Goal: Task Accomplishment & Management: Use online tool/utility

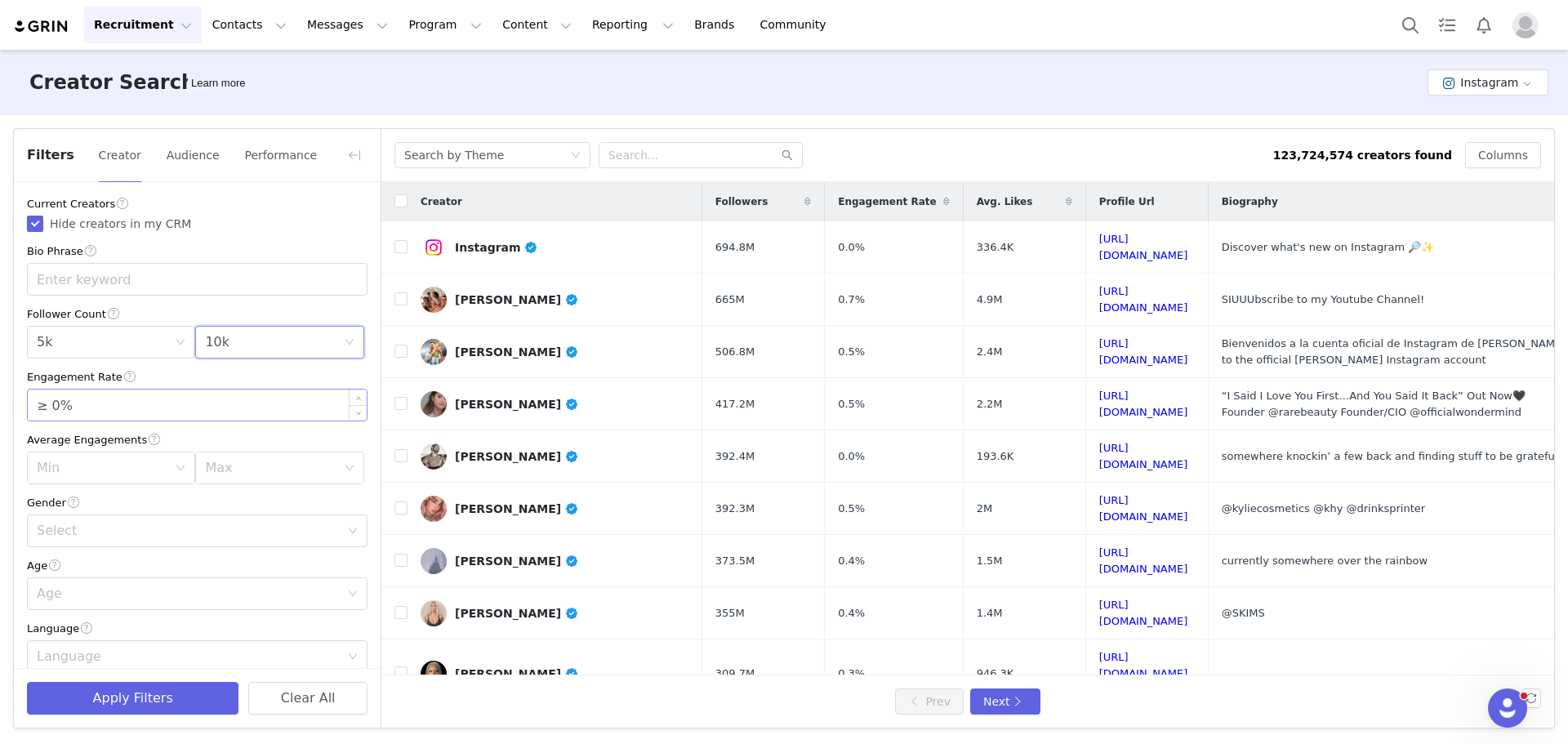
click at [210, 405] on input "≥ 0%" at bounding box center [198, 405] width 339 height 31
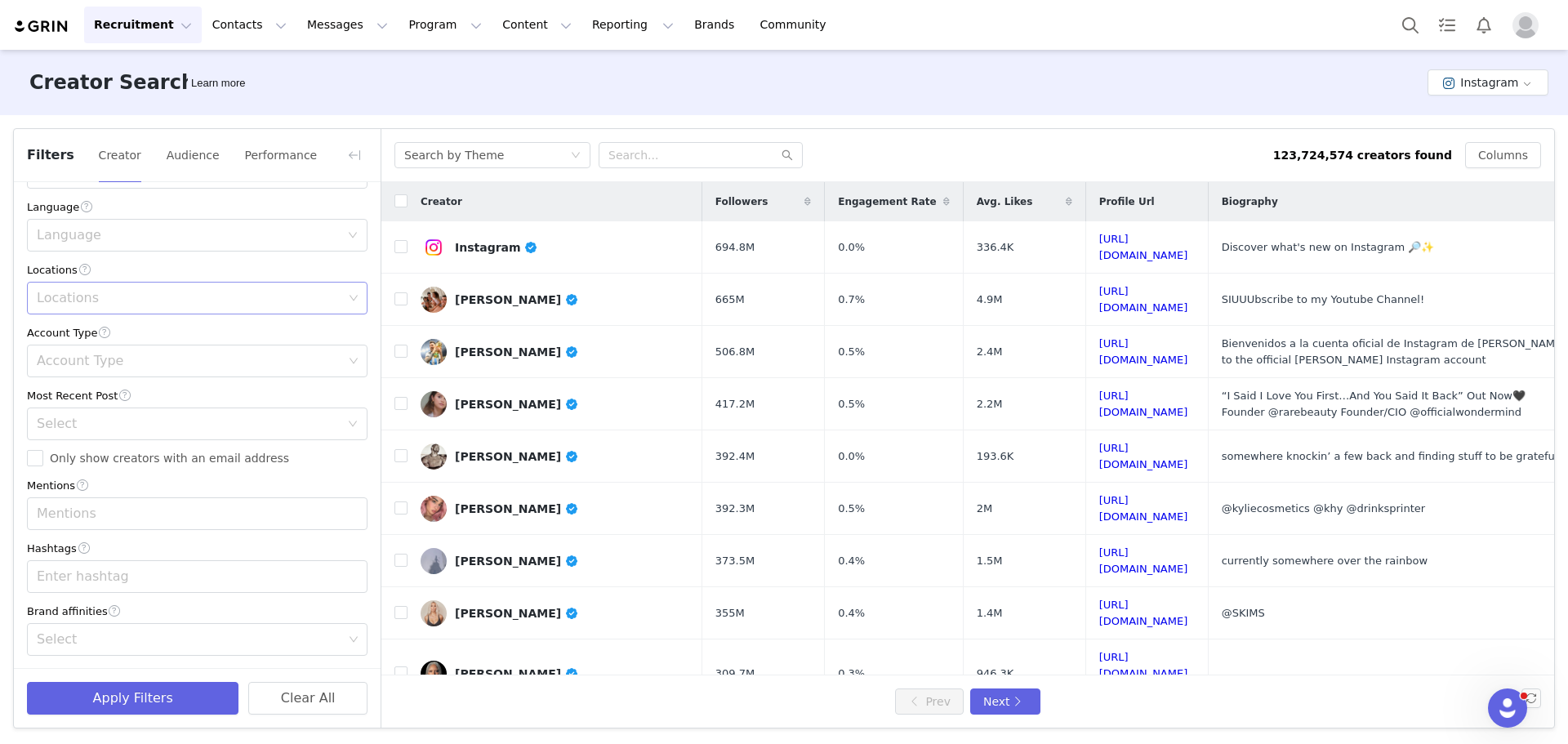
scroll to position [425, 0]
click at [151, 424] on div "Select" at bounding box center [188, 423] width 303 height 16
type input "≥ 1%"
click at [132, 456] on li "<1 Month" at bounding box center [191, 458] width 329 height 26
click at [164, 370] on div "Account Type" at bounding box center [191, 360] width 318 height 31
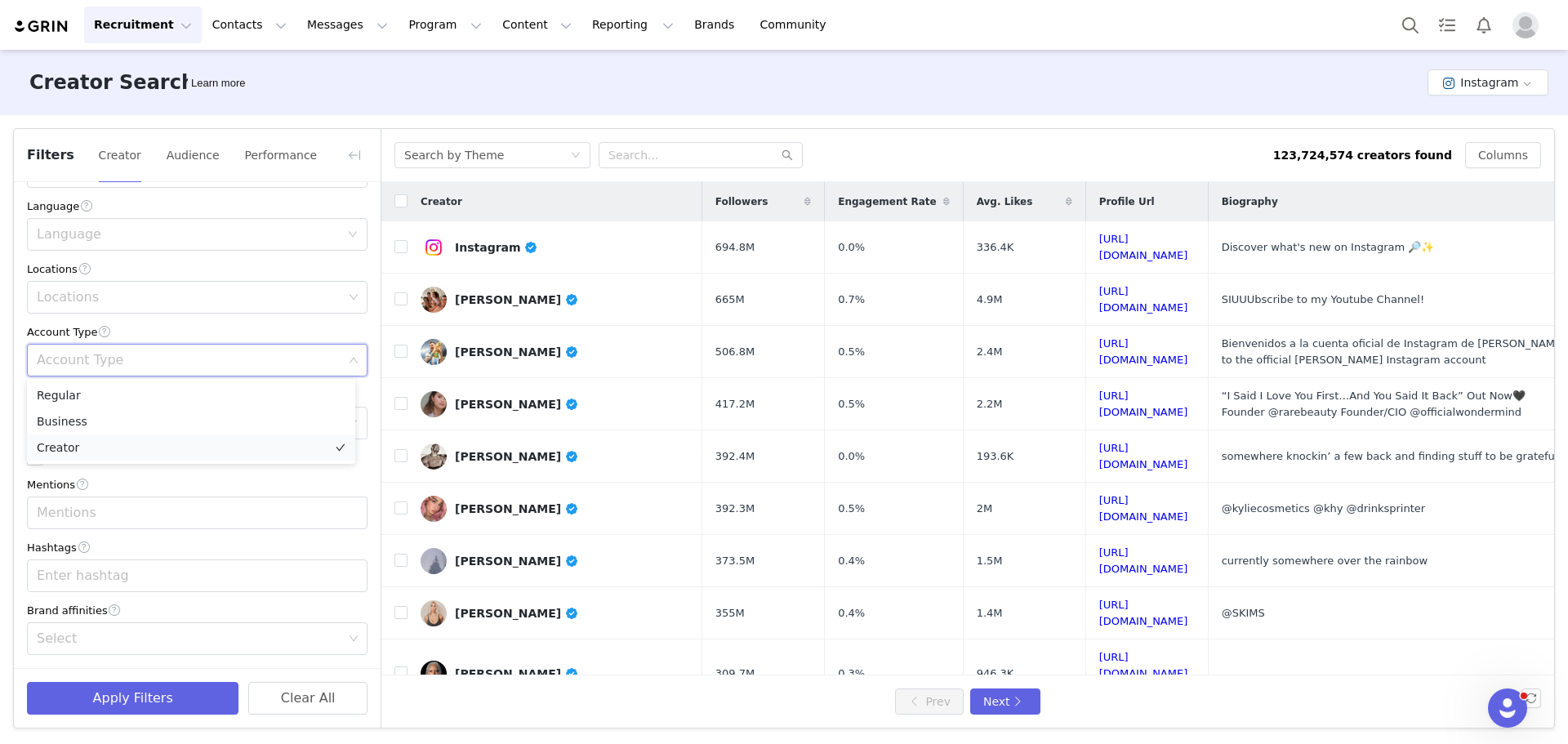
click at [103, 445] on li "Creator" at bounding box center [191, 447] width 329 height 26
click at [159, 299] on div "Locations" at bounding box center [190, 297] width 306 height 16
type input "united"
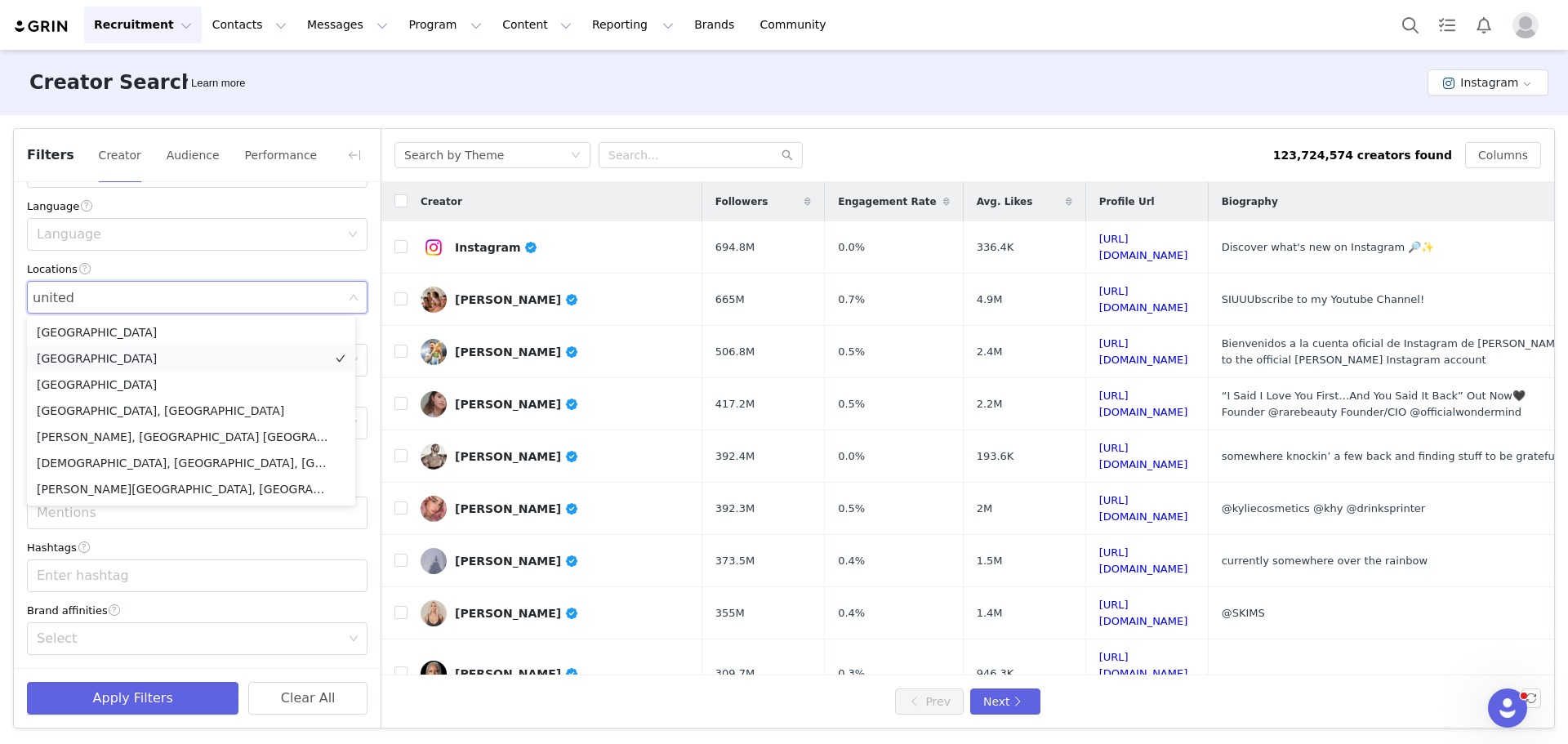
click at [147, 359] on li "[GEOGRAPHIC_DATA]" at bounding box center [191, 358] width 329 height 26
click at [148, 693] on button "Apply Filters" at bounding box center [133, 698] width 211 height 33
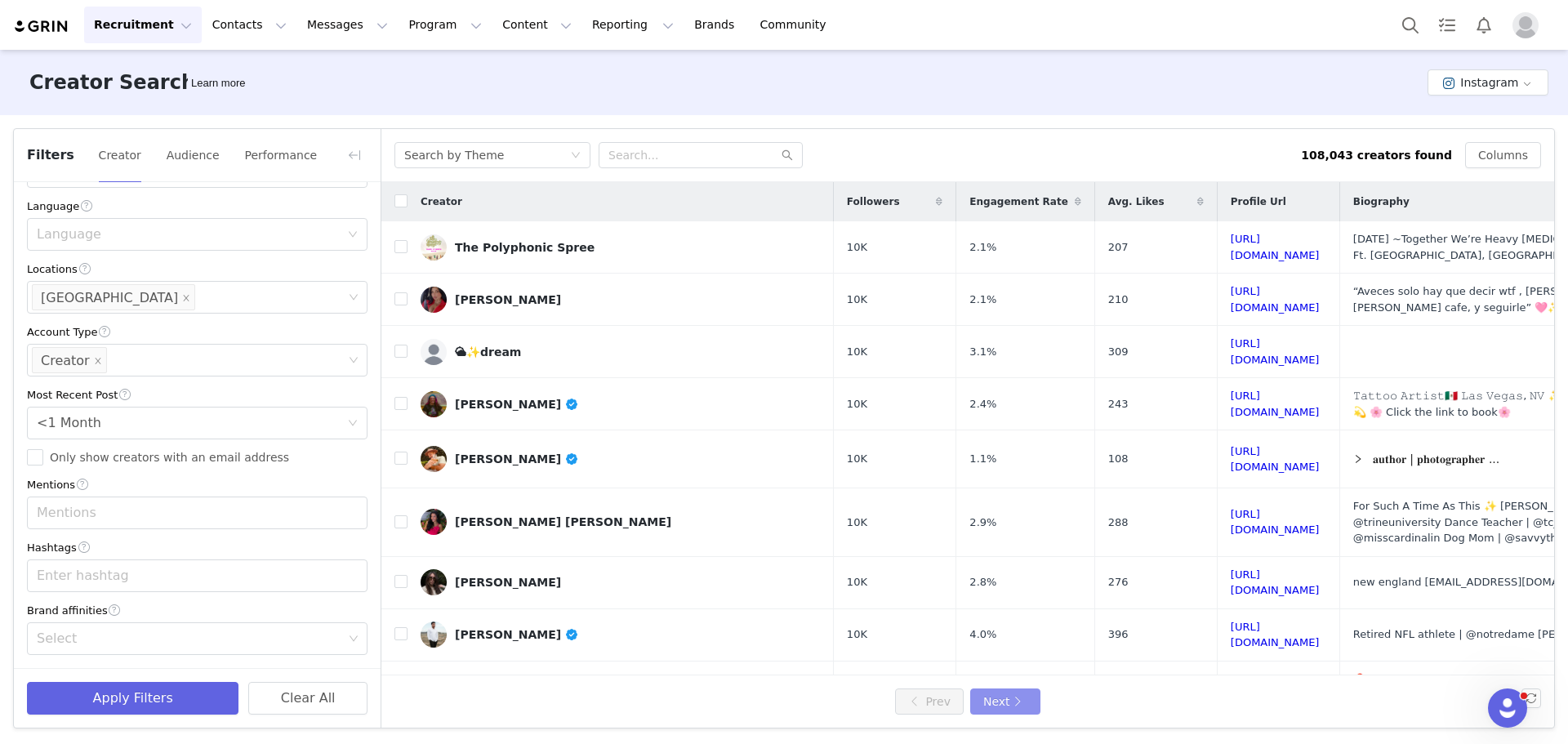
click at [1011, 698] on button "Next" at bounding box center [1006, 701] width 70 height 26
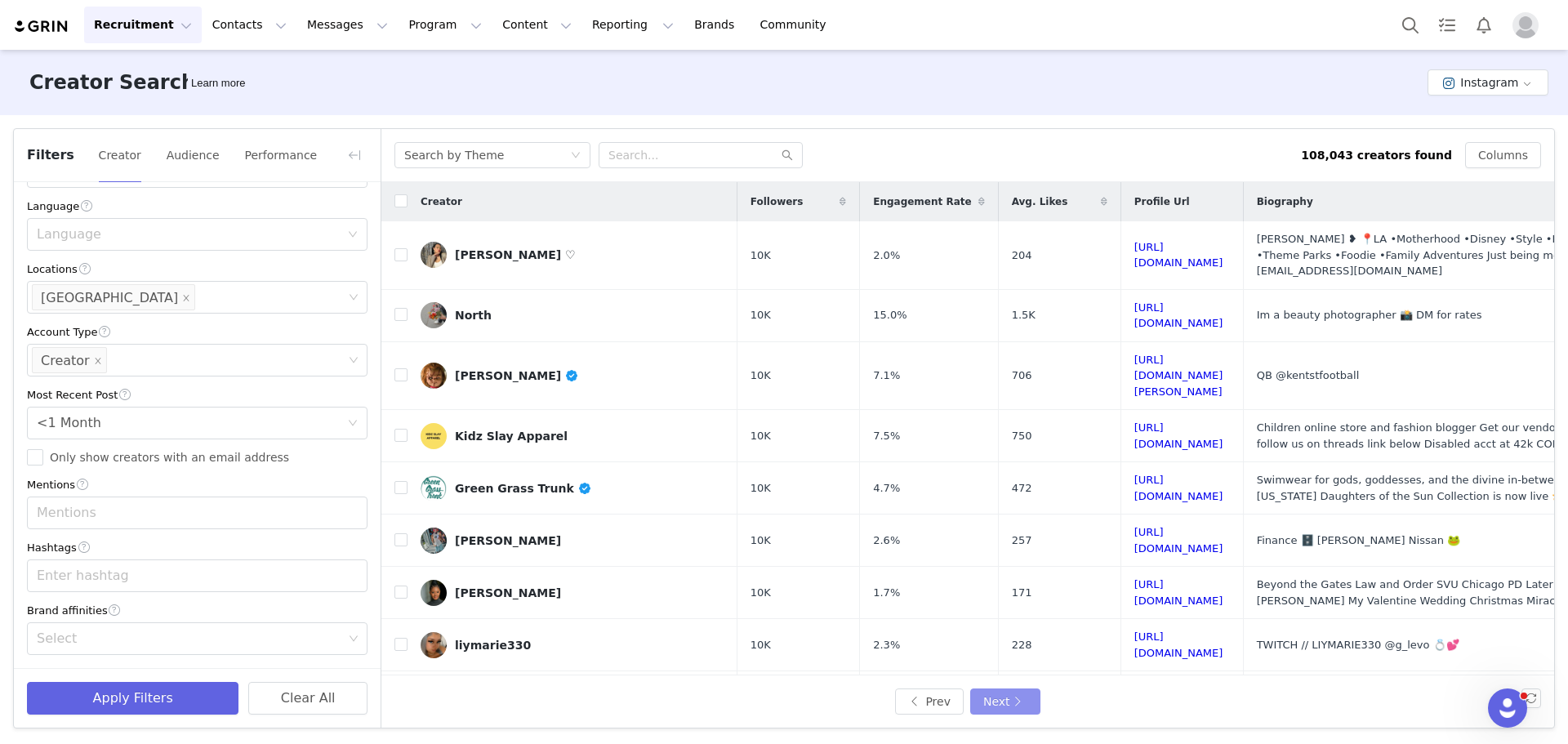
click at [1009, 695] on button "Next" at bounding box center [1006, 701] width 70 height 26
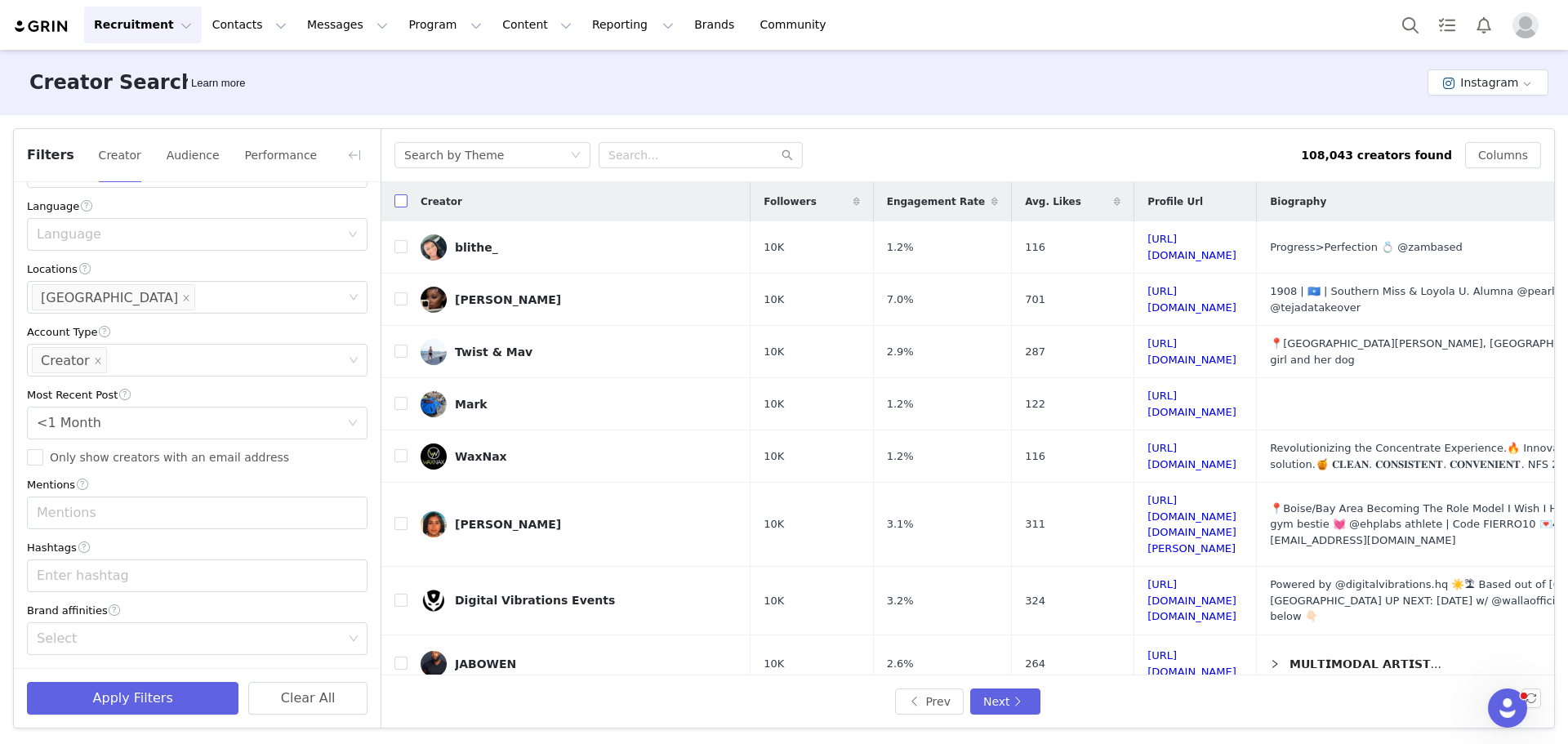
click at [402, 205] on input "checkbox" at bounding box center [400, 200] width 13 height 13
checkbox input "true"
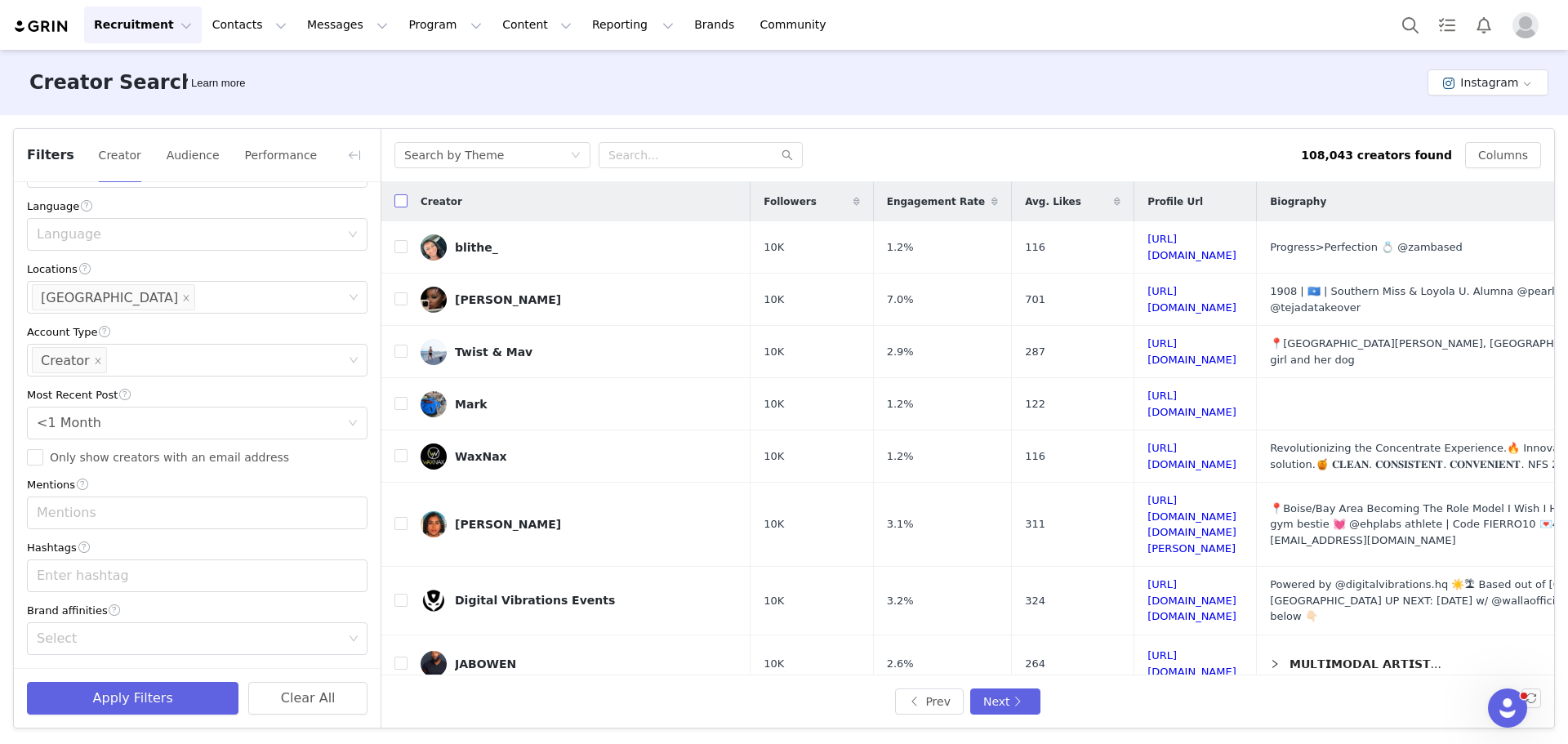
checkbox input "true"
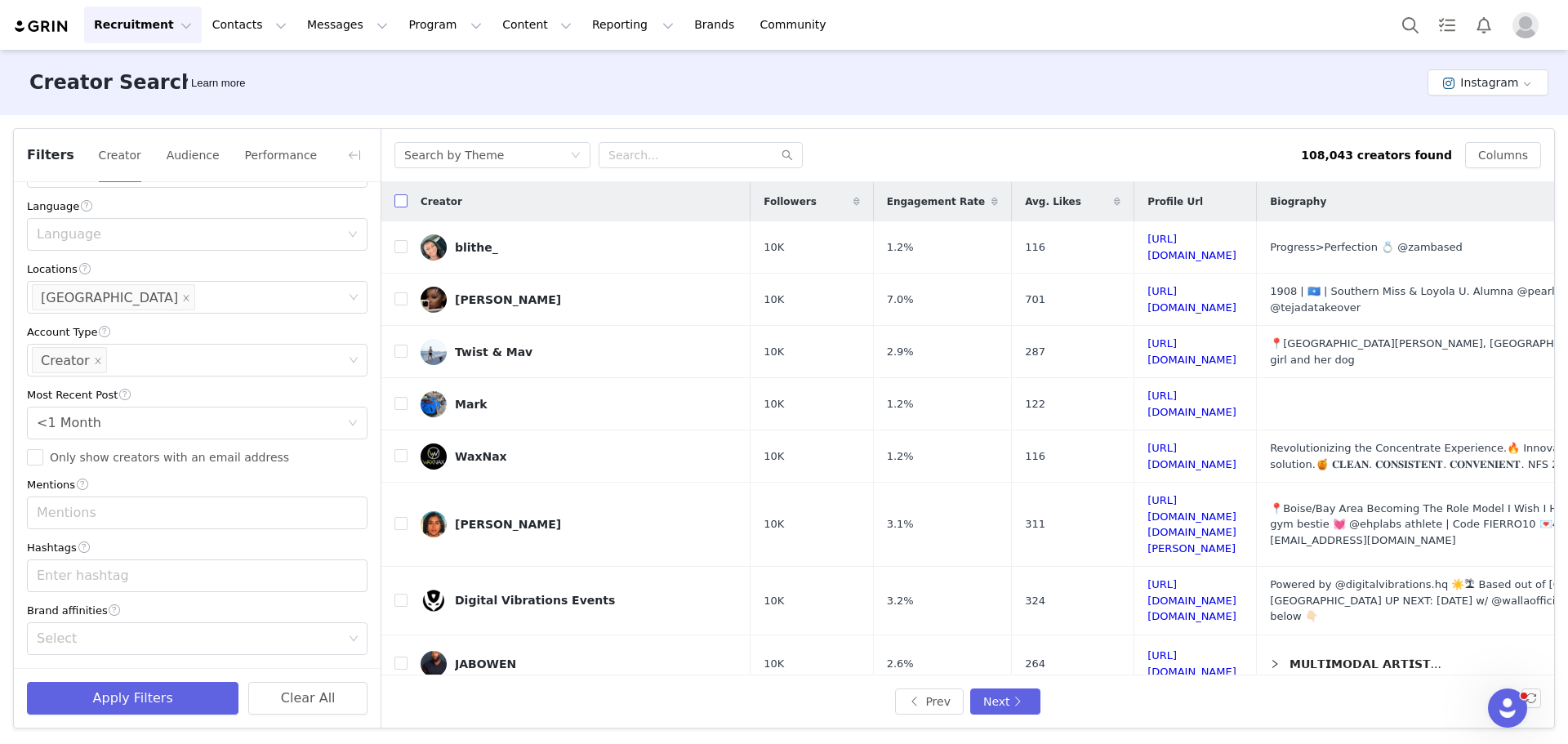
checkbox input "true"
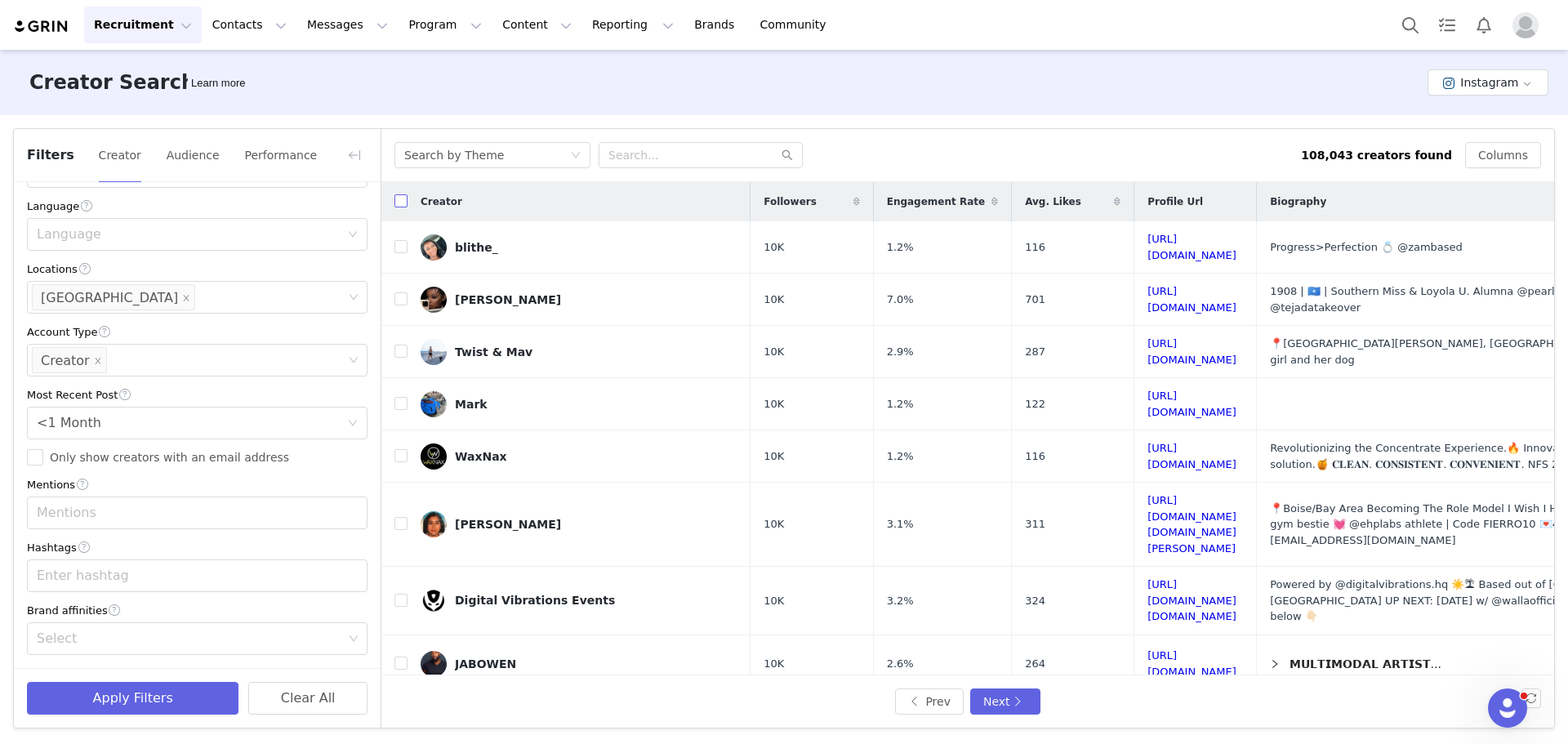
checkbox input "true"
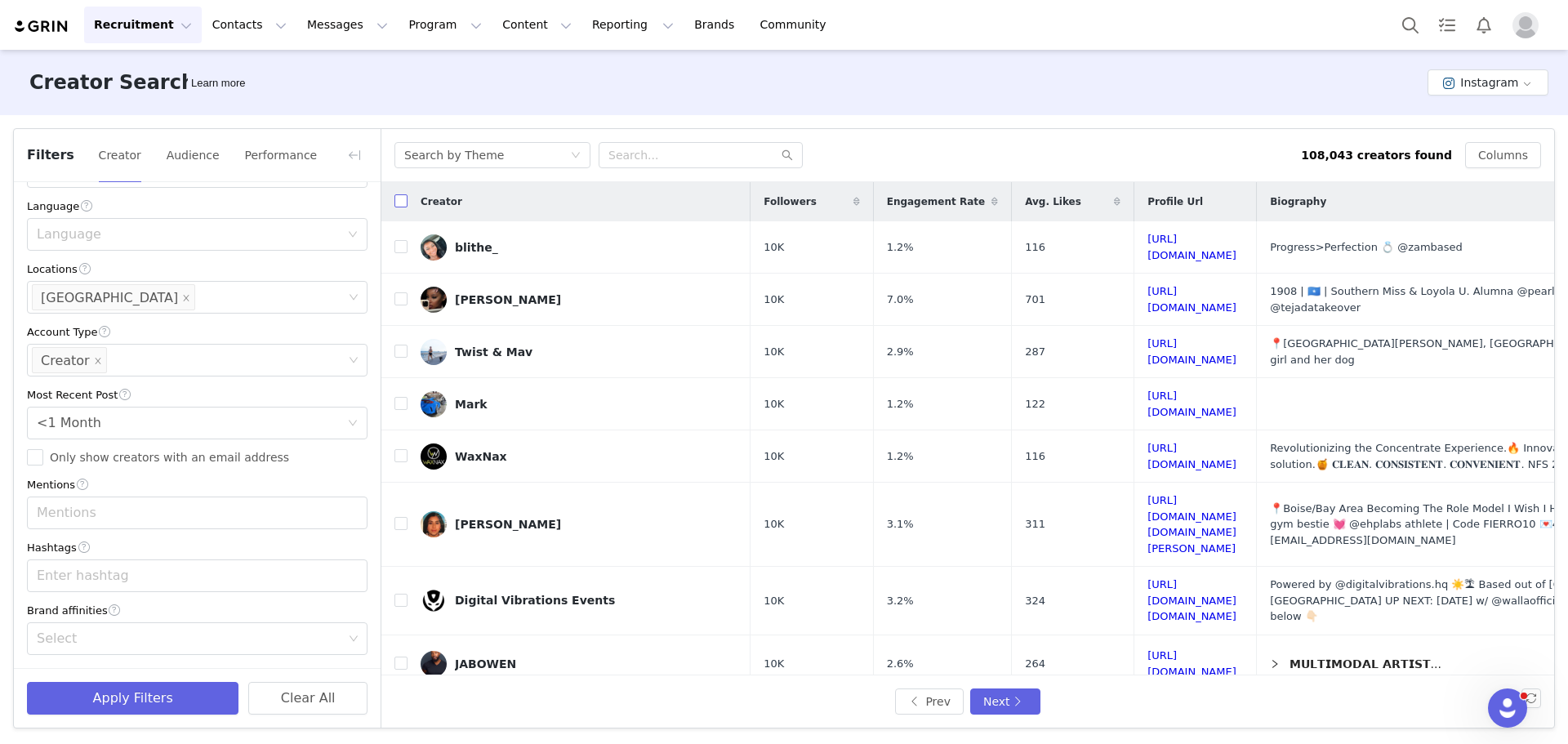
checkbox input "true"
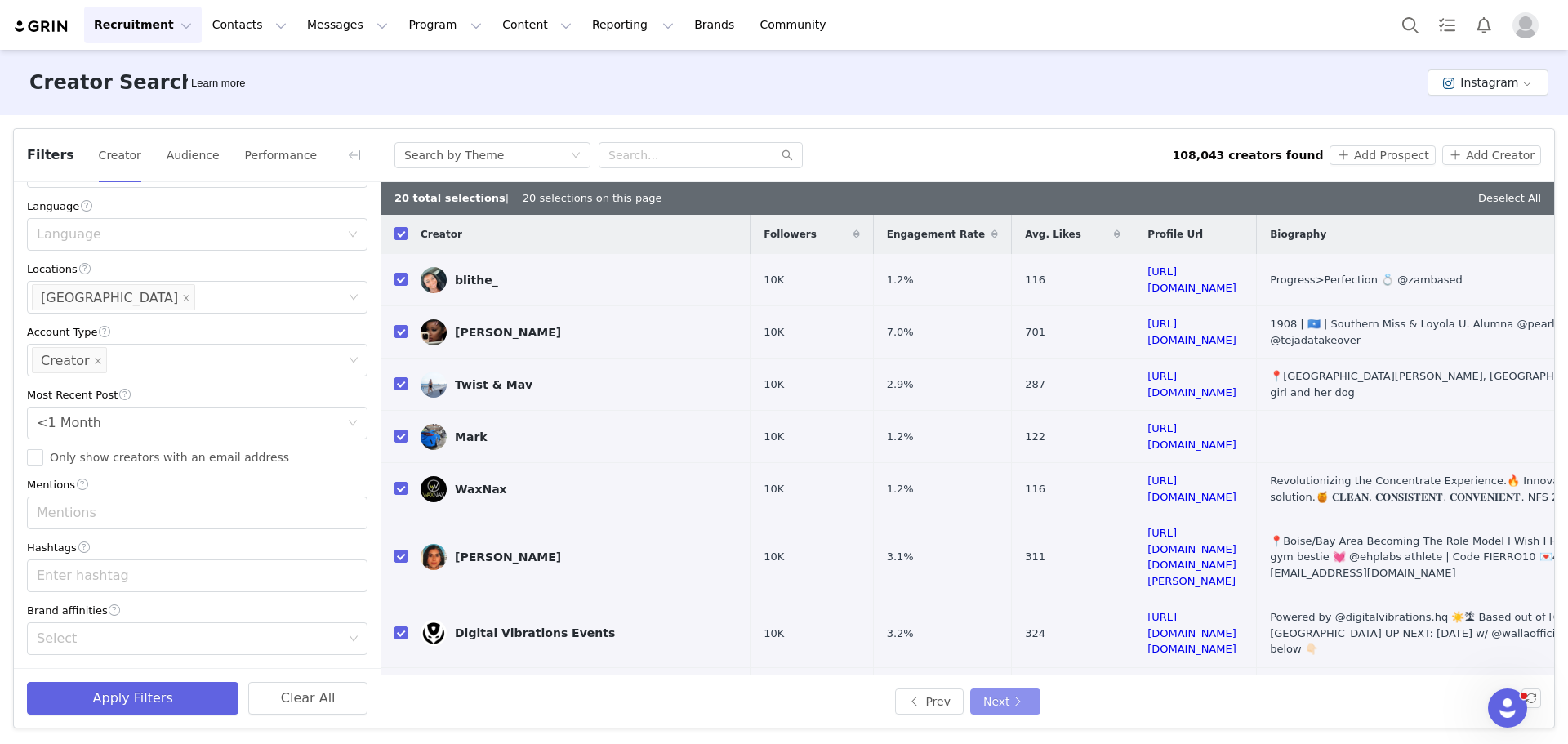
click at [1009, 701] on button "Next" at bounding box center [1006, 701] width 70 height 26
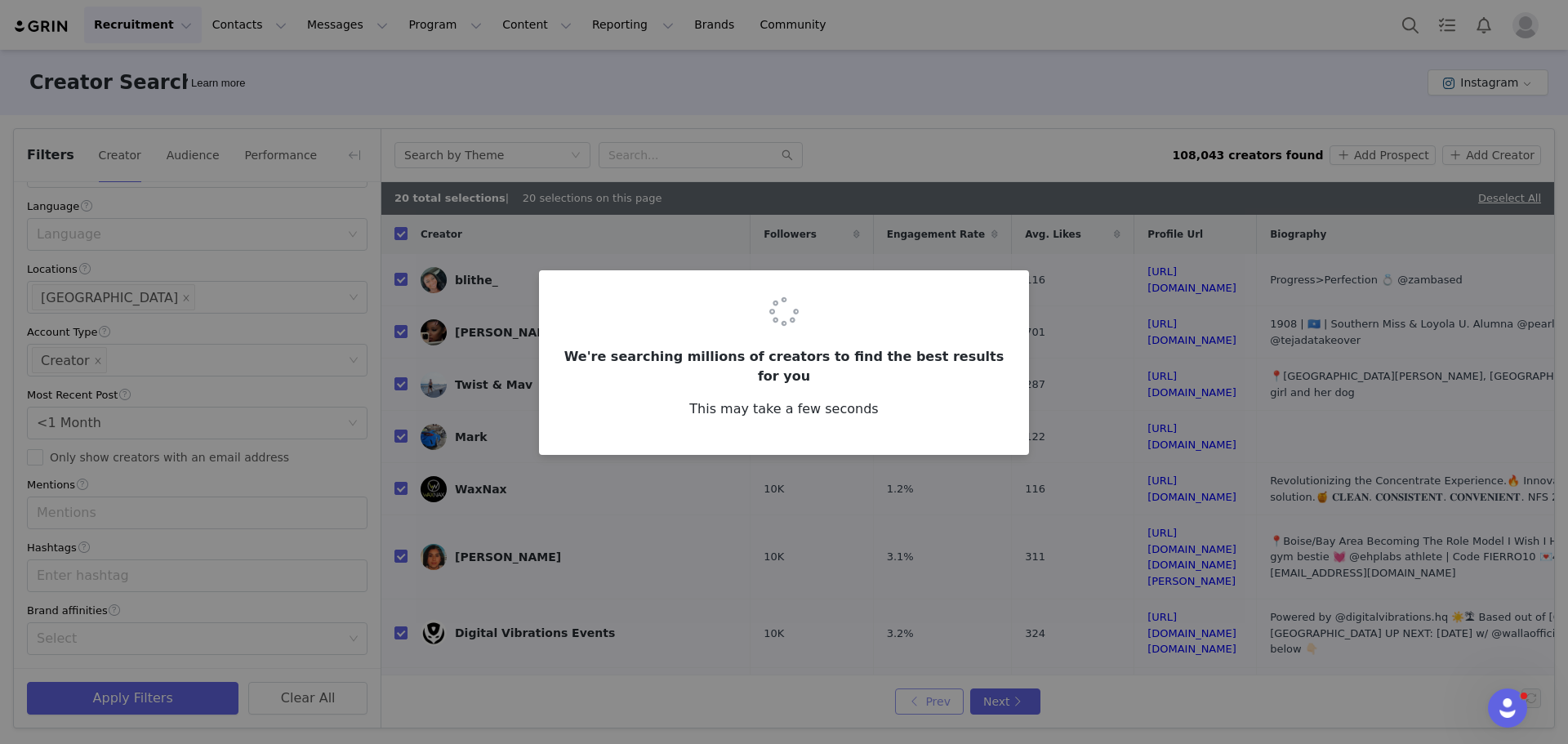
checkbox input "false"
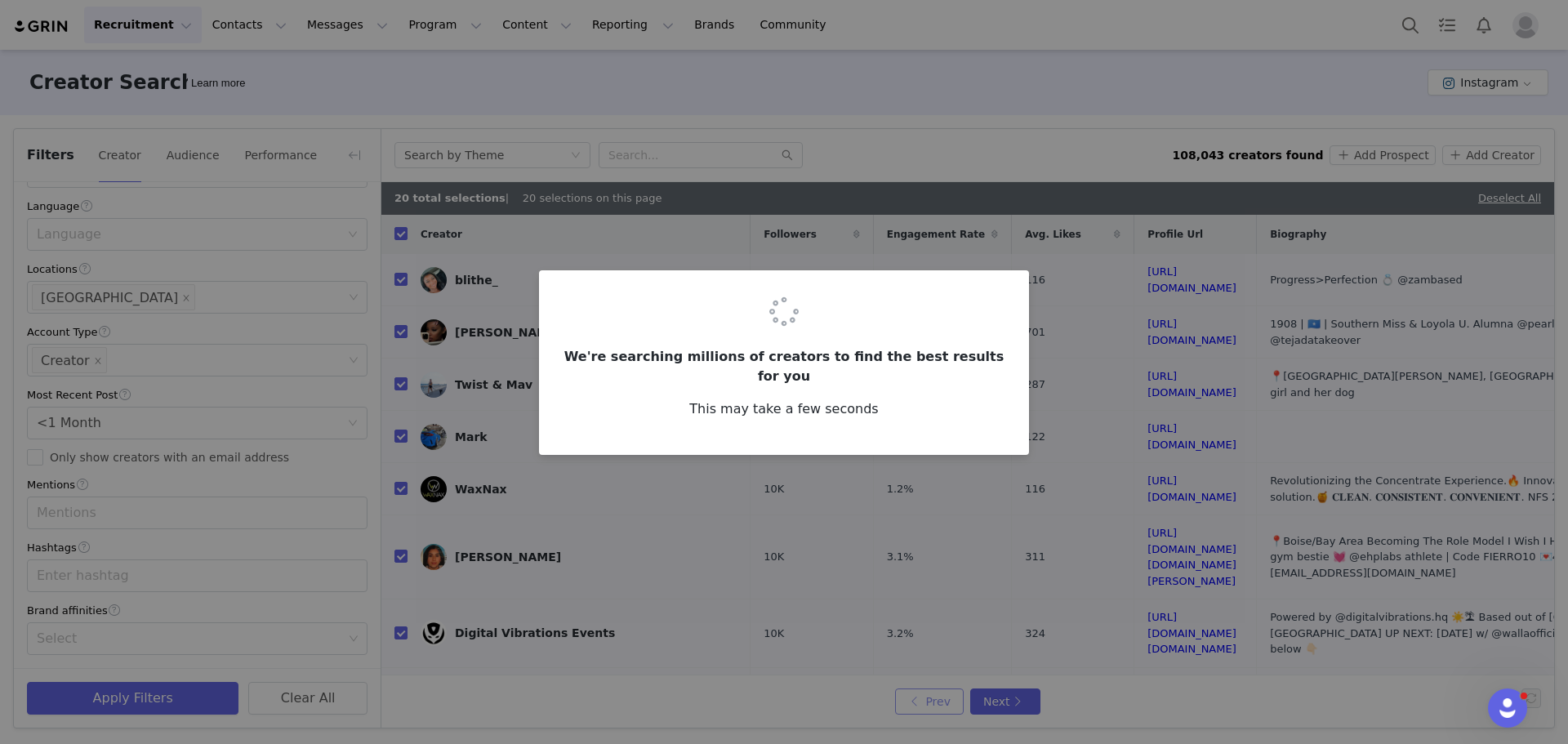
checkbox input "false"
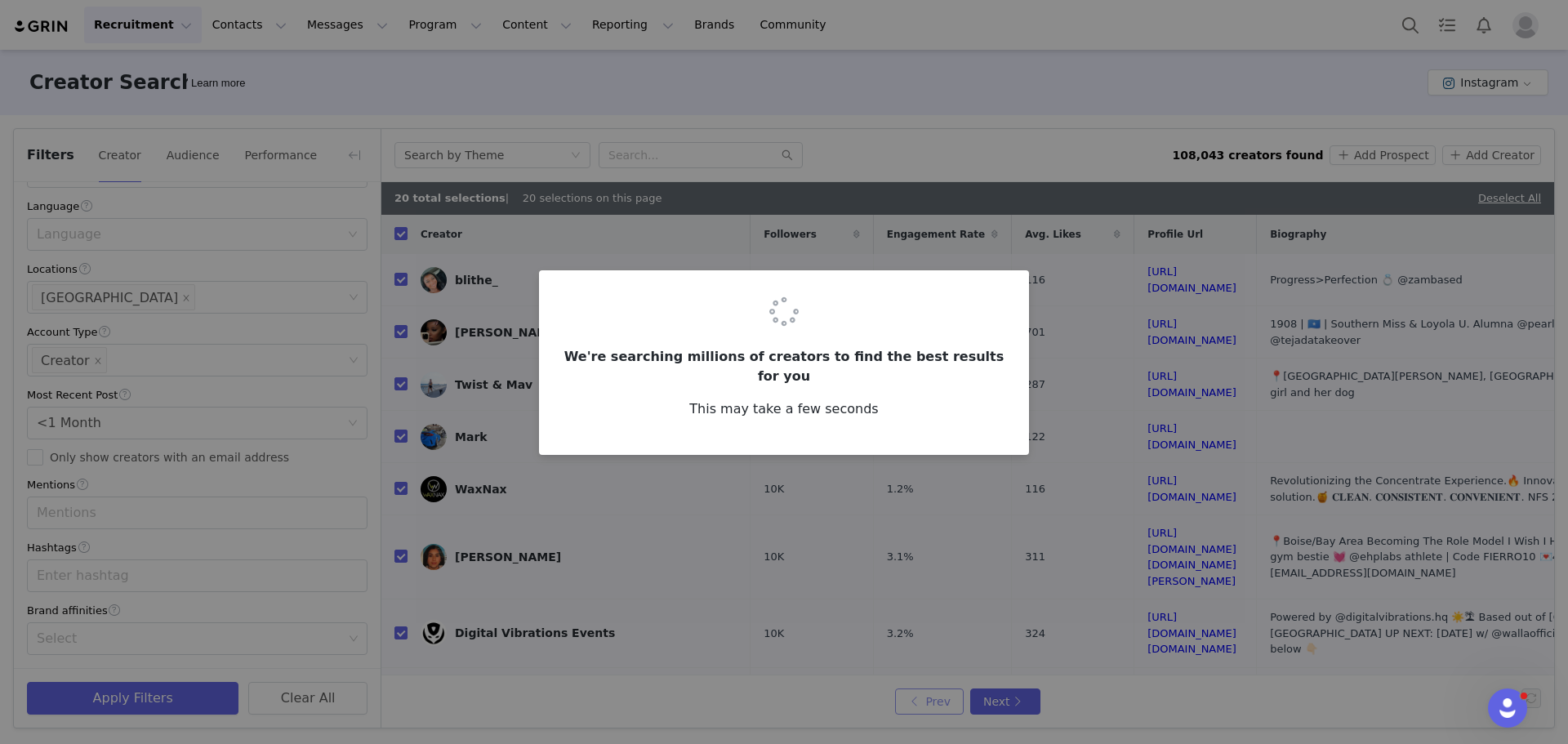
checkbox input "false"
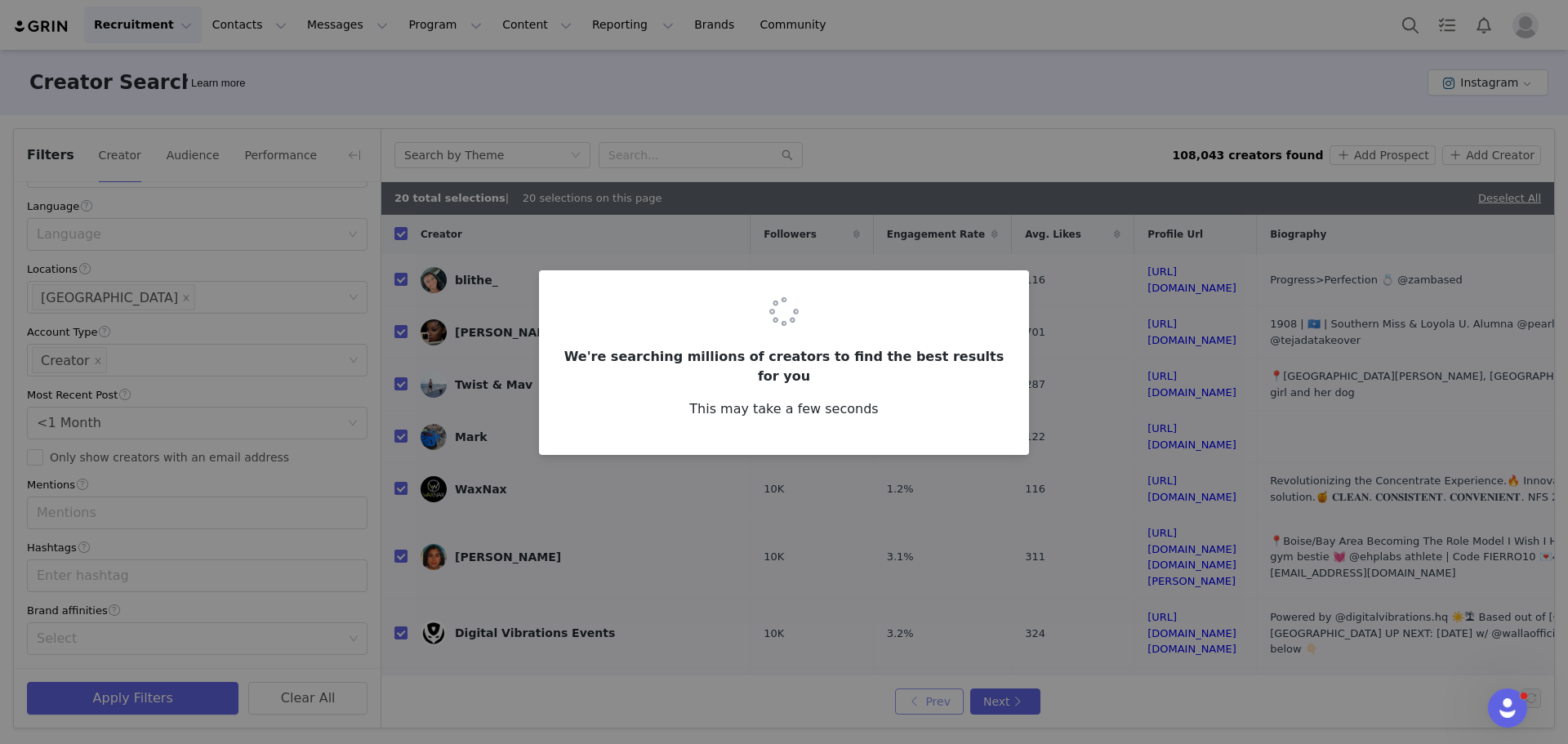
checkbox input "false"
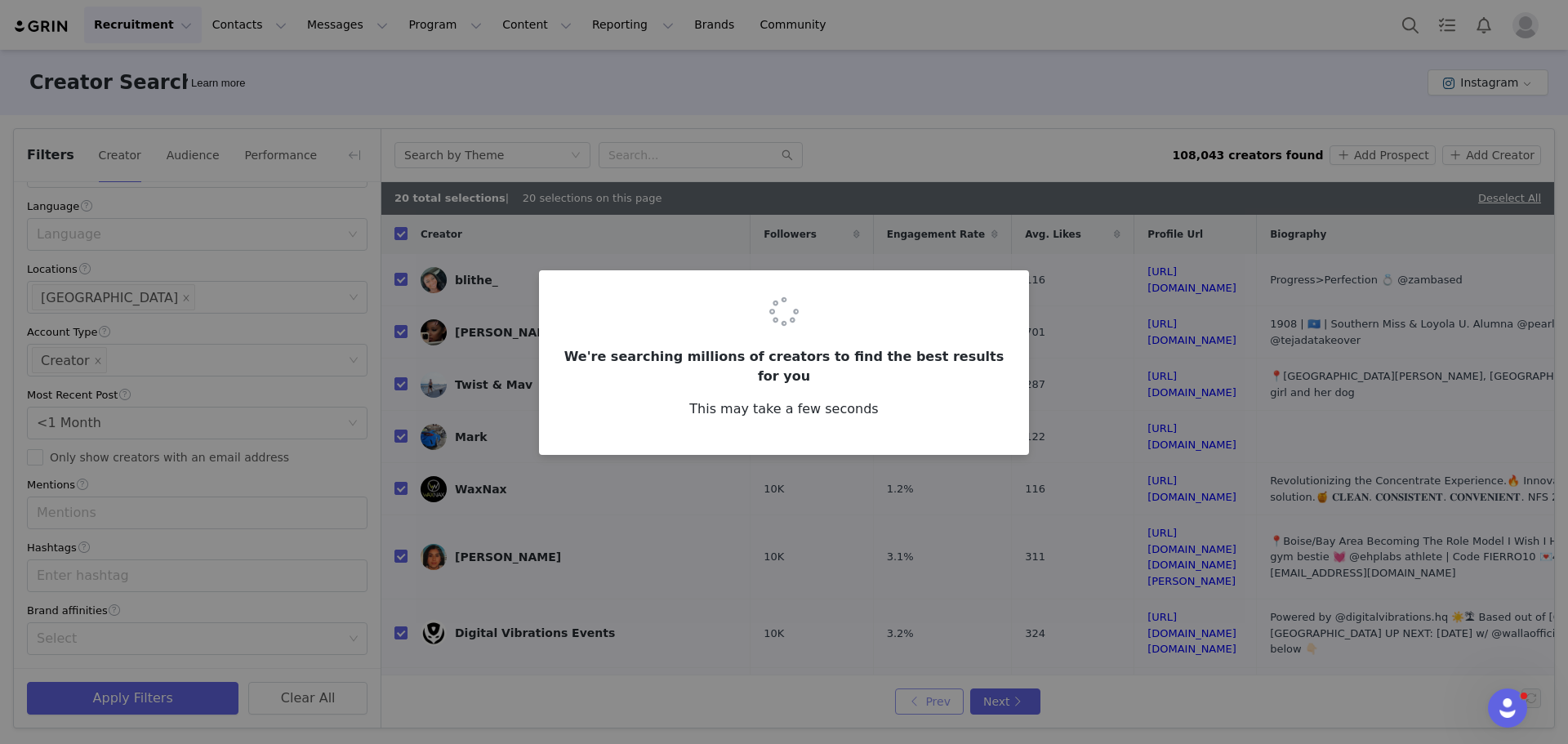
checkbox input "false"
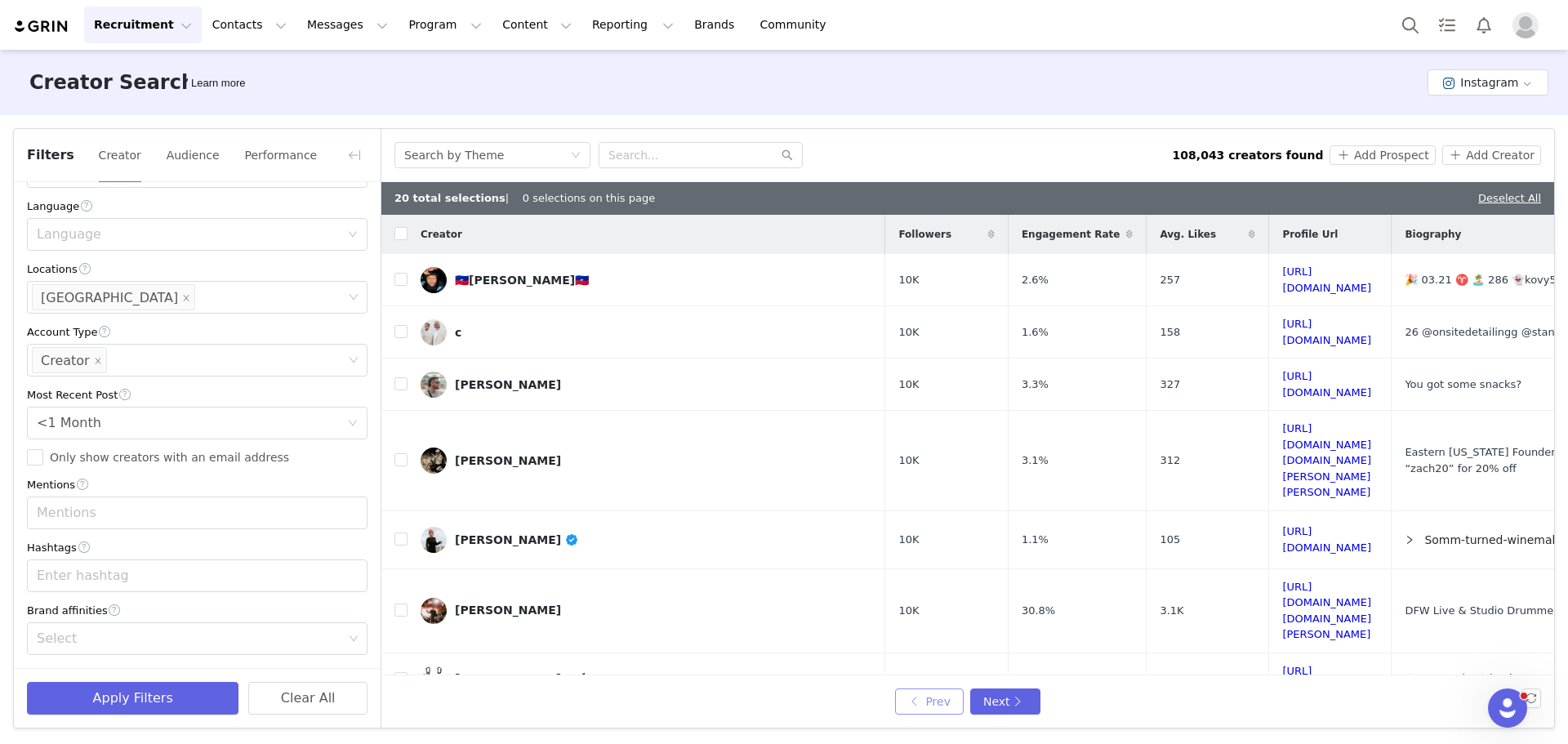
click at [935, 698] on button "Prev" at bounding box center [929, 701] width 69 height 26
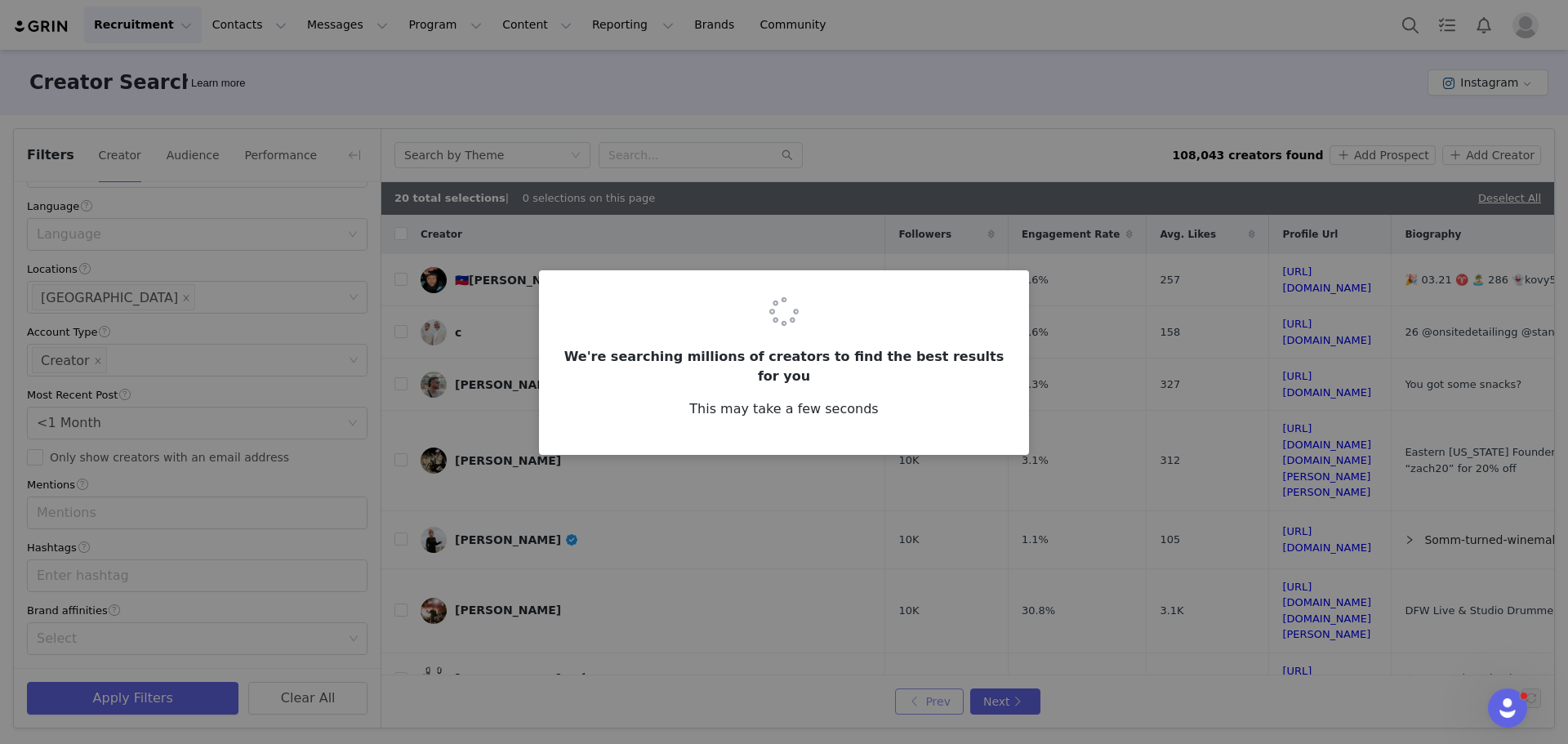
checkbox input "true"
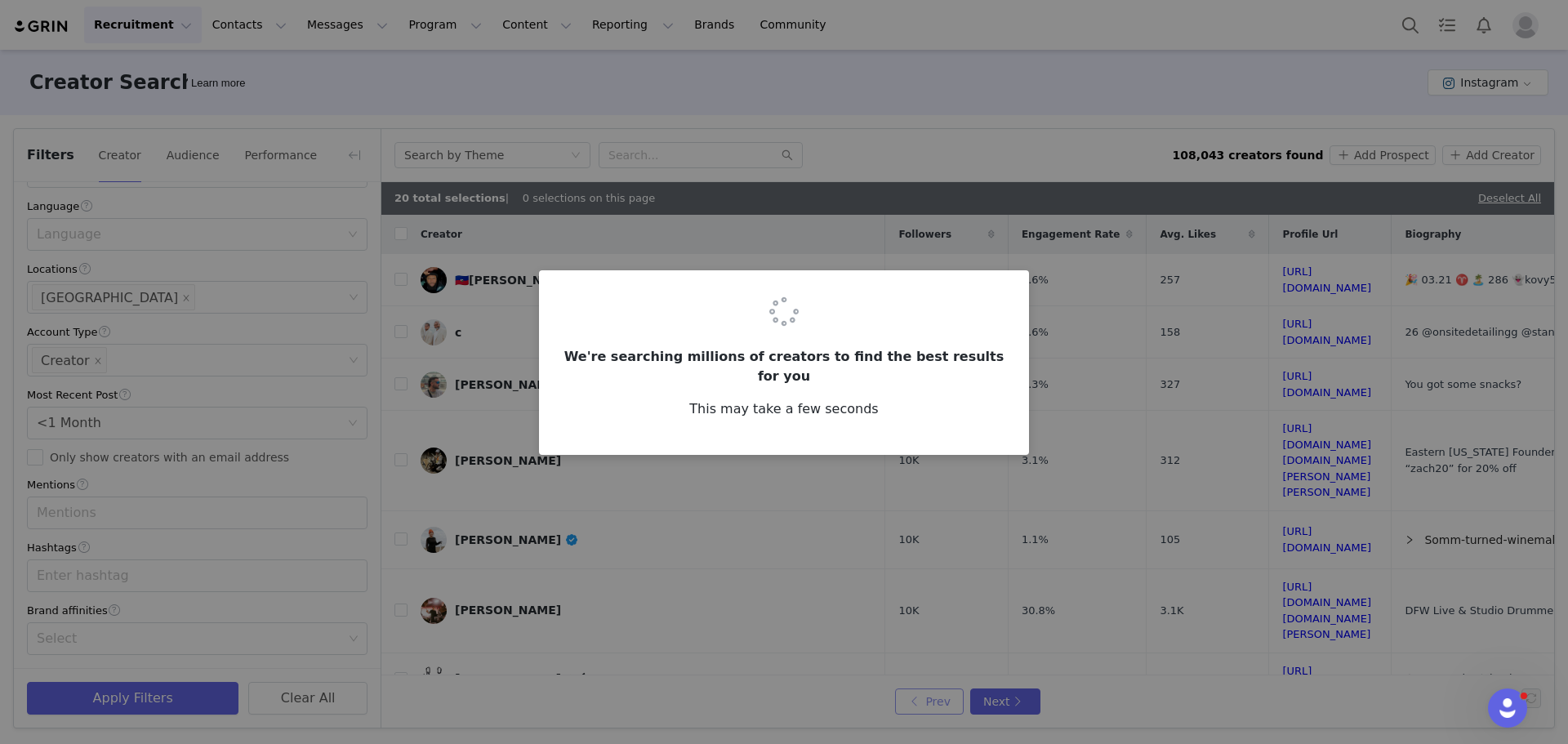
checkbox input "true"
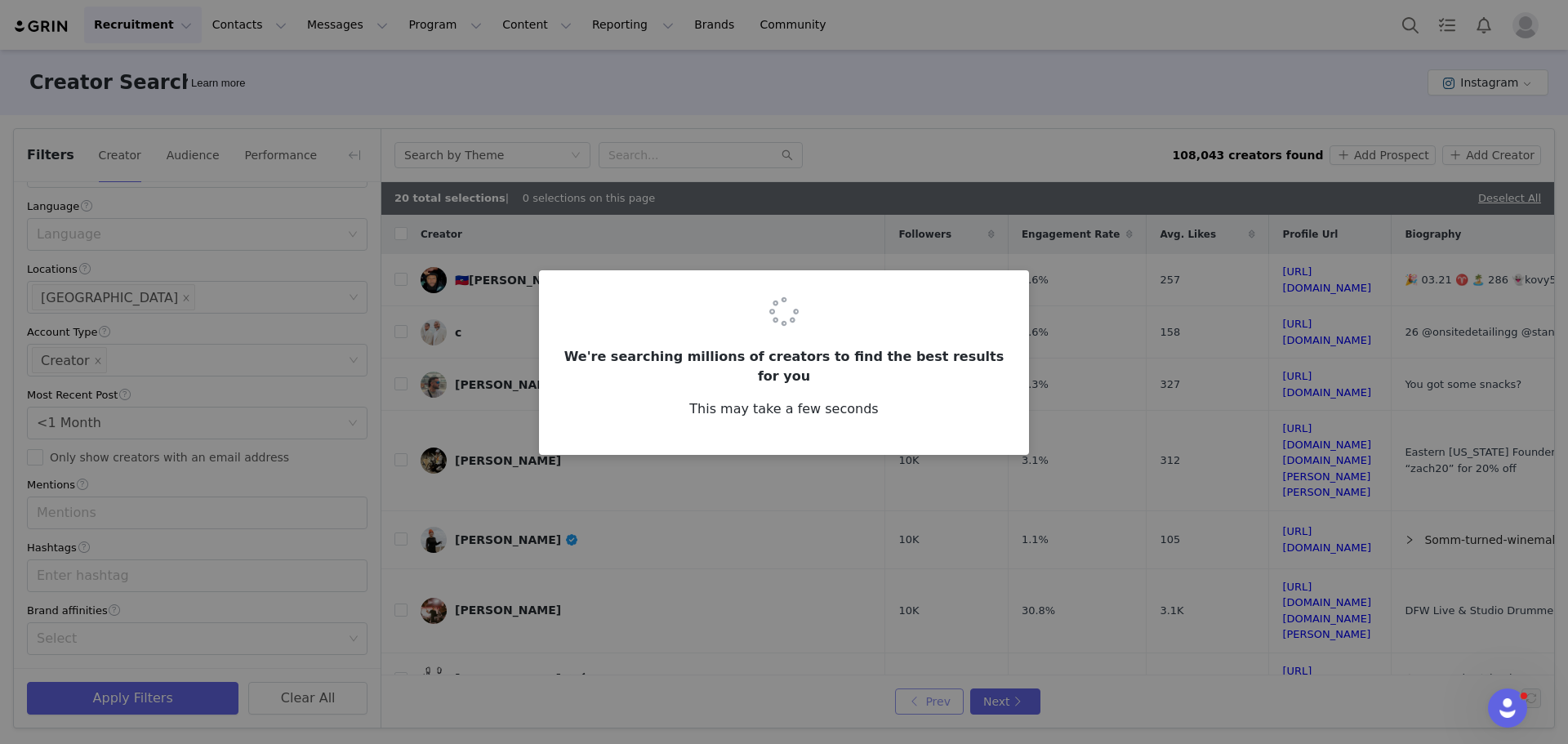
checkbox input "true"
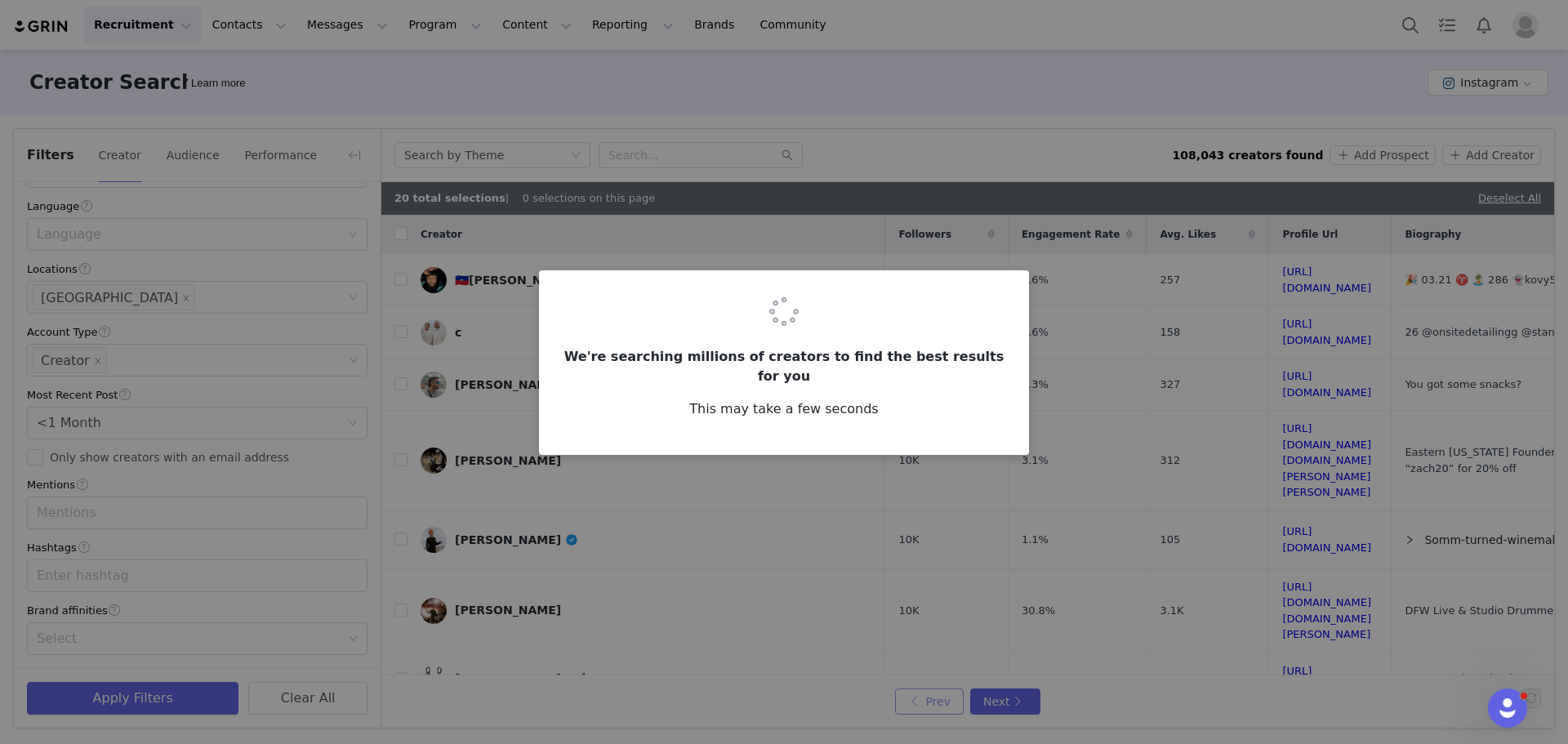
checkbox input "true"
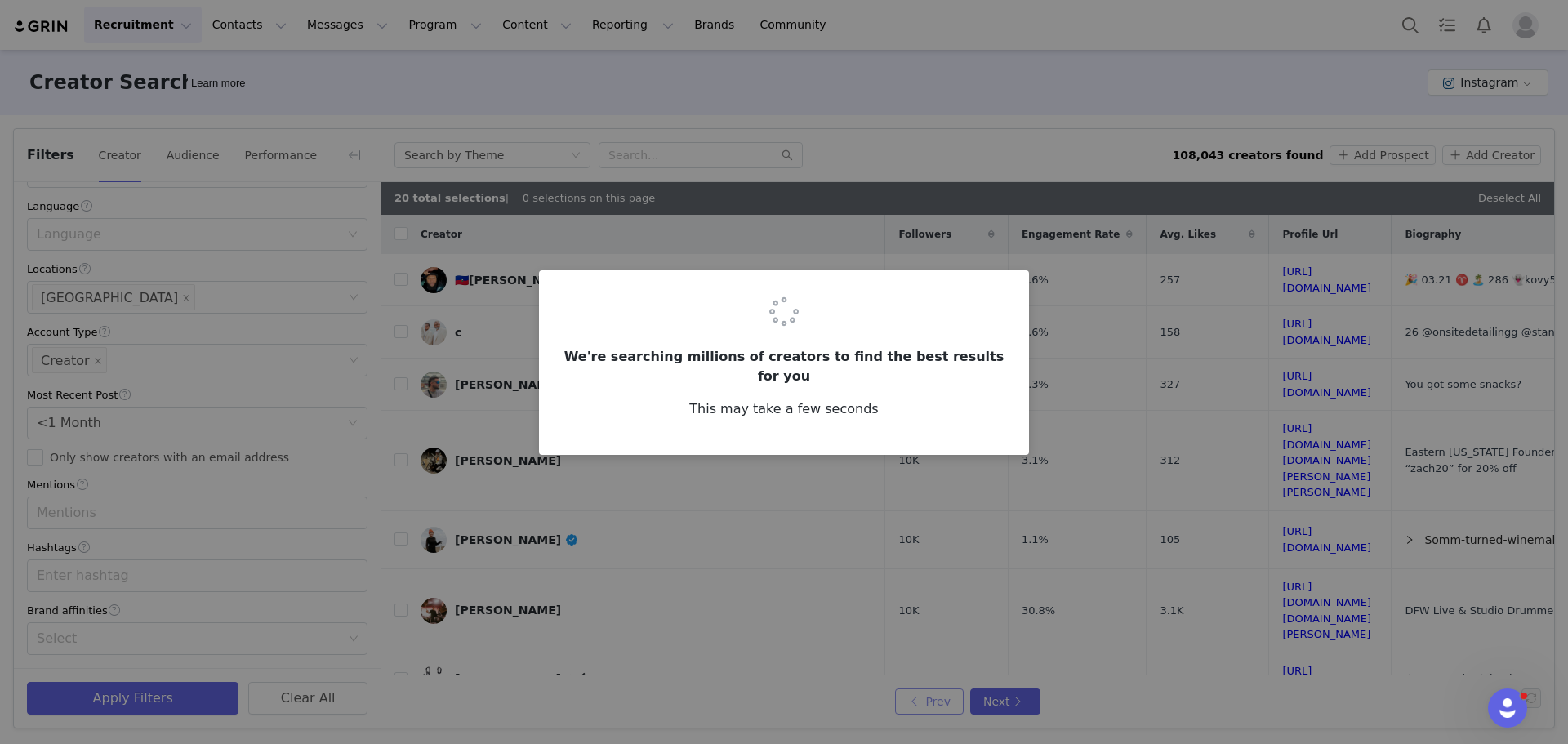
checkbox input "true"
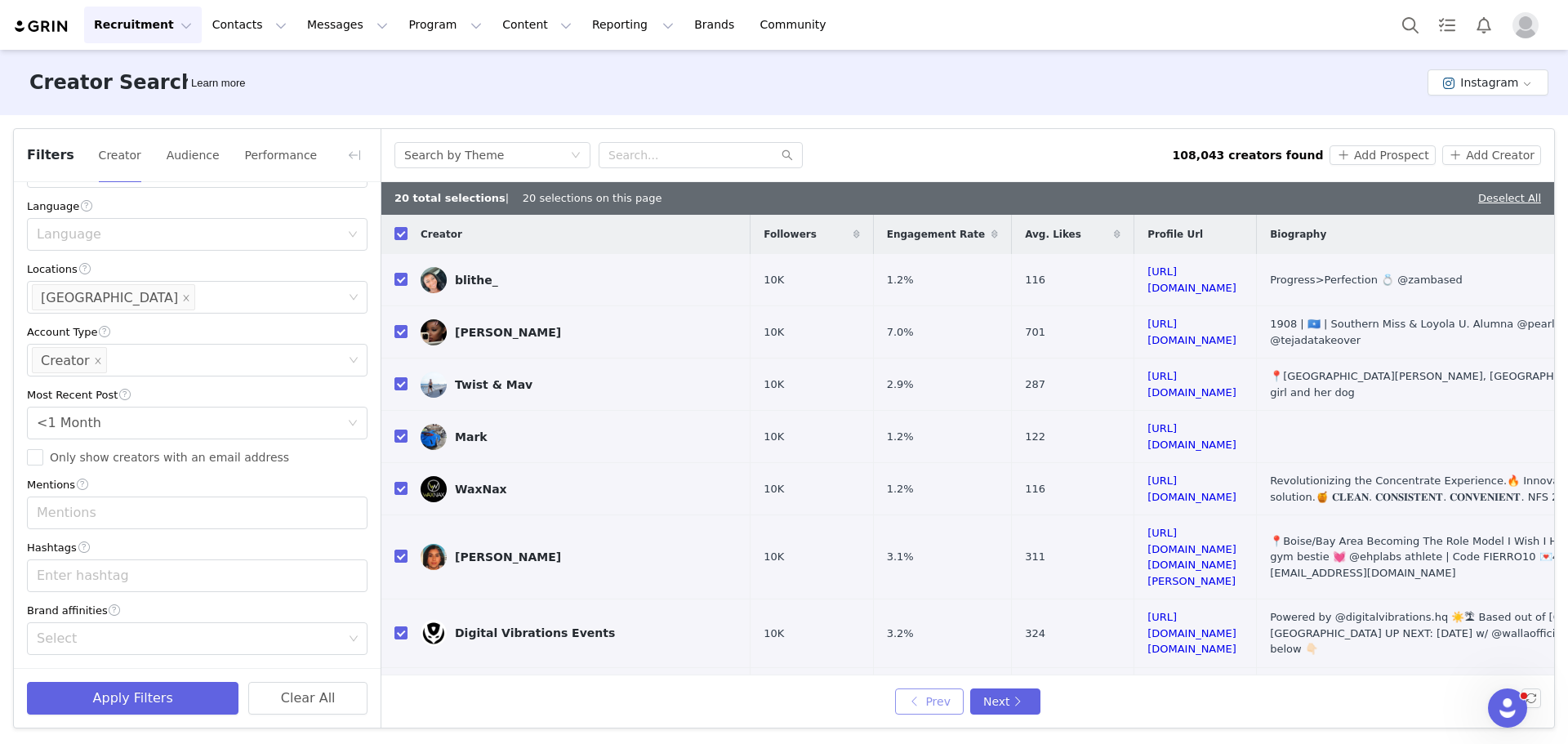
click at [935, 698] on button "Prev" at bounding box center [929, 701] width 69 height 26
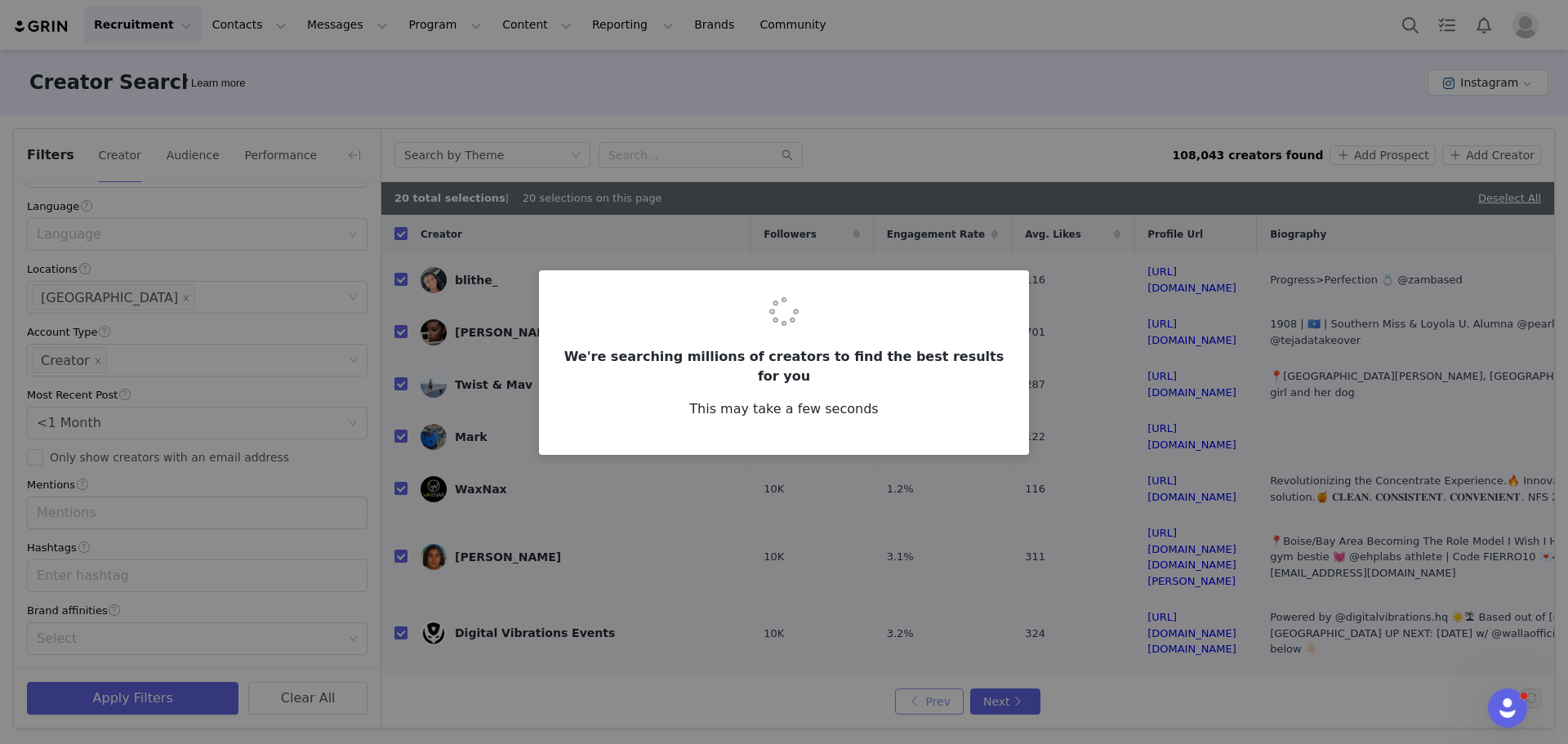
checkbox input "false"
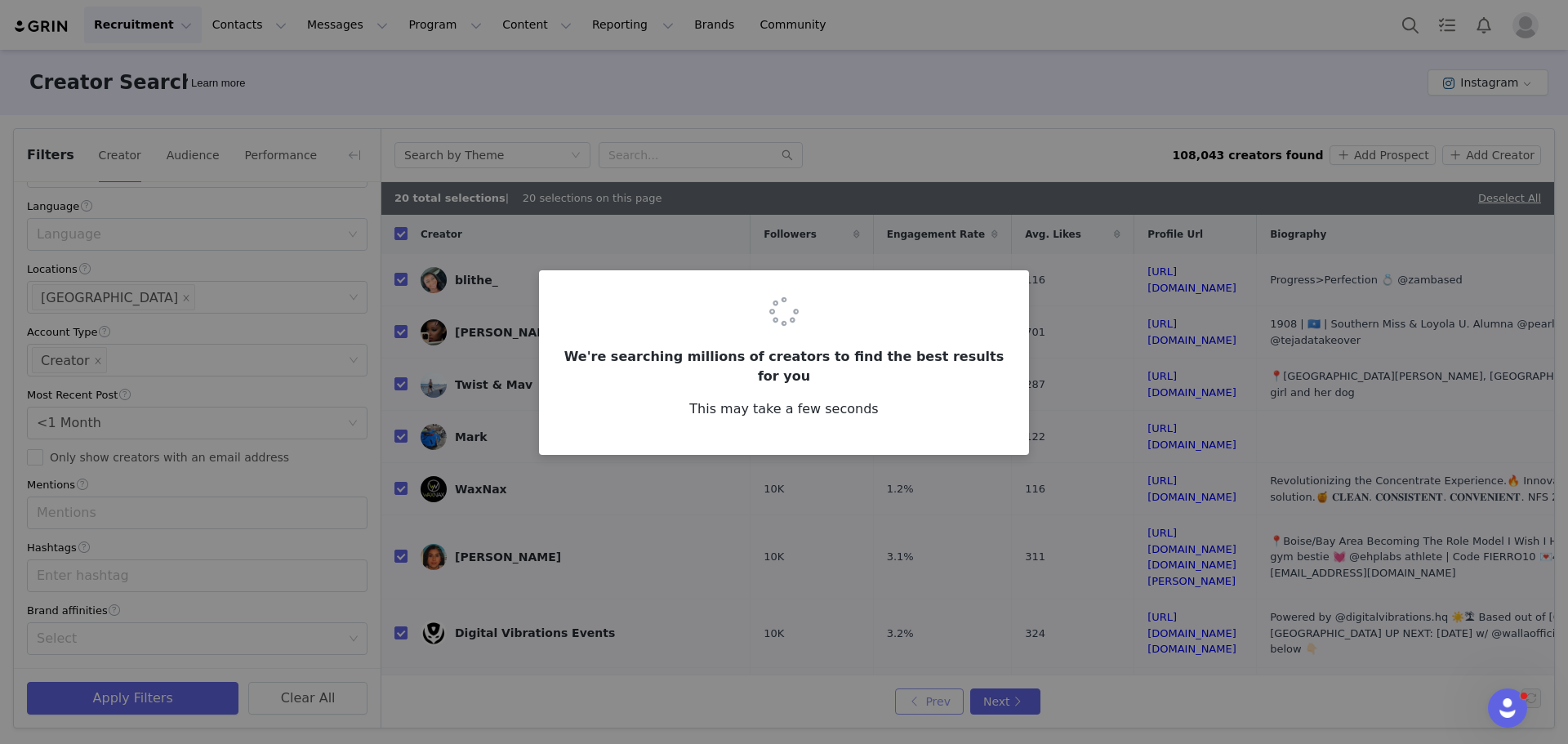
checkbox input "false"
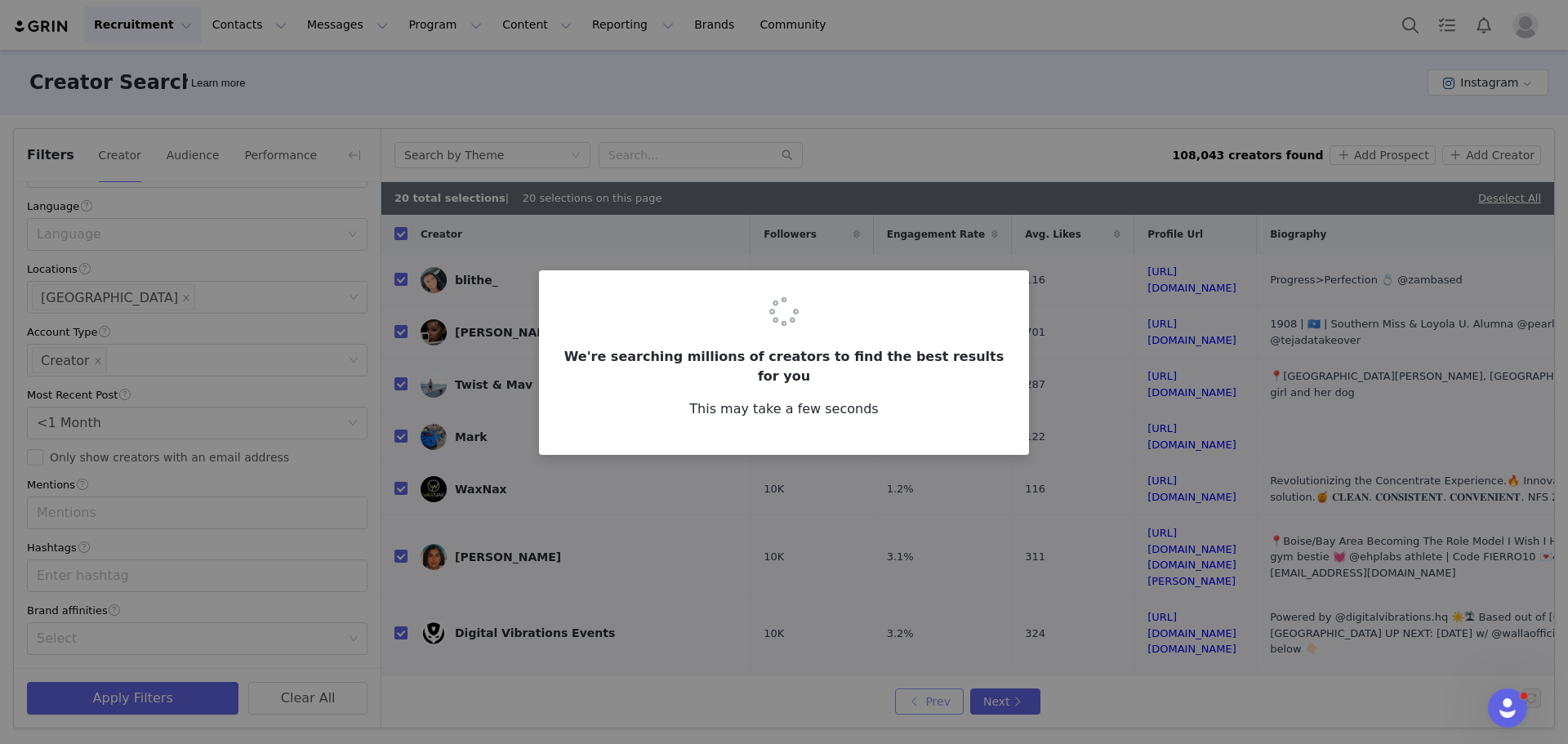
checkbox input "false"
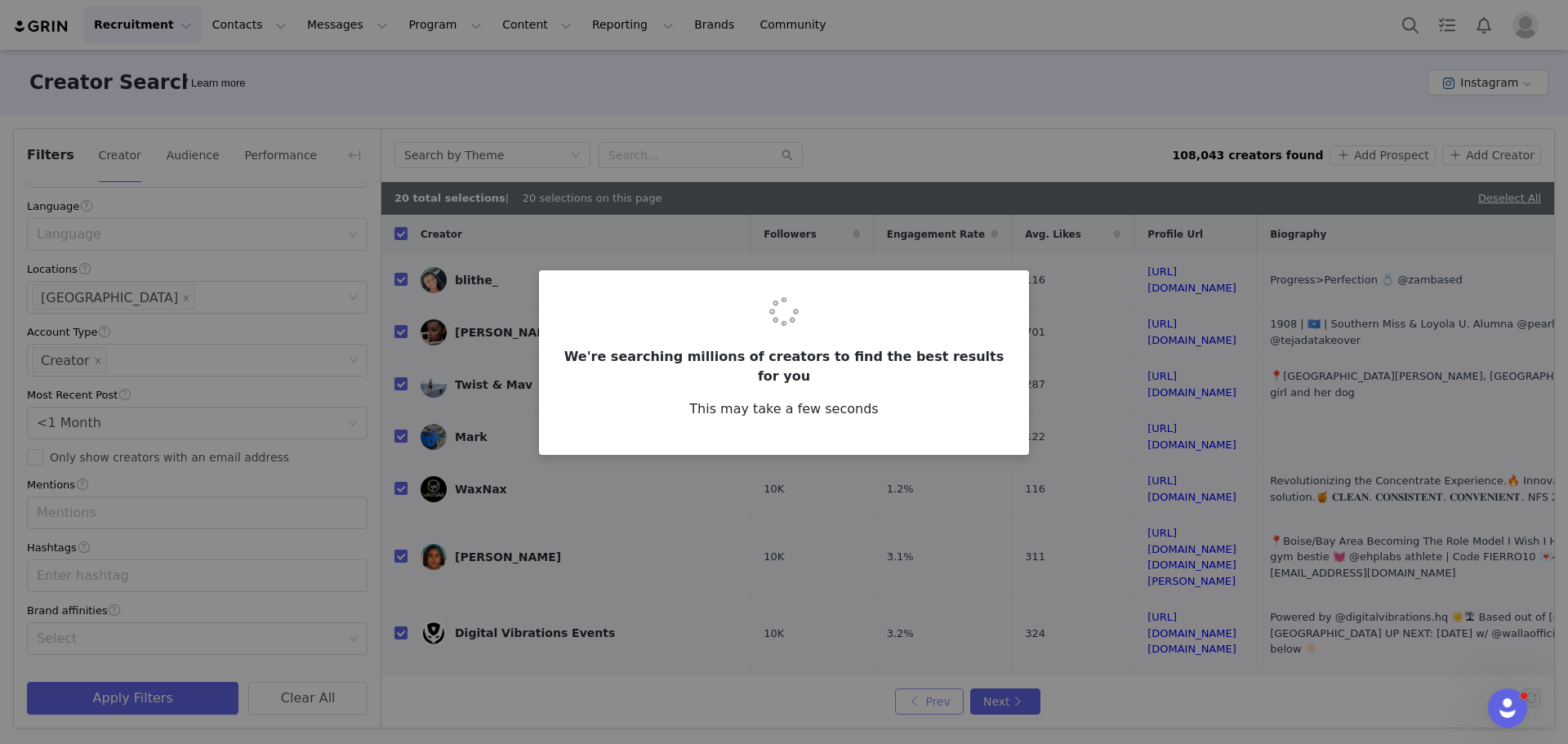
checkbox input "false"
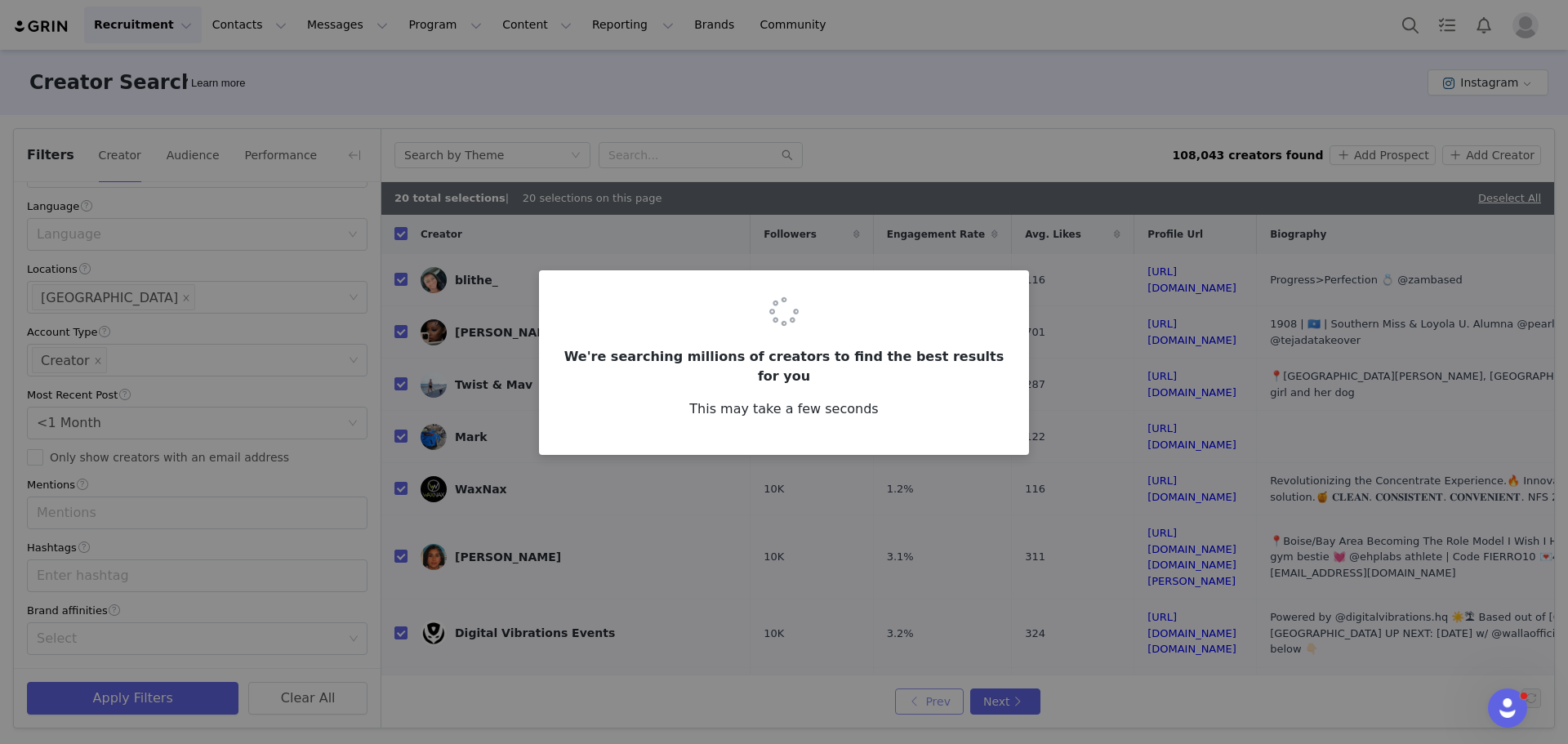
checkbox input "false"
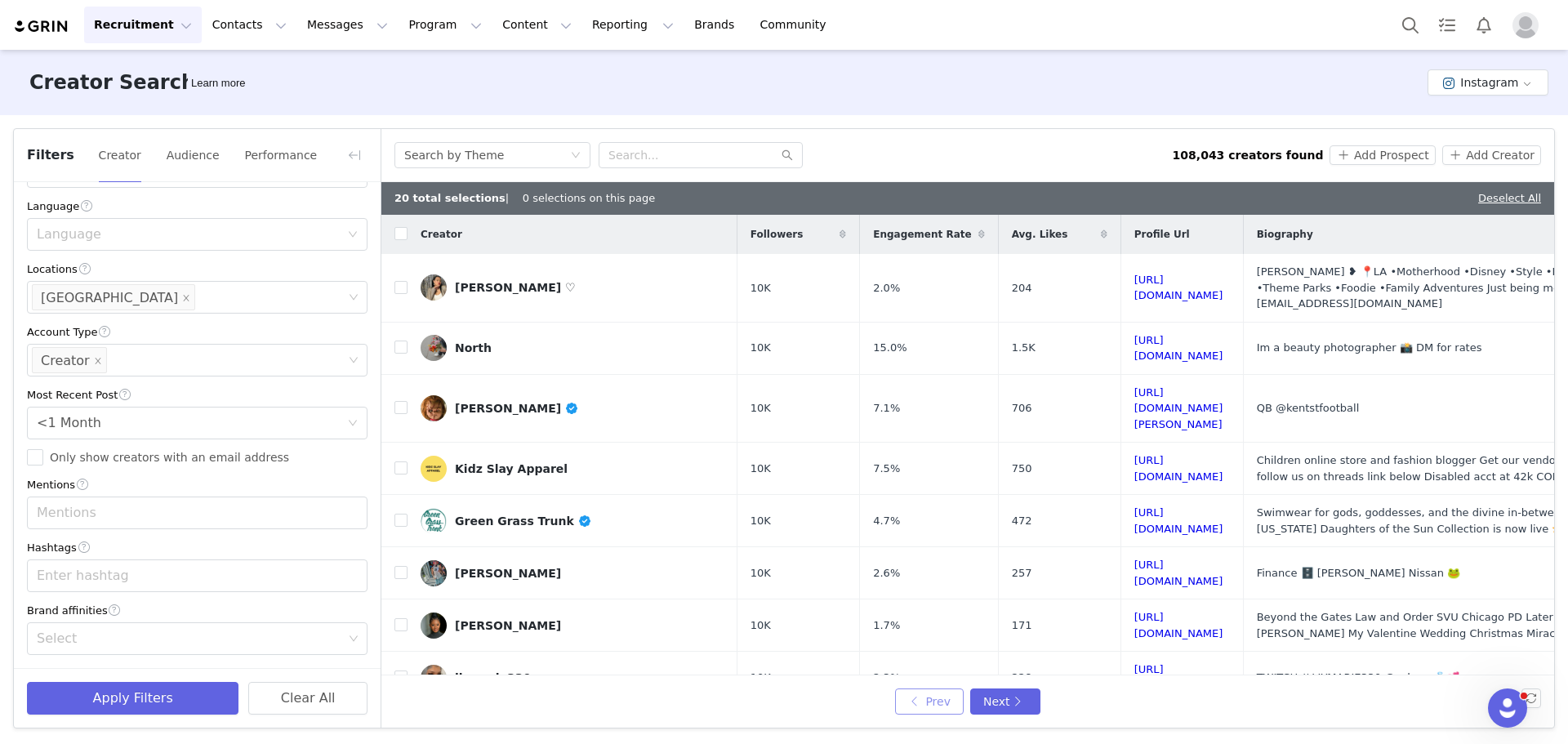
click at [935, 698] on button "Prev" at bounding box center [929, 701] width 69 height 26
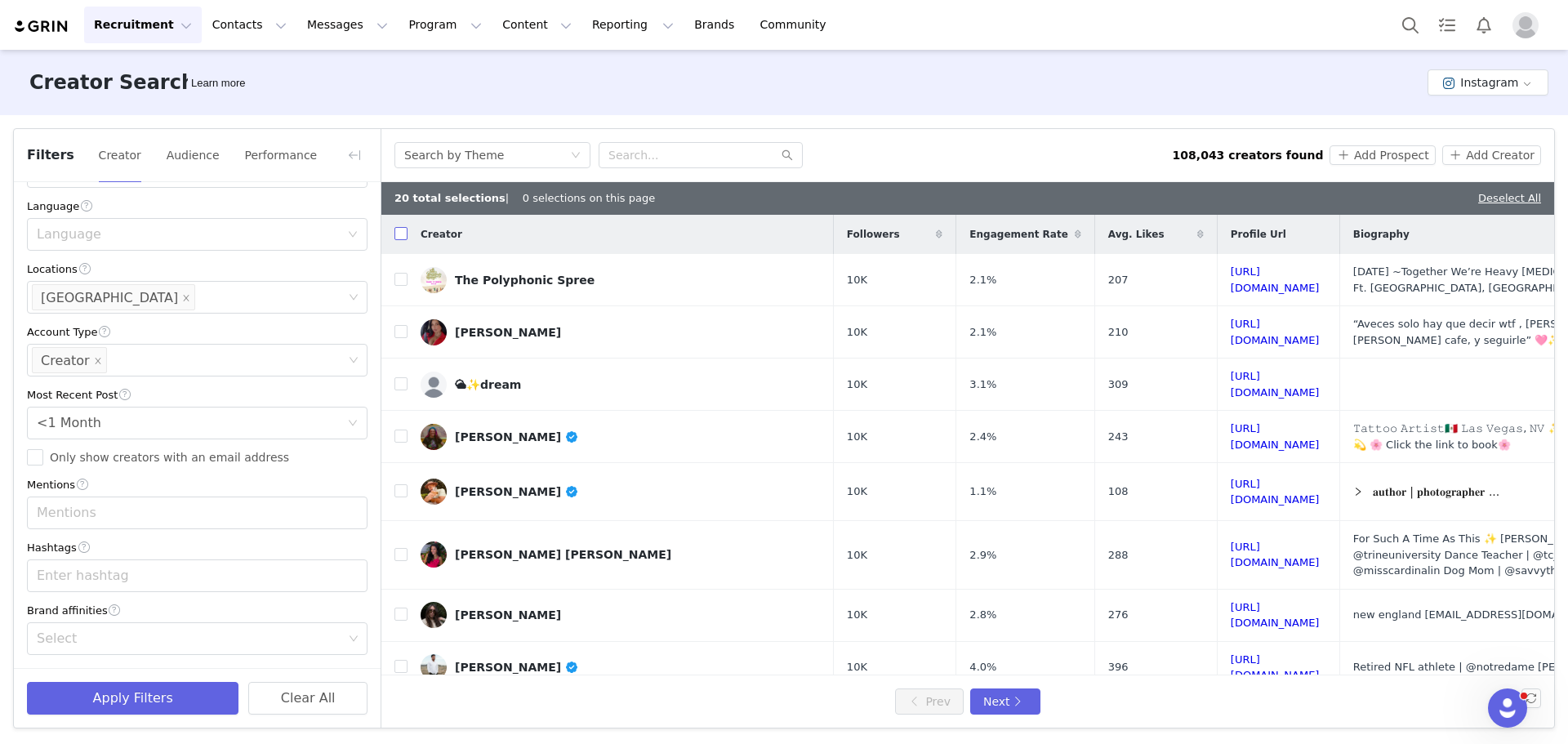
click at [402, 235] on input "checkbox" at bounding box center [400, 233] width 13 height 13
checkbox input "true"
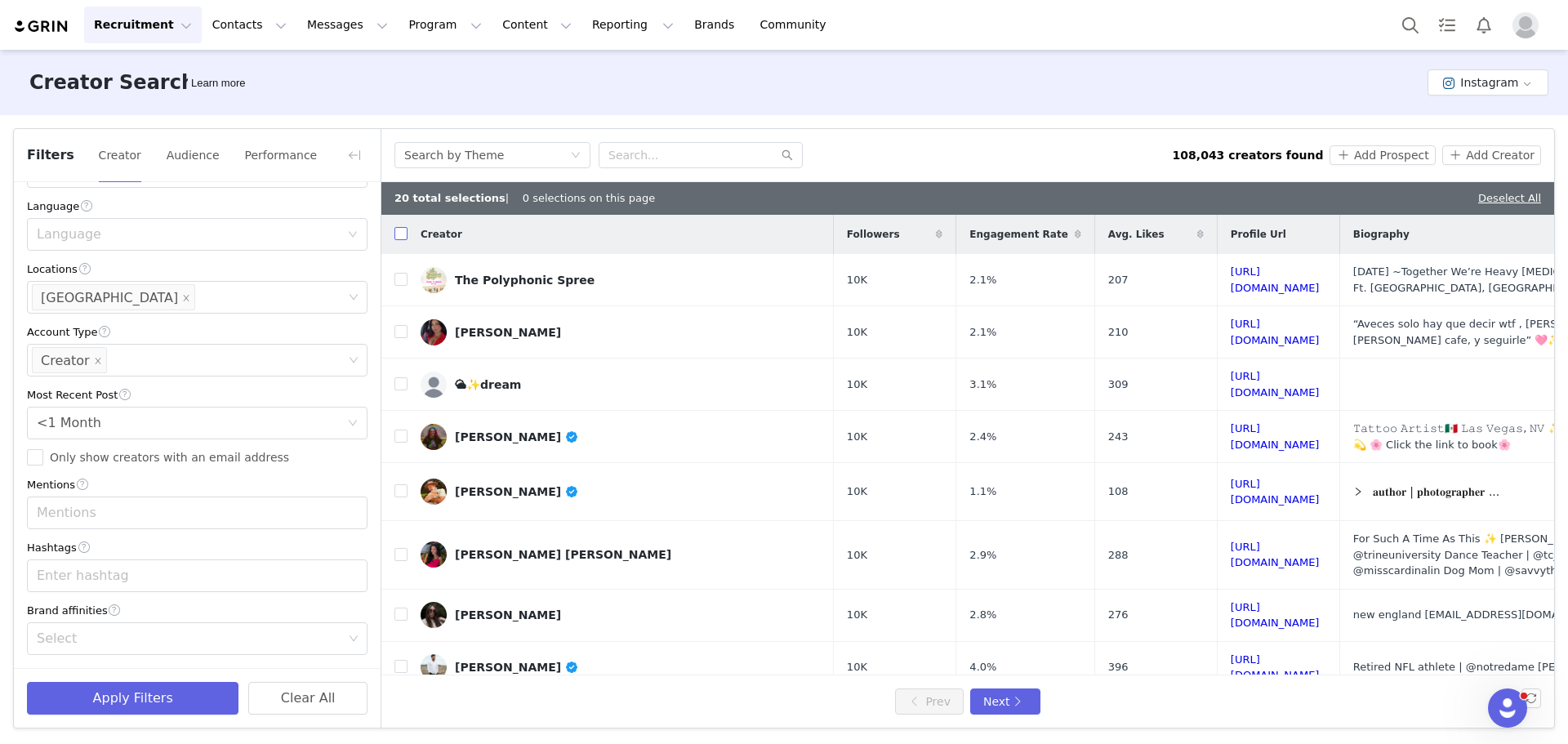
checkbox input "true"
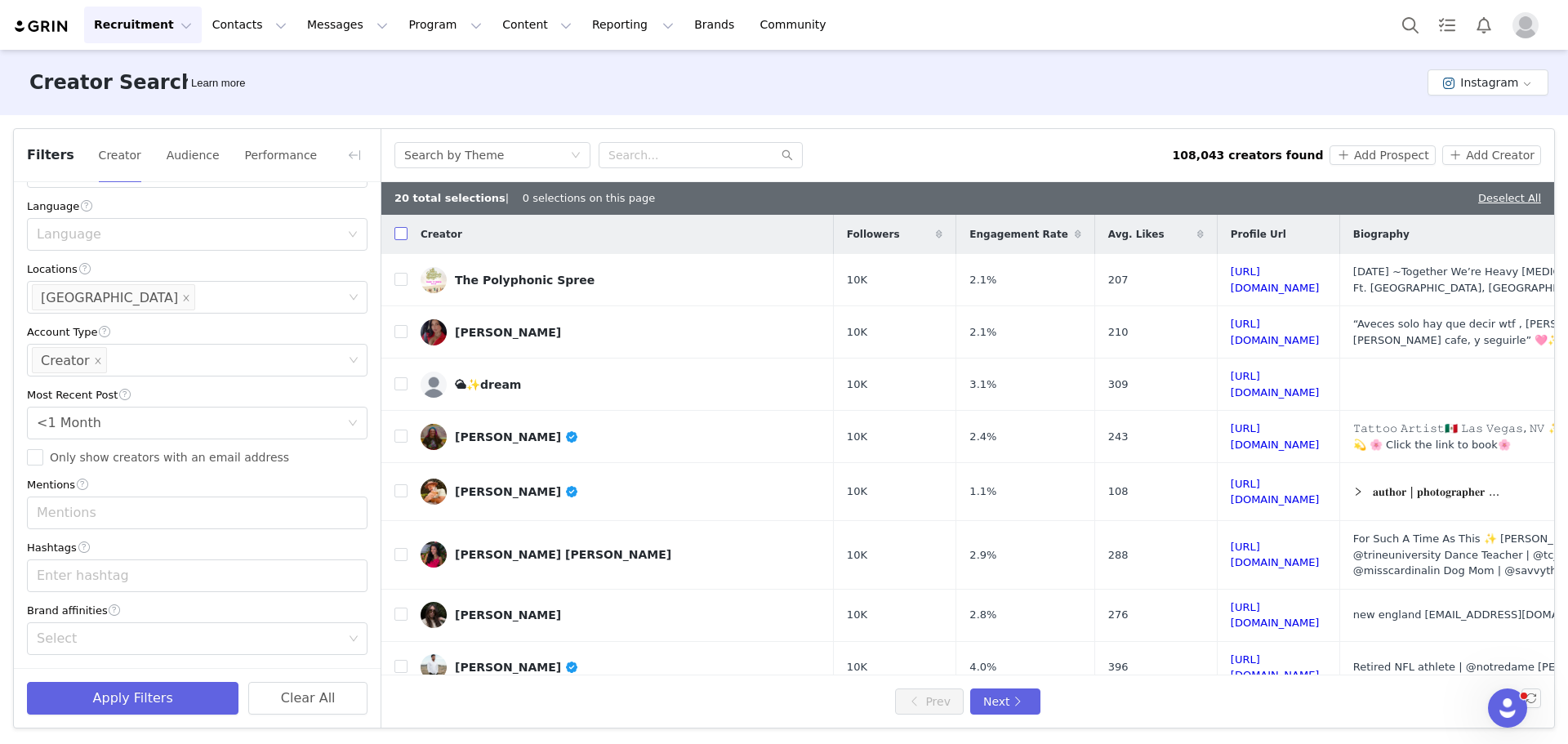
checkbox input "true"
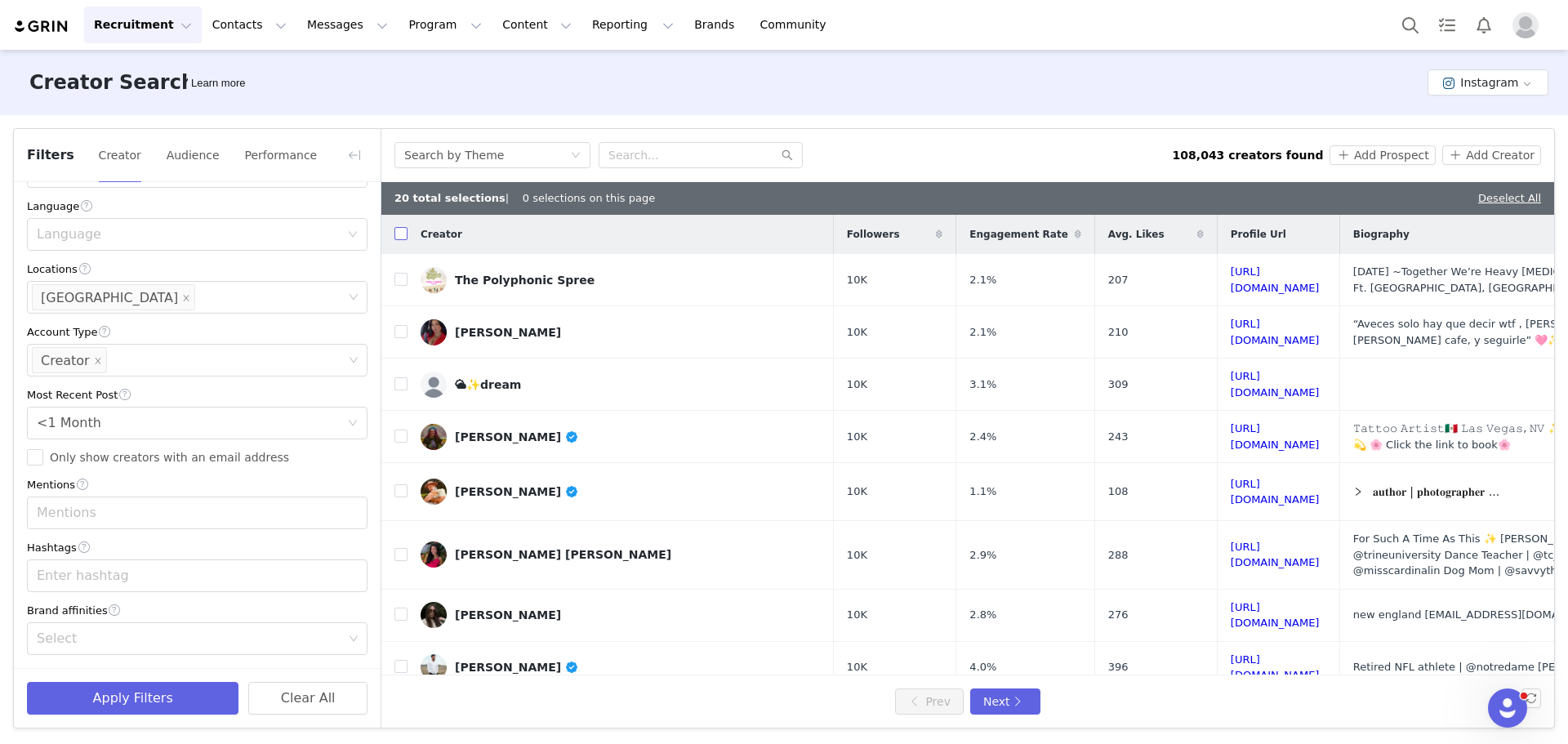
checkbox input "true"
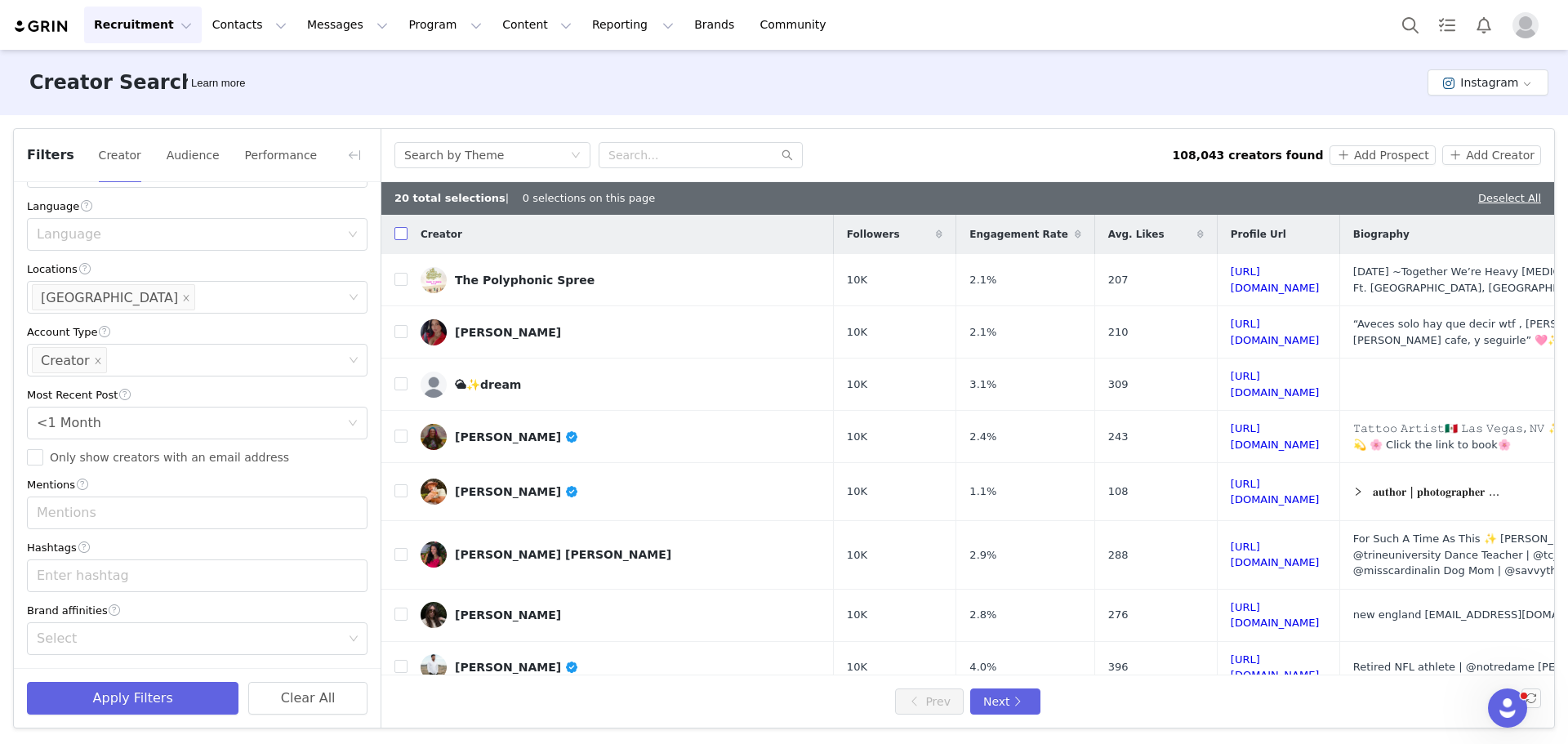
checkbox input "true"
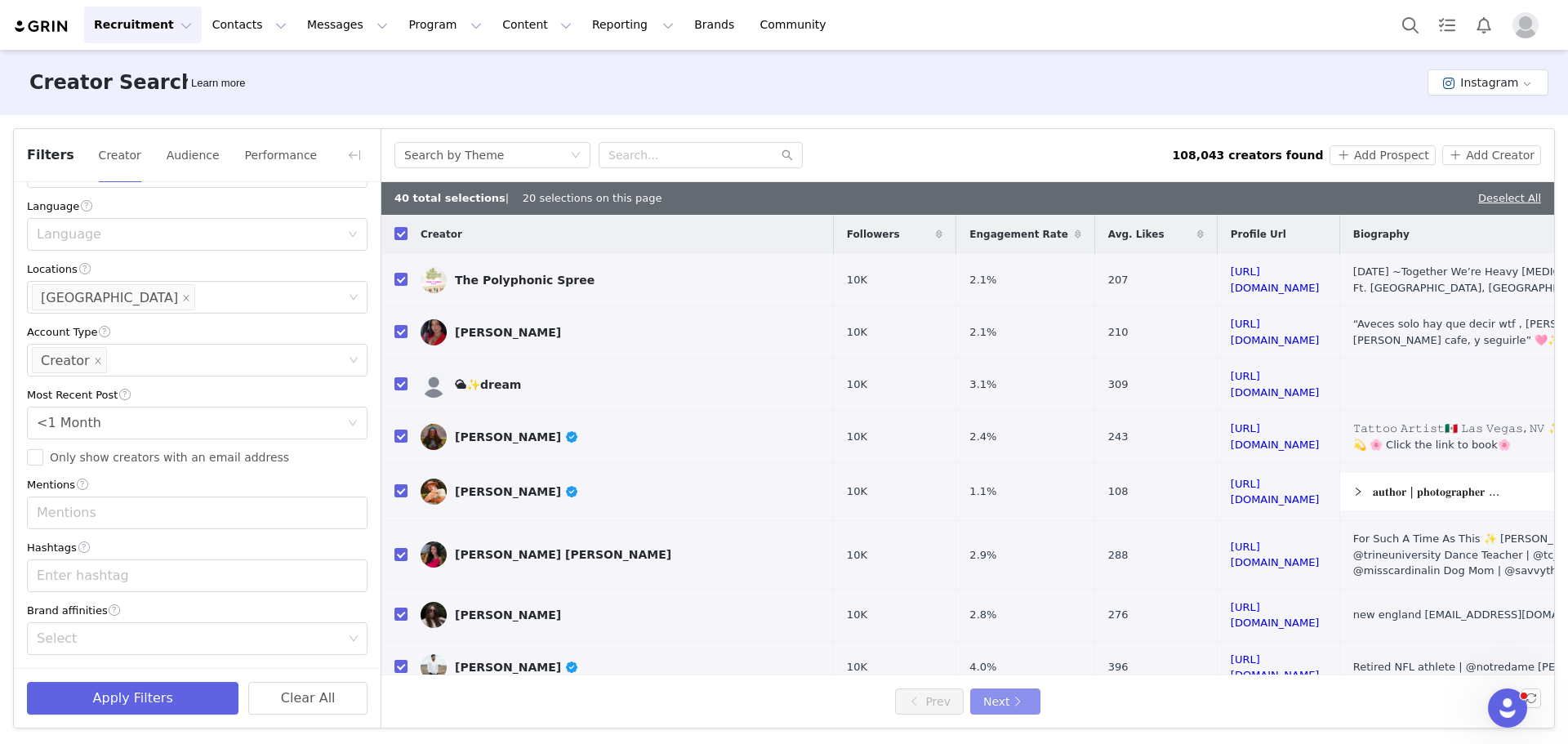
click at [1003, 700] on button "Next" at bounding box center [1006, 701] width 70 height 26
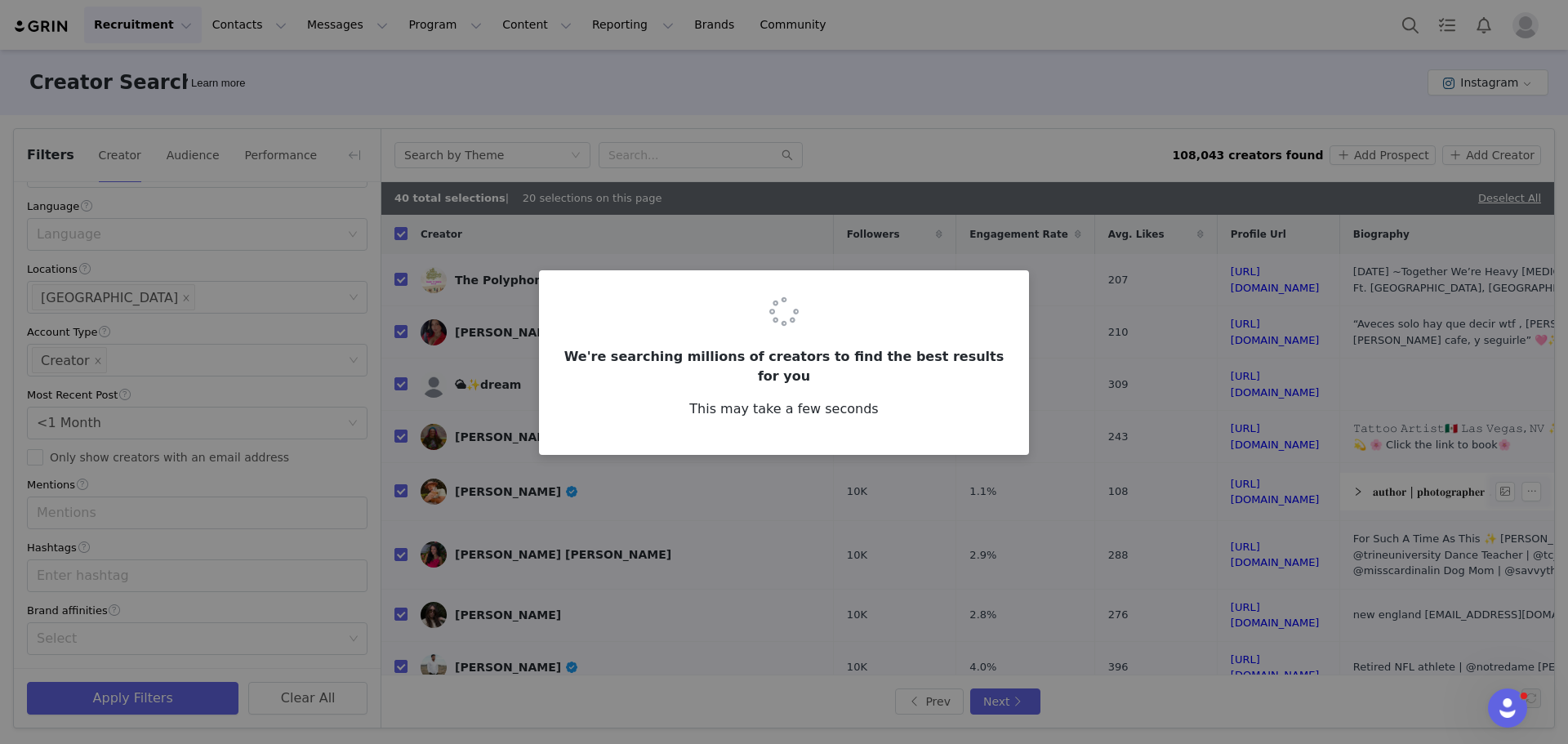
checkbox input "false"
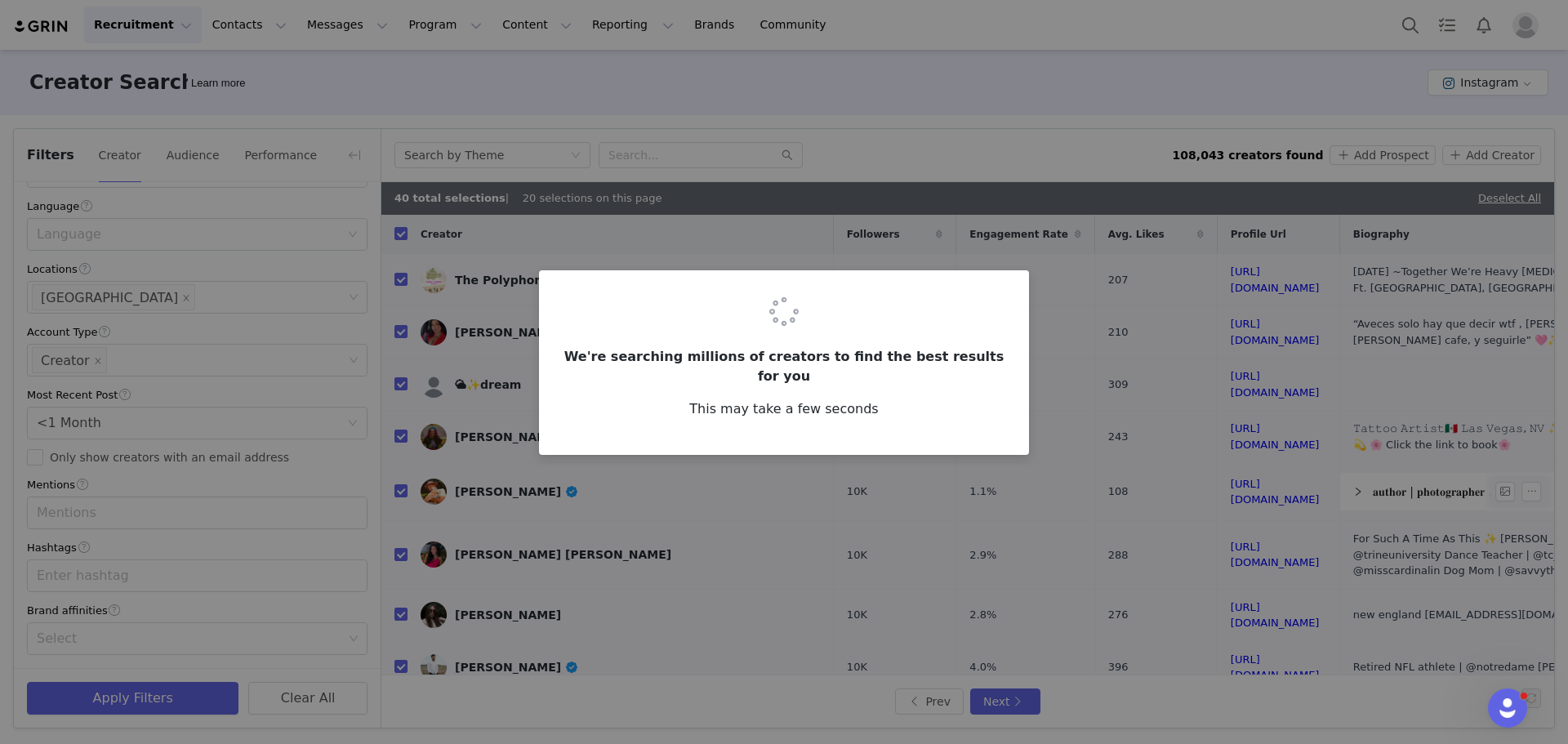
checkbox input "false"
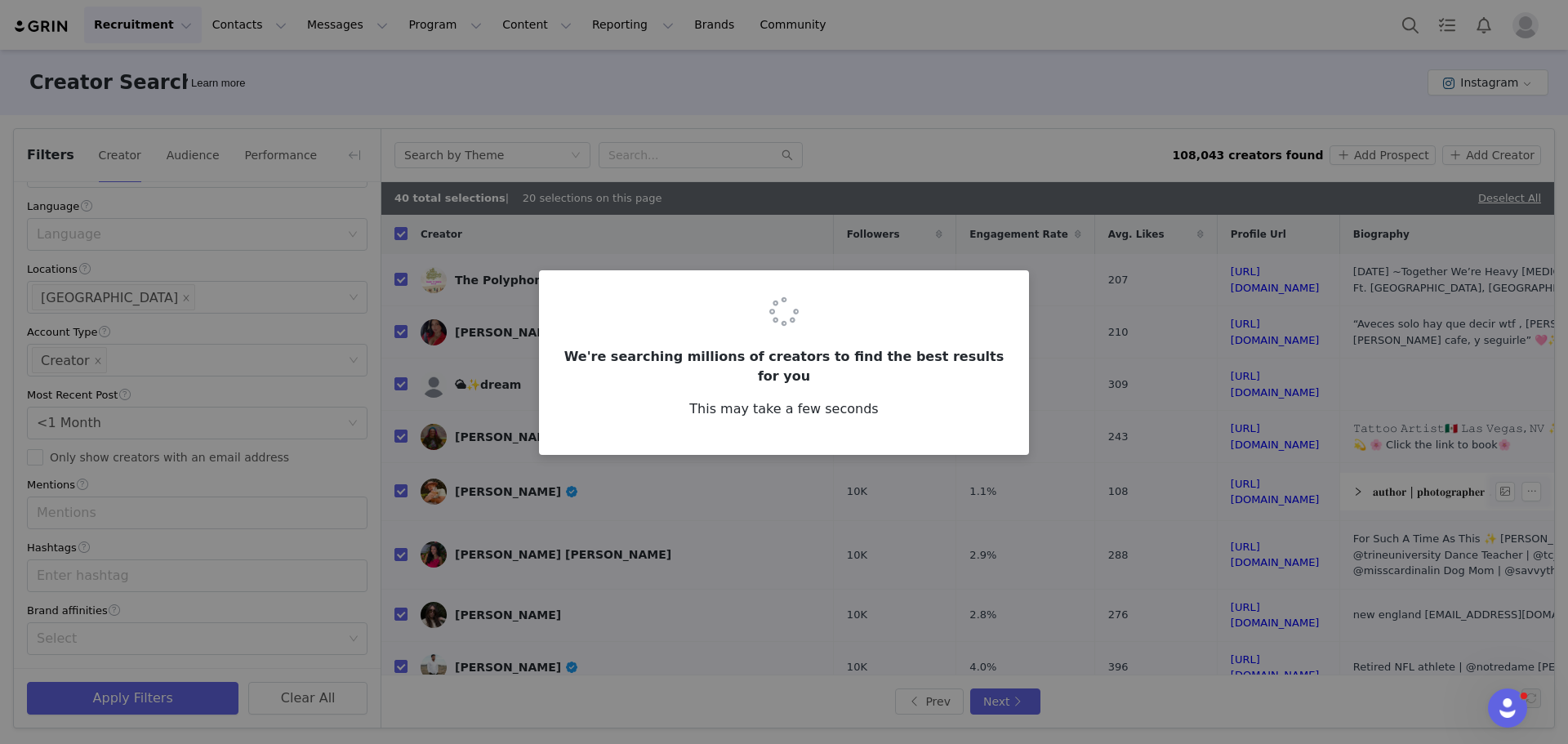
checkbox input "false"
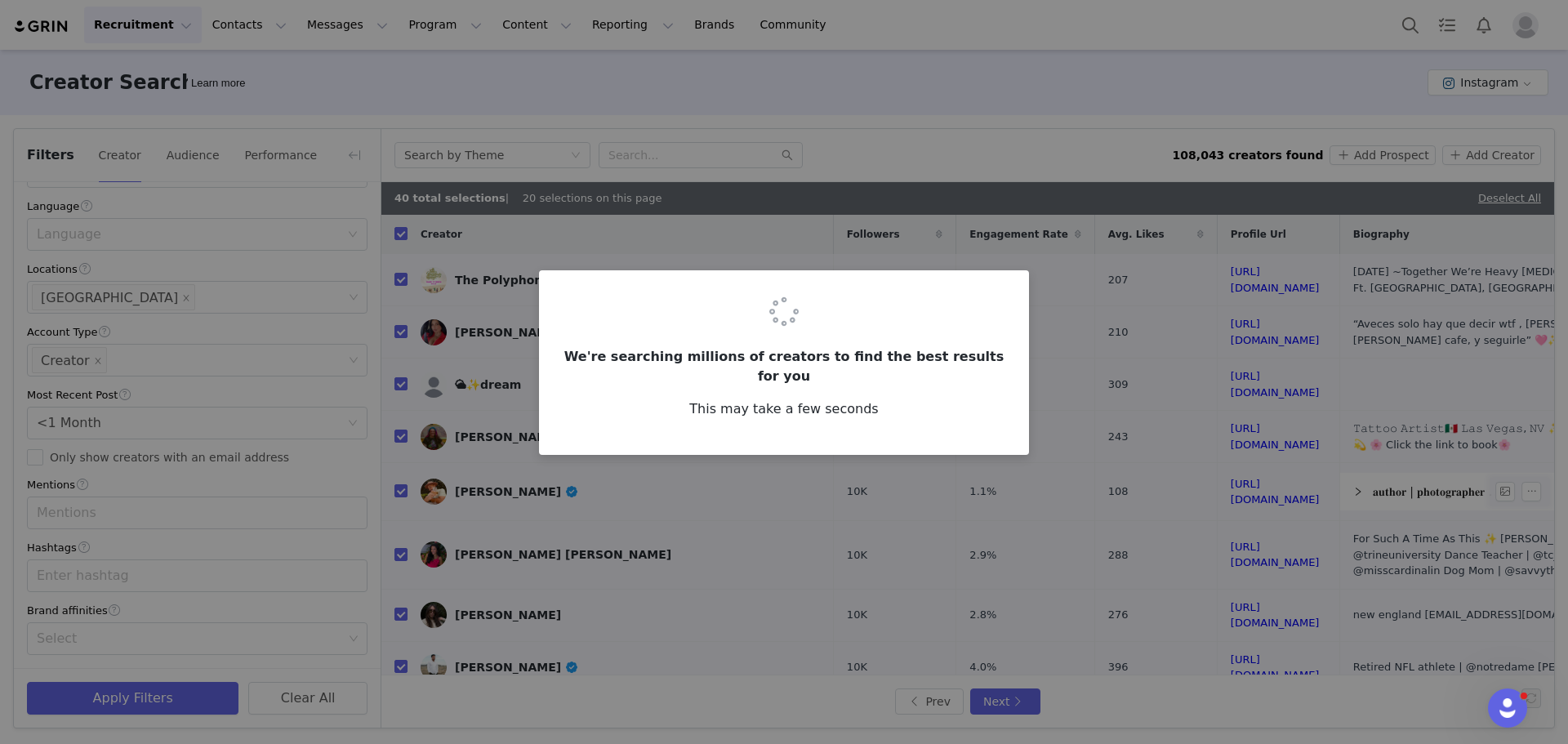
checkbox input "false"
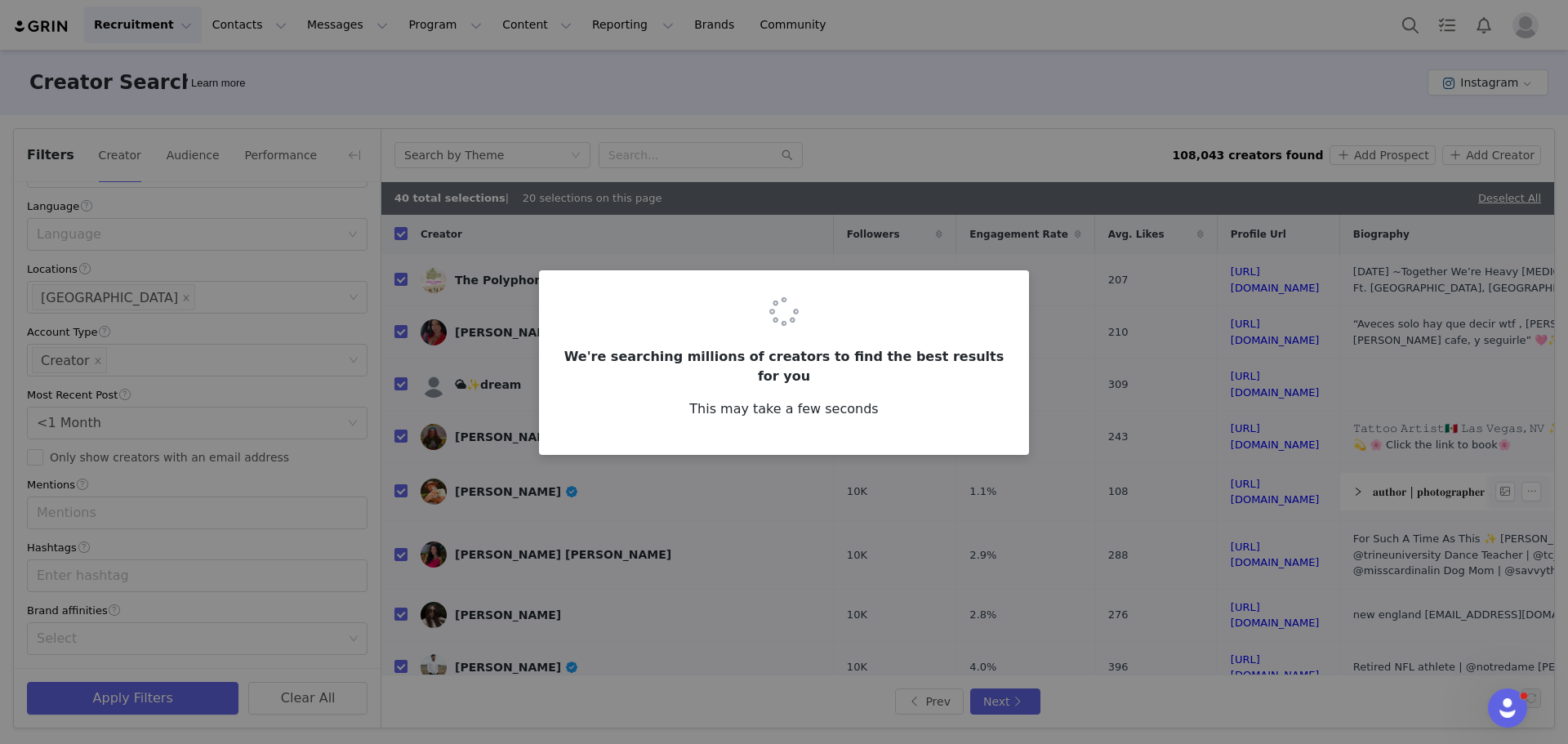
checkbox input "false"
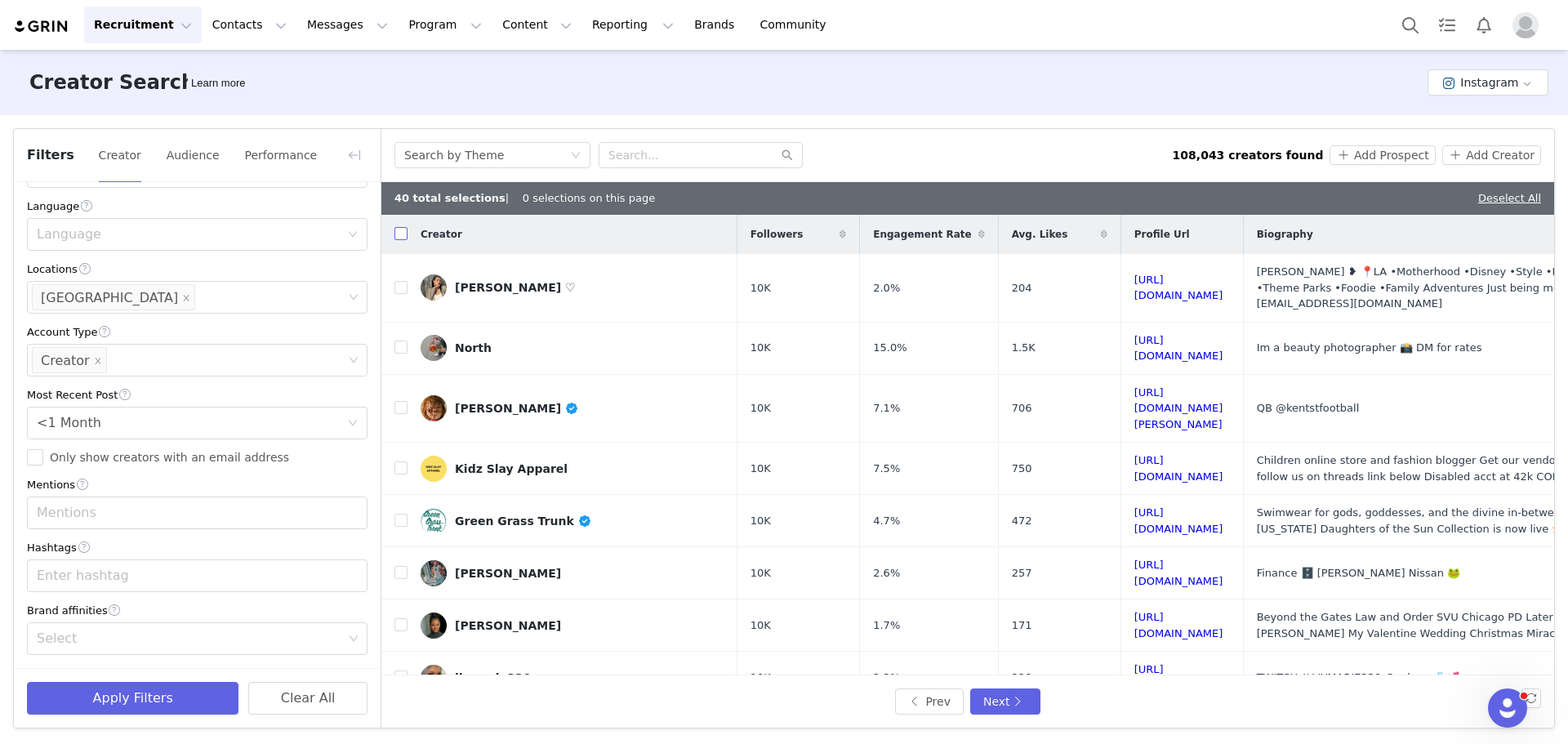
click at [400, 238] on input "checkbox" at bounding box center [400, 233] width 13 height 13
checkbox input "false"
checkbox input "true"
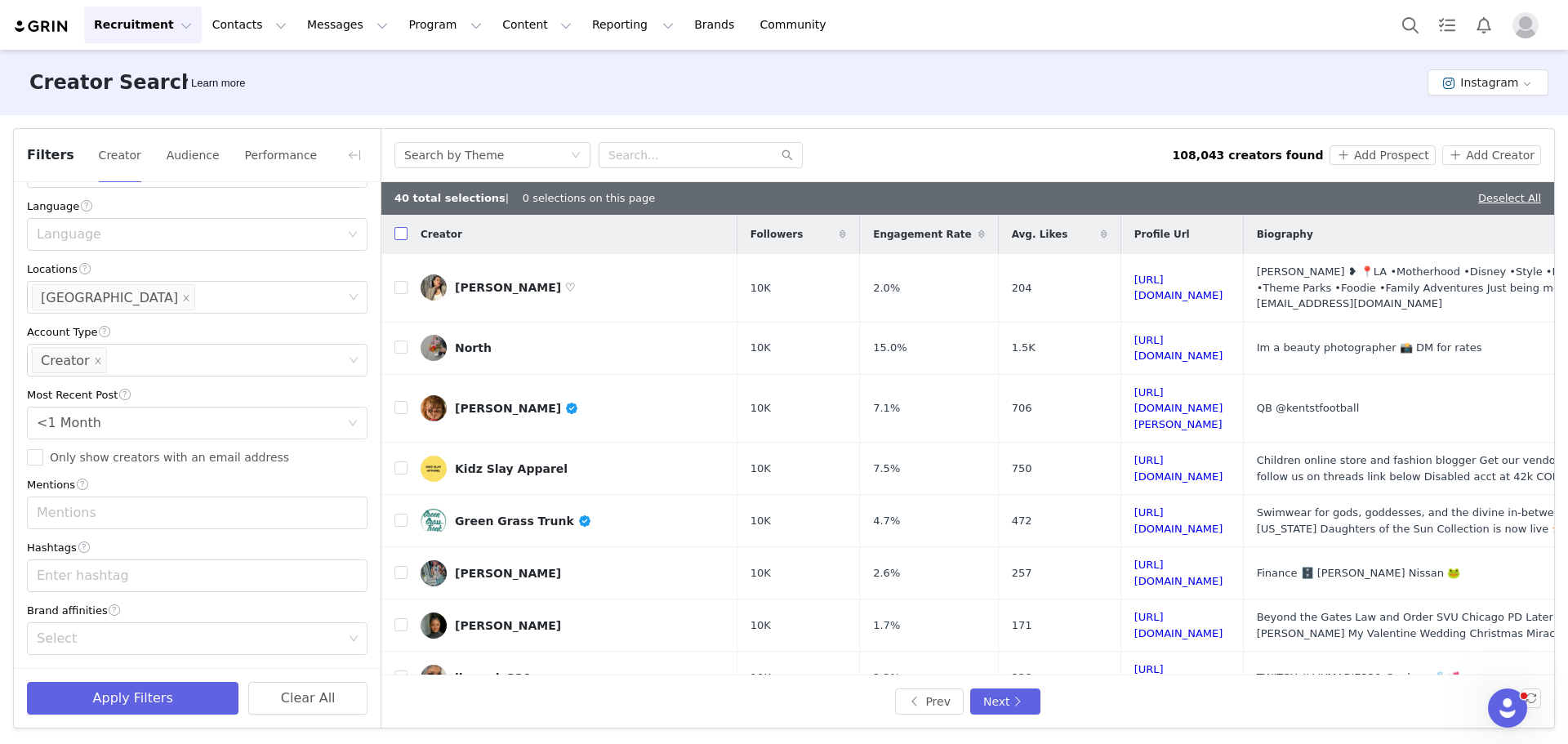
checkbox input "true"
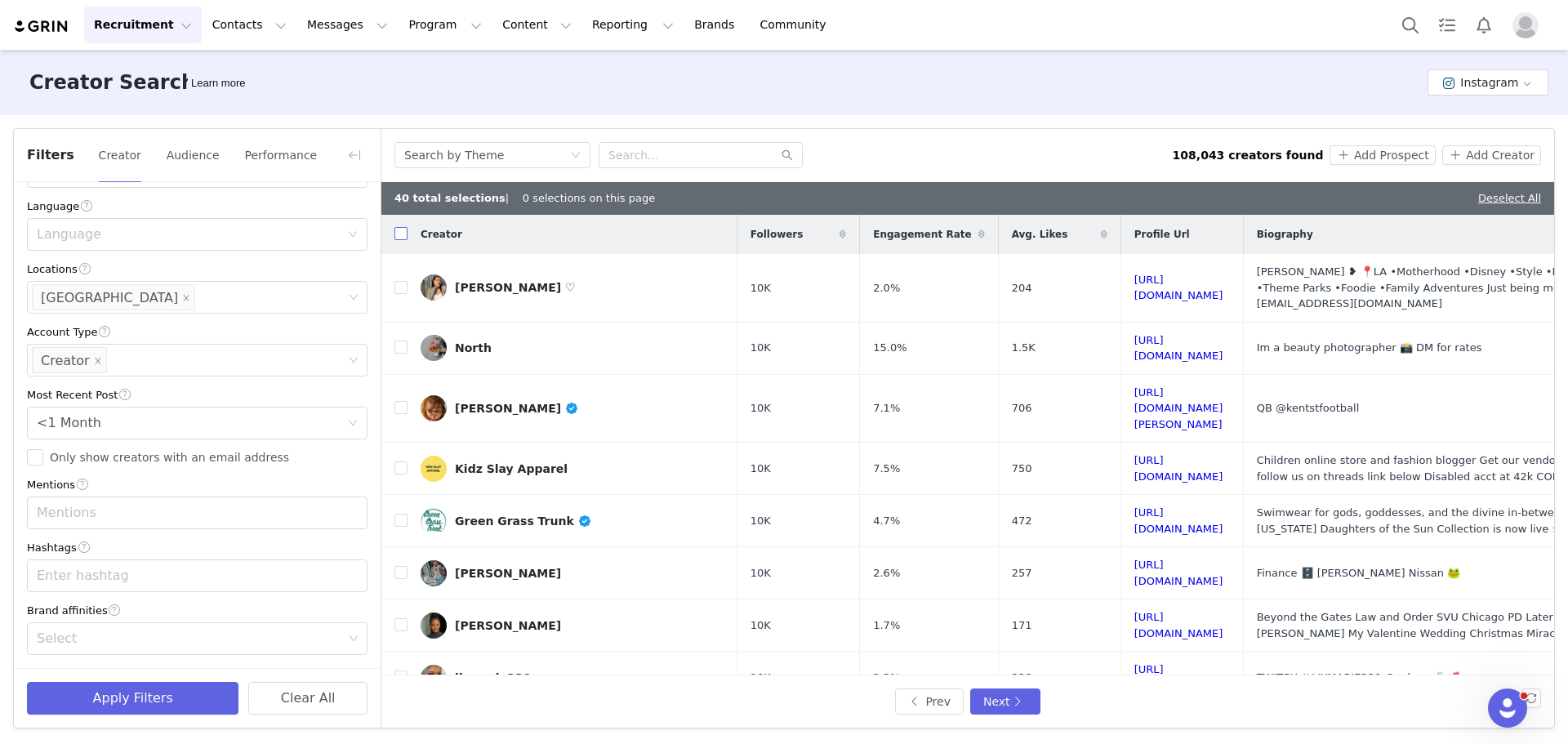
checkbox input "true"
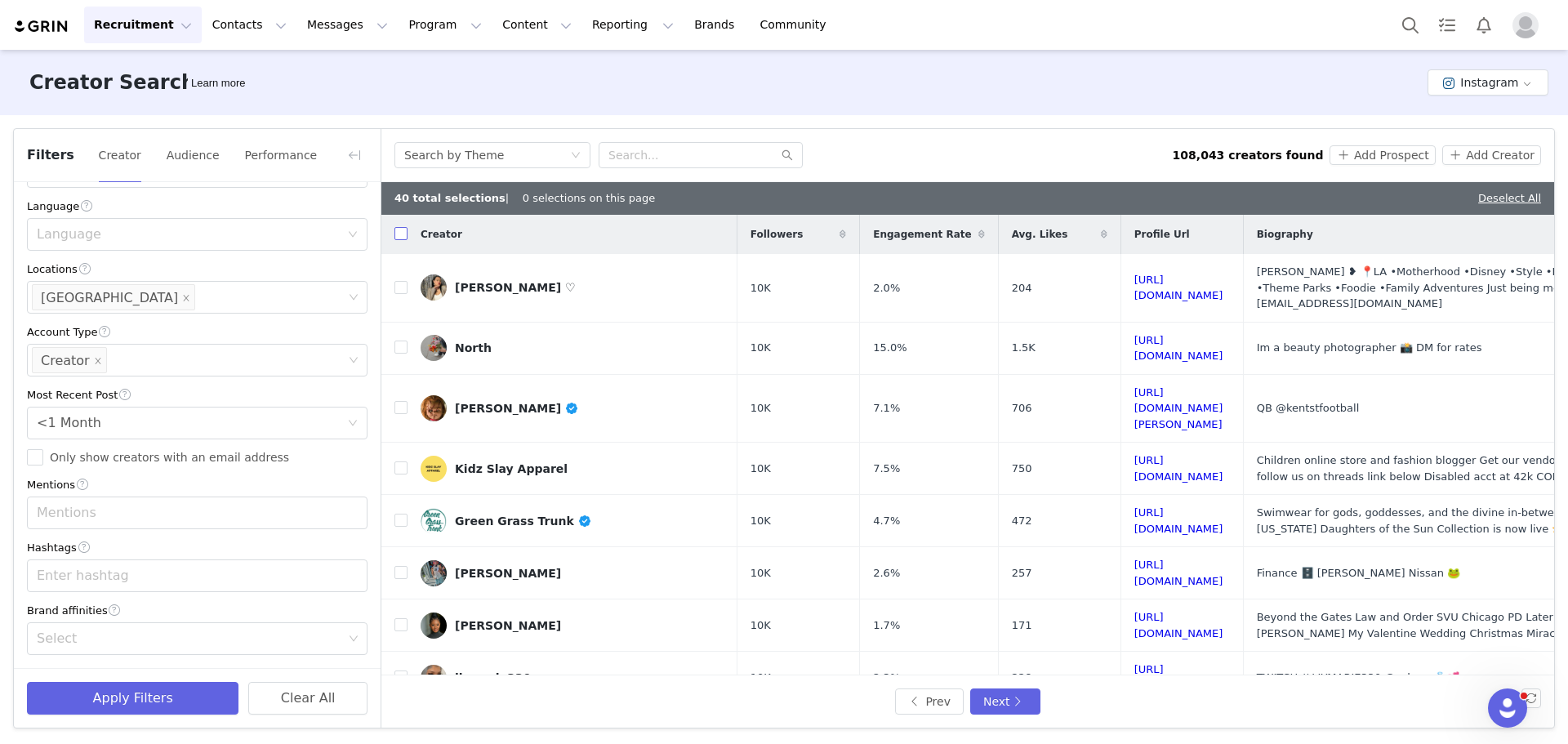
checkbox input "true"
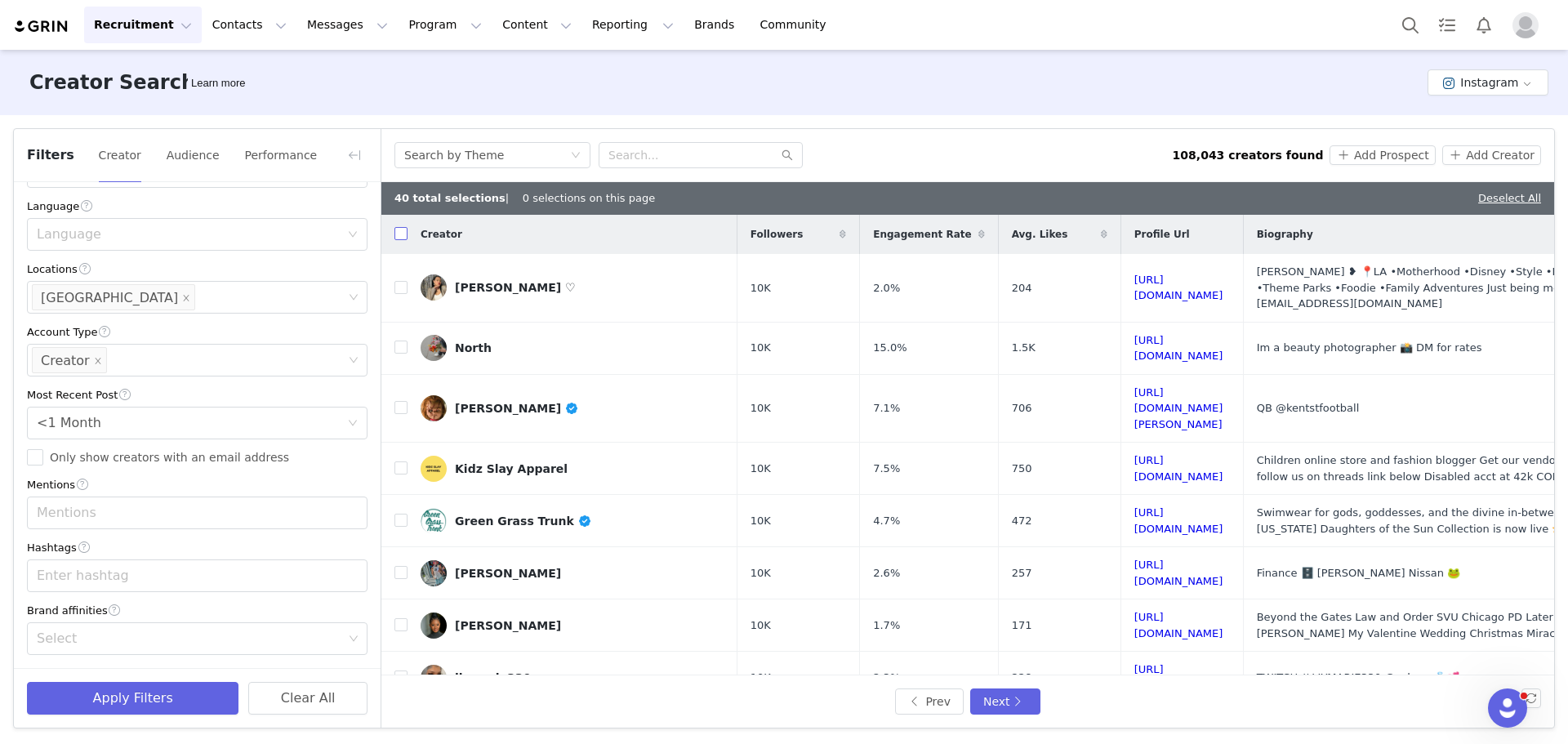
checkbox input "true"
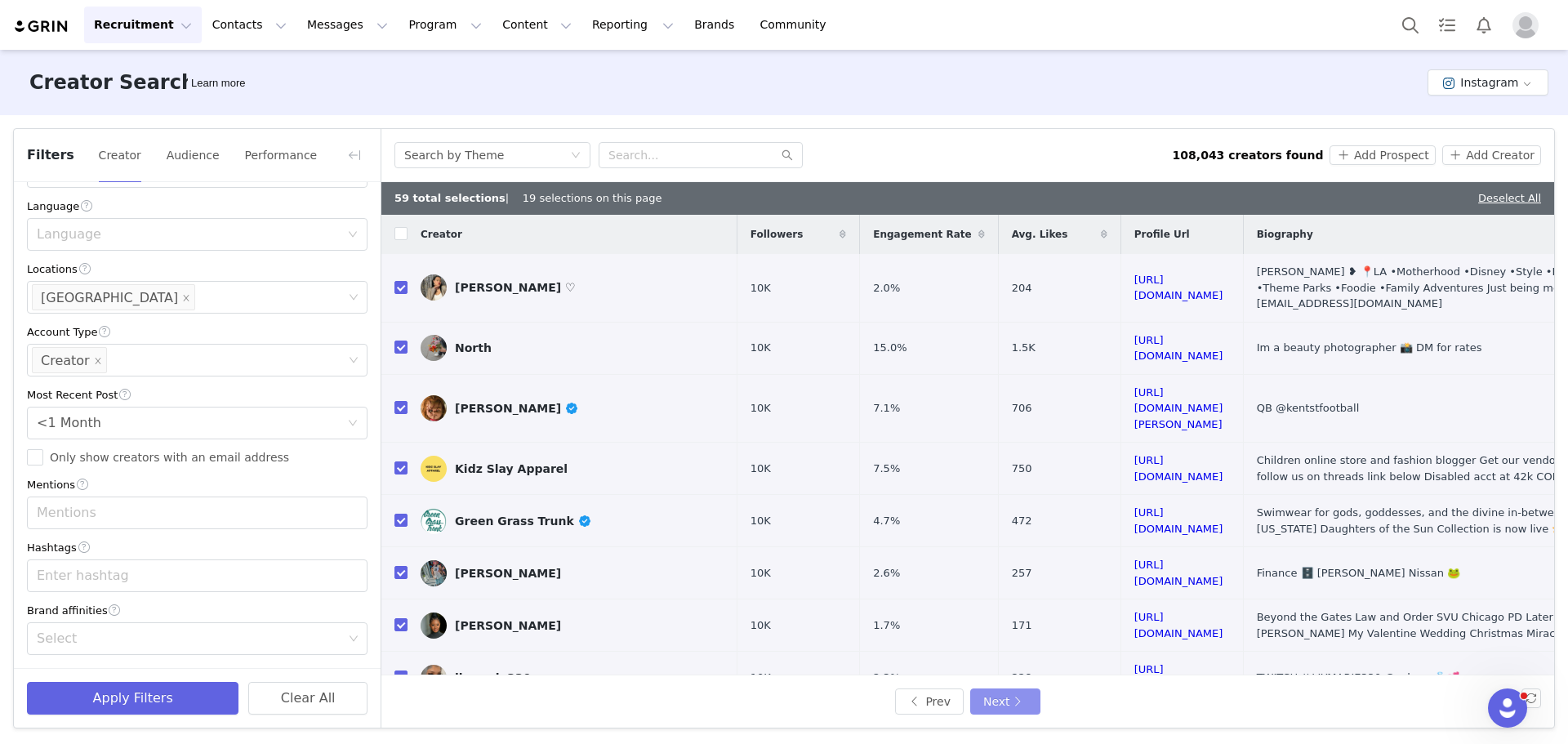
click at [1002, 700] on button "Next" at bounding box center [1006, 701] width 70 height 26
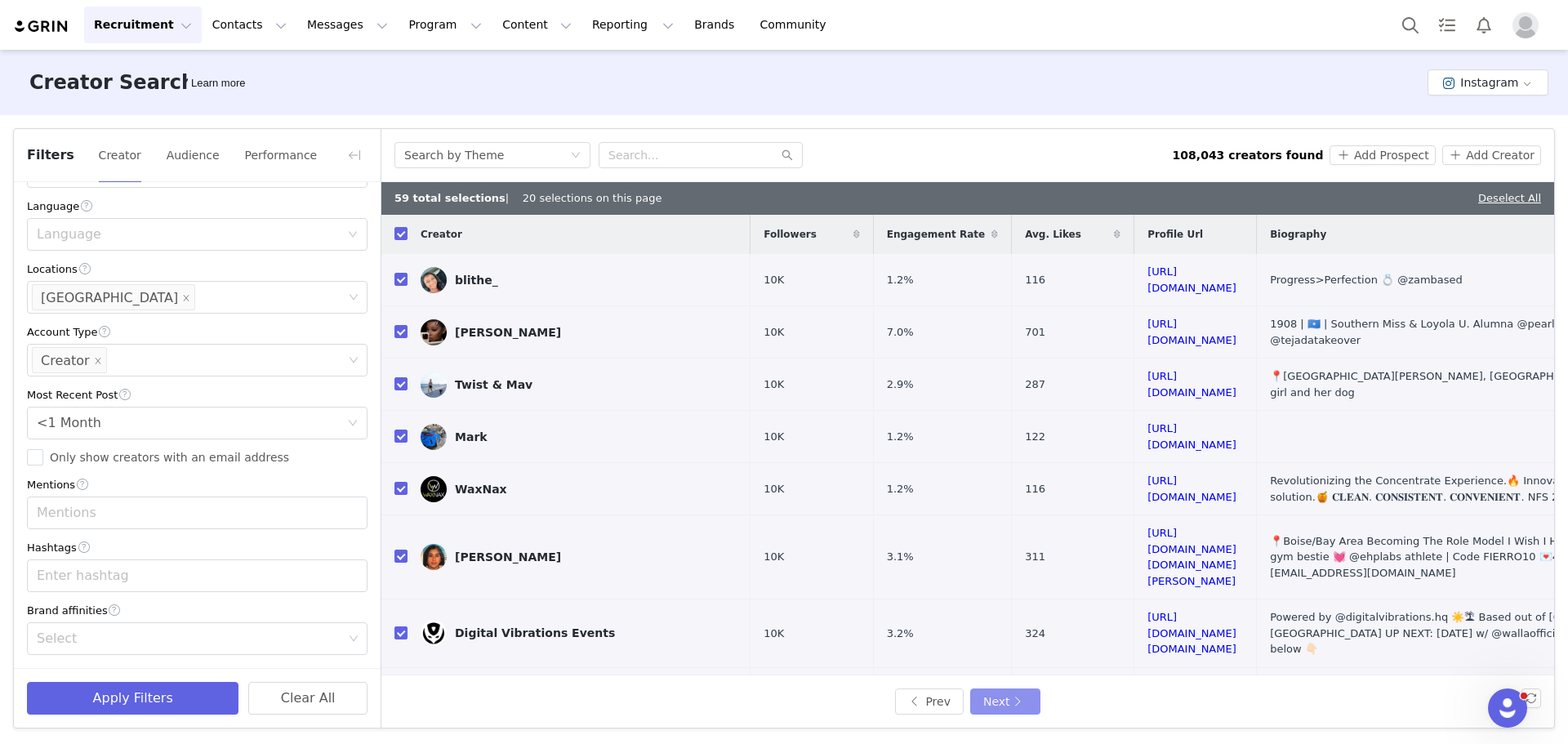
click at [1002, 699] on button "Next" at bounding box center [1006, 701] width 70 height 26
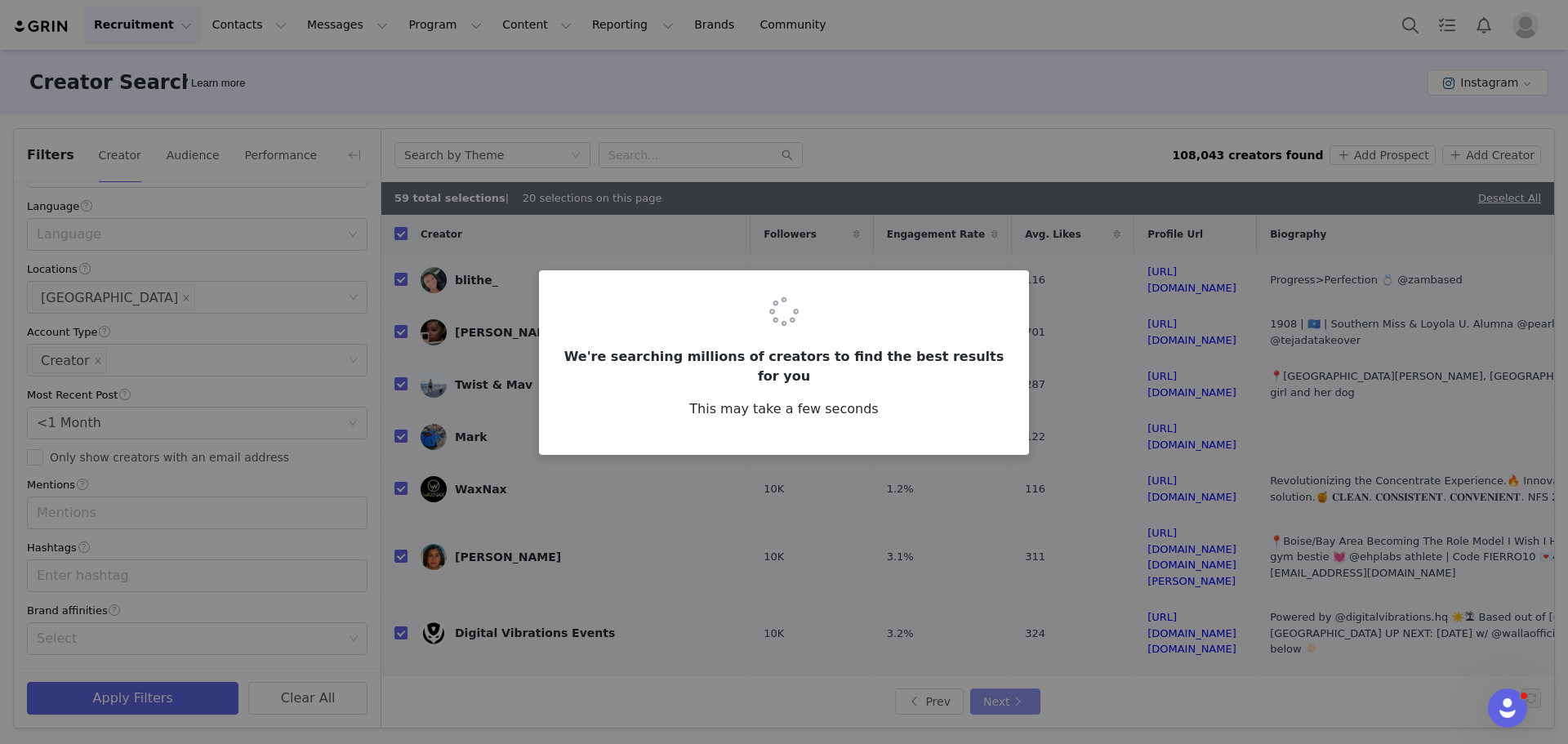
checkbox input "false"
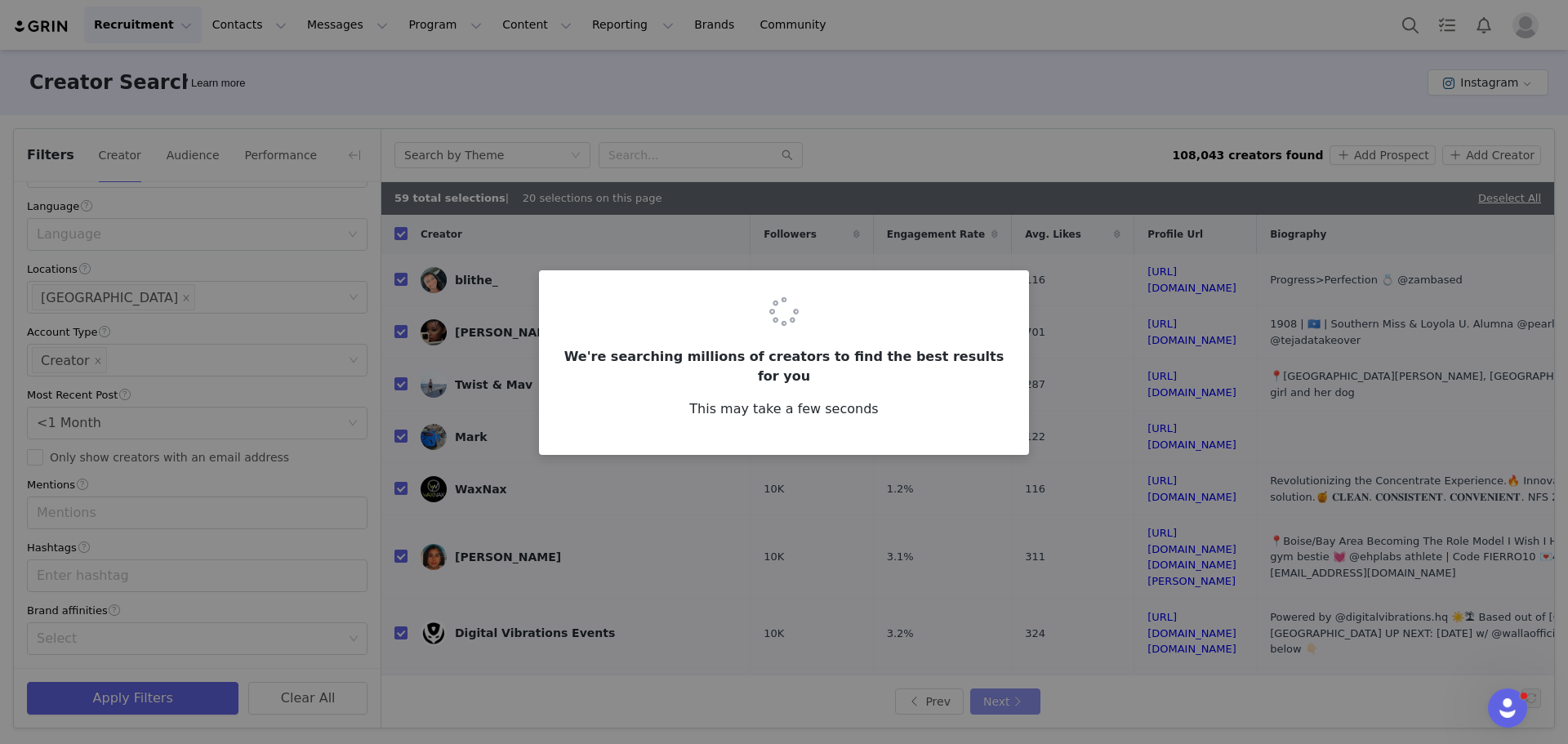
checkbox input "false"
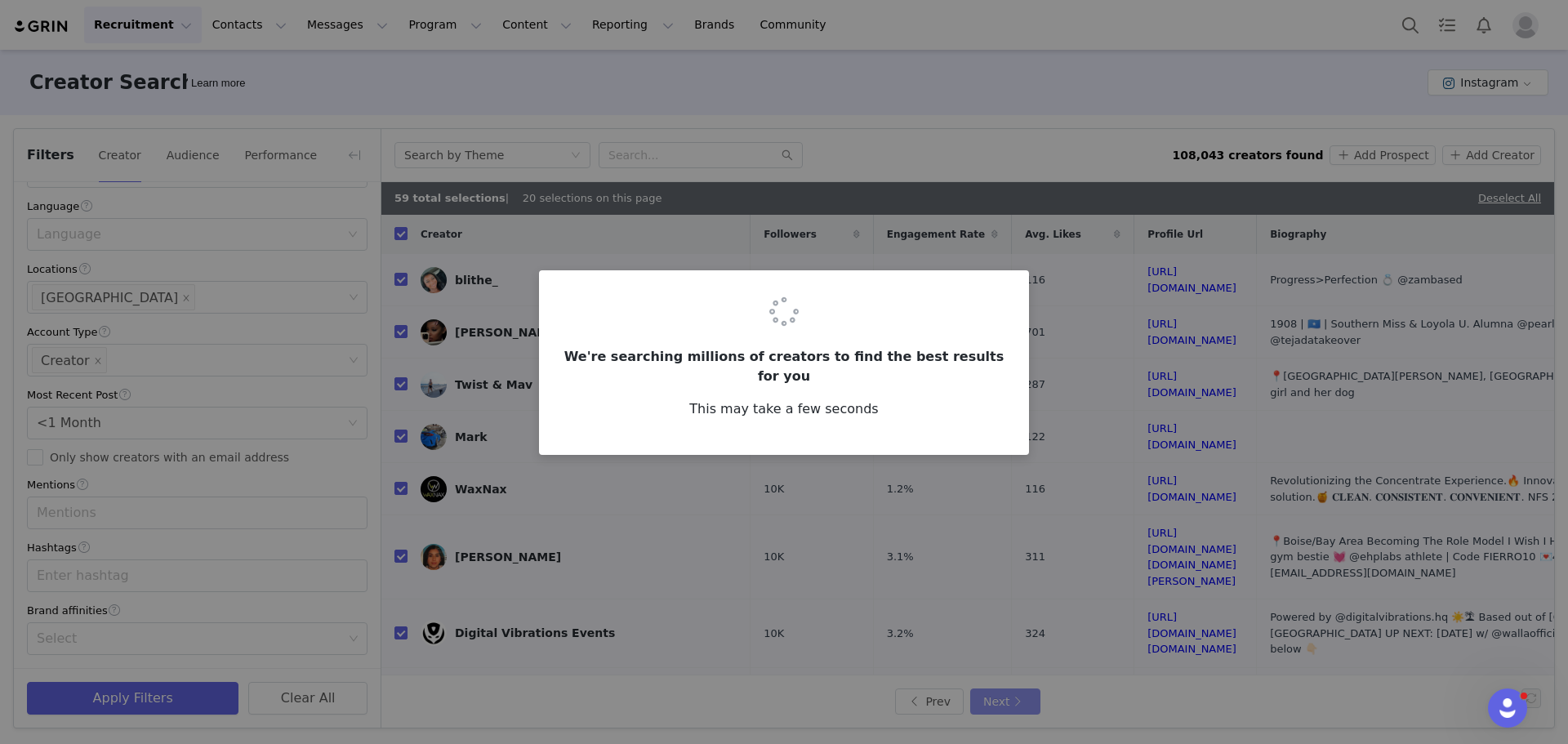
checkbox input "false"
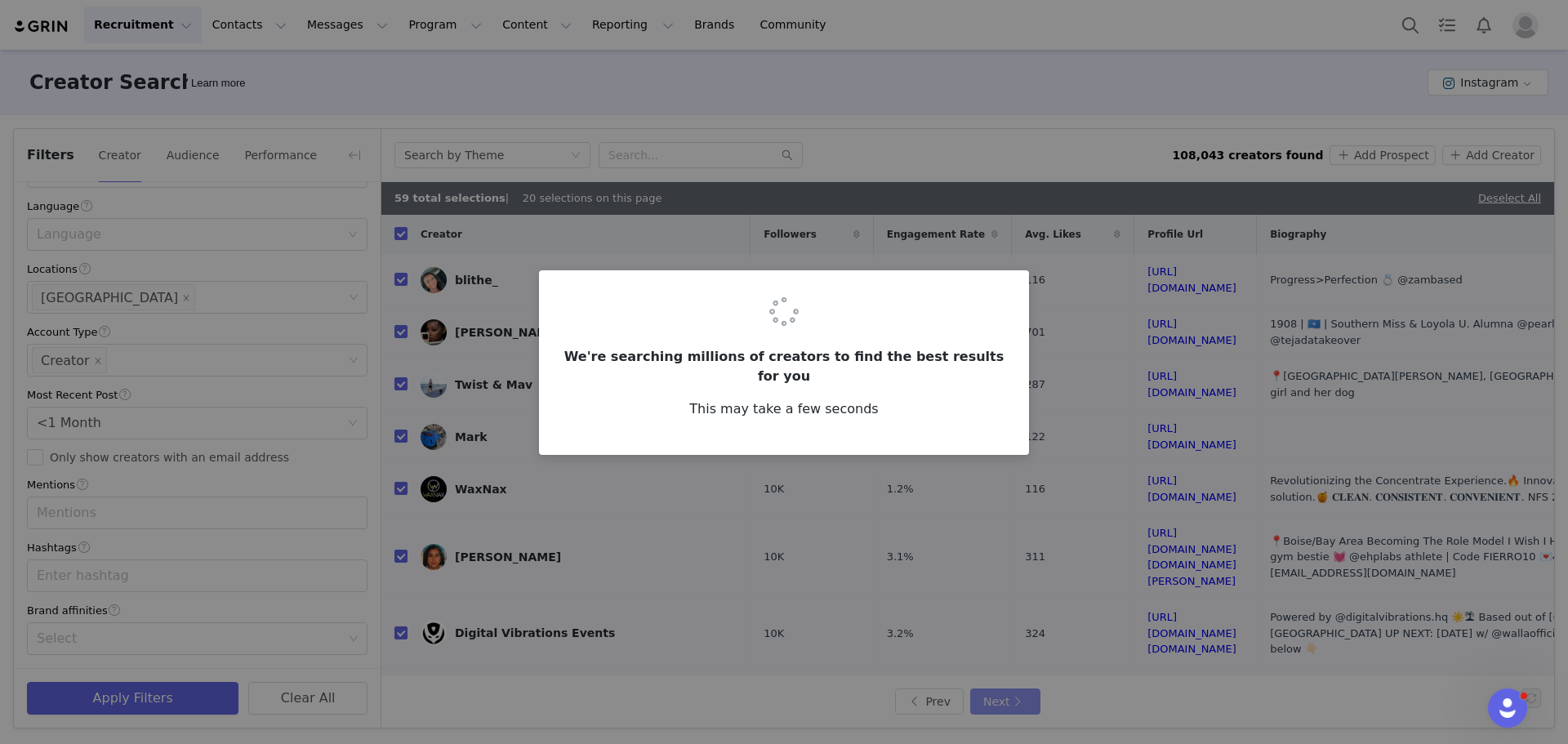
checkbox input "false"
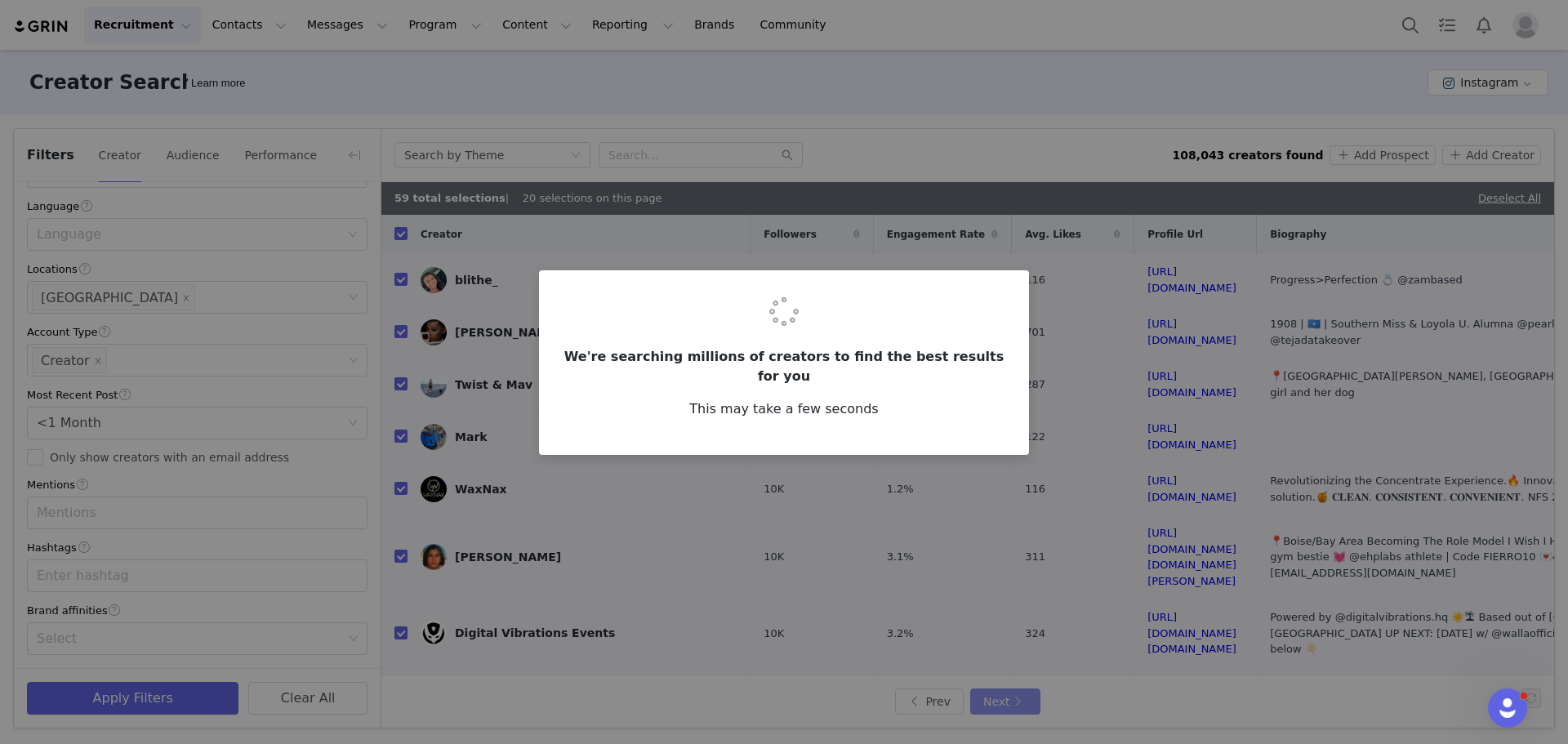
checkbox input "false"
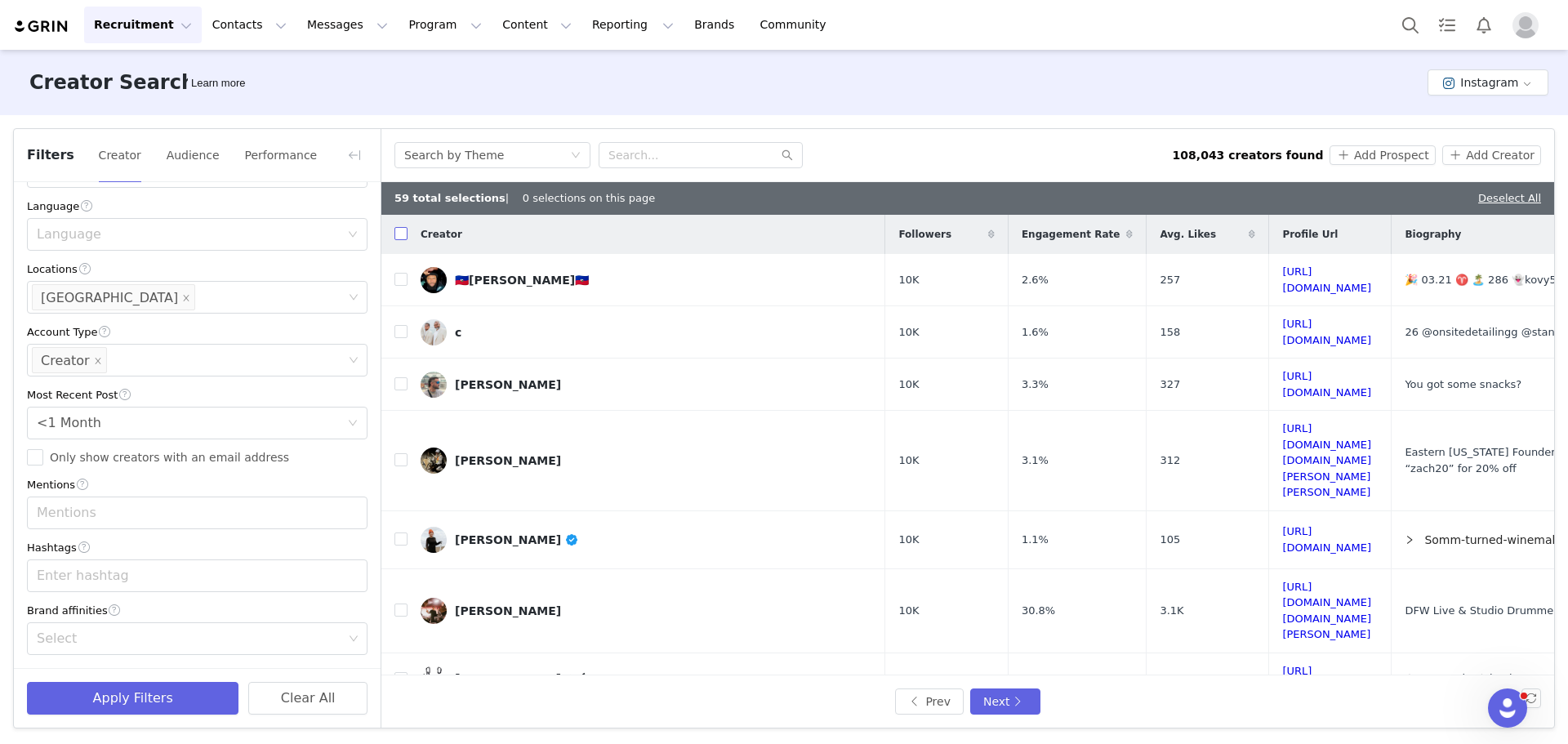
click at [402, 237] on input "checkbox" at bounding box center [400, 233] width 13 height 13
checkbox input "true"
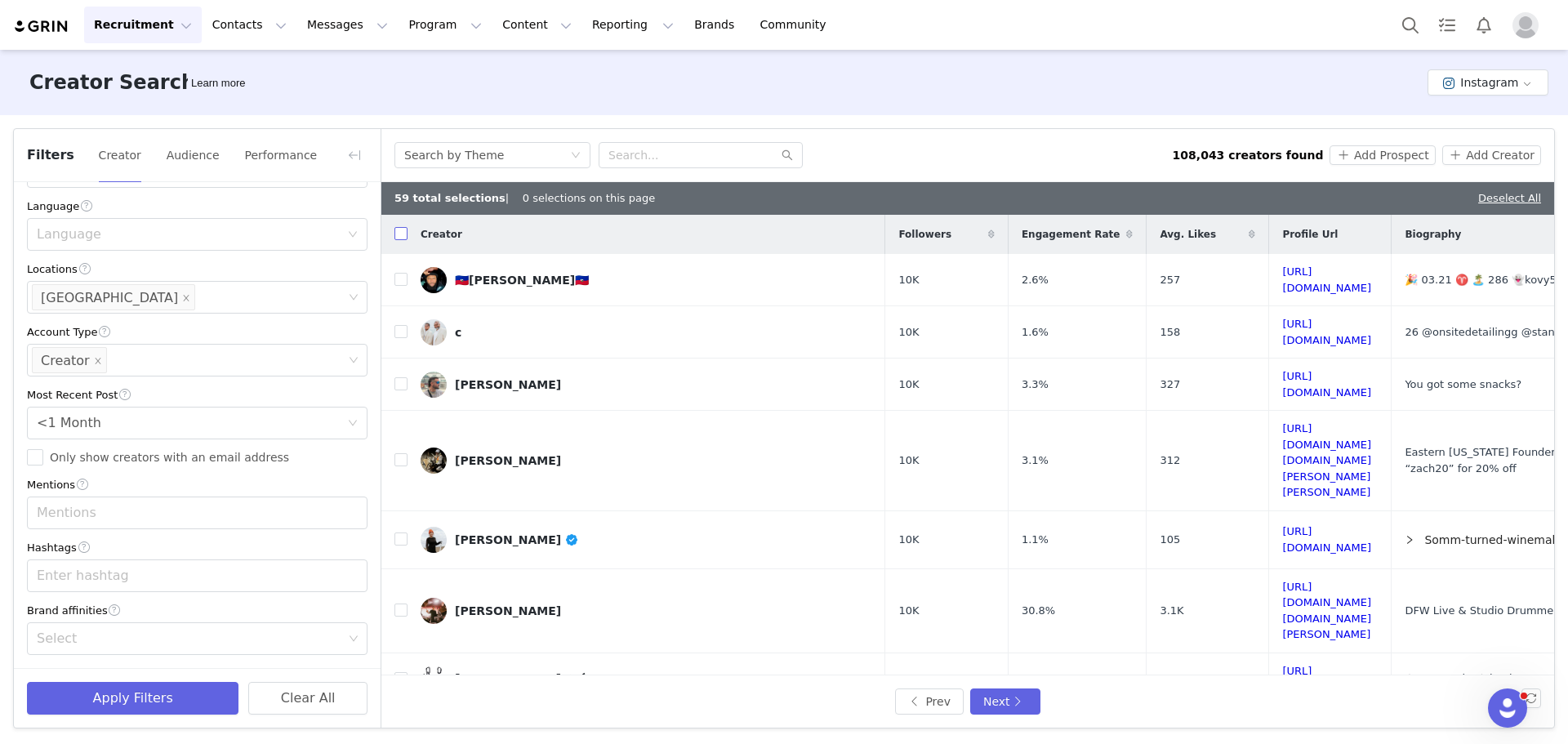
checkbox input "true"
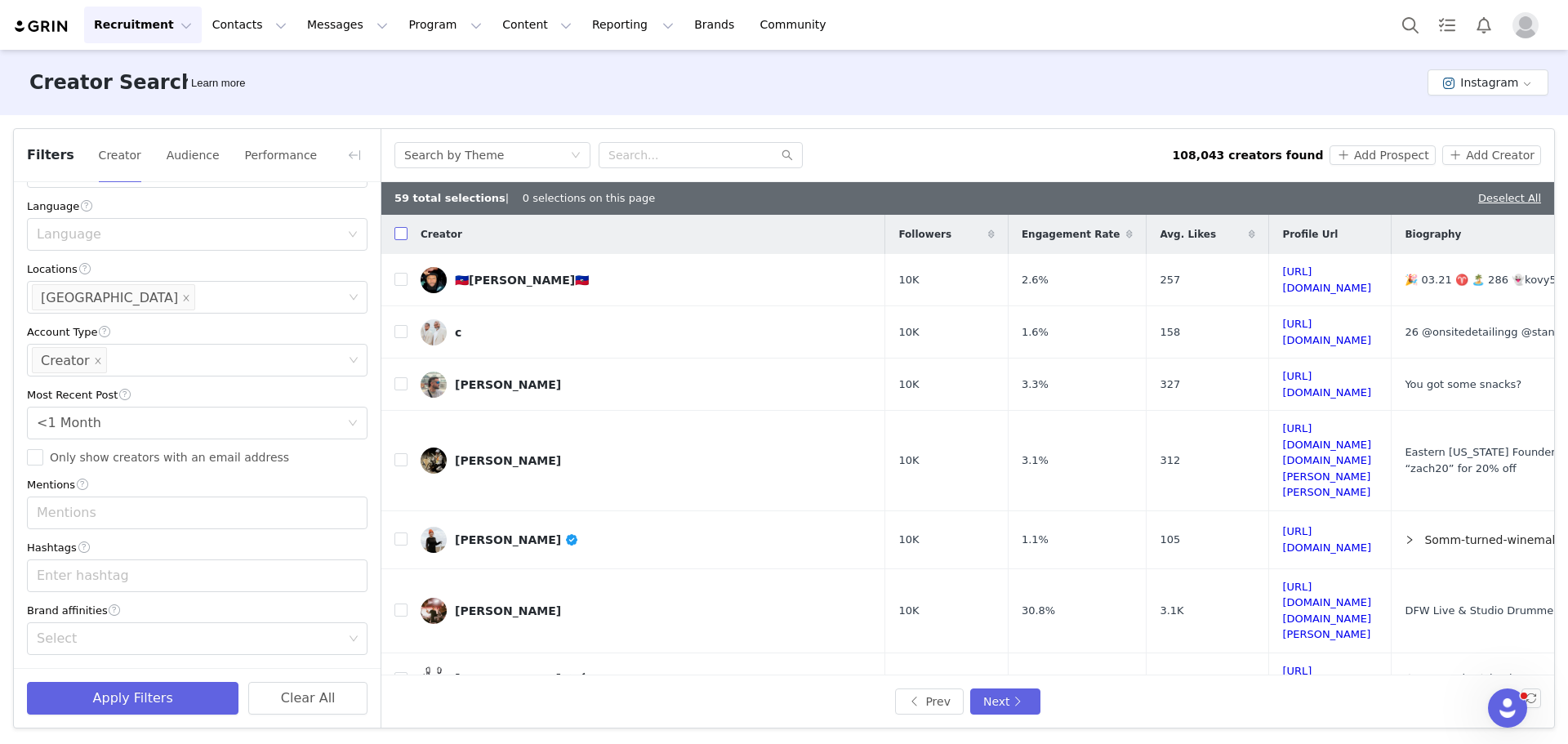
checkbox input "true"
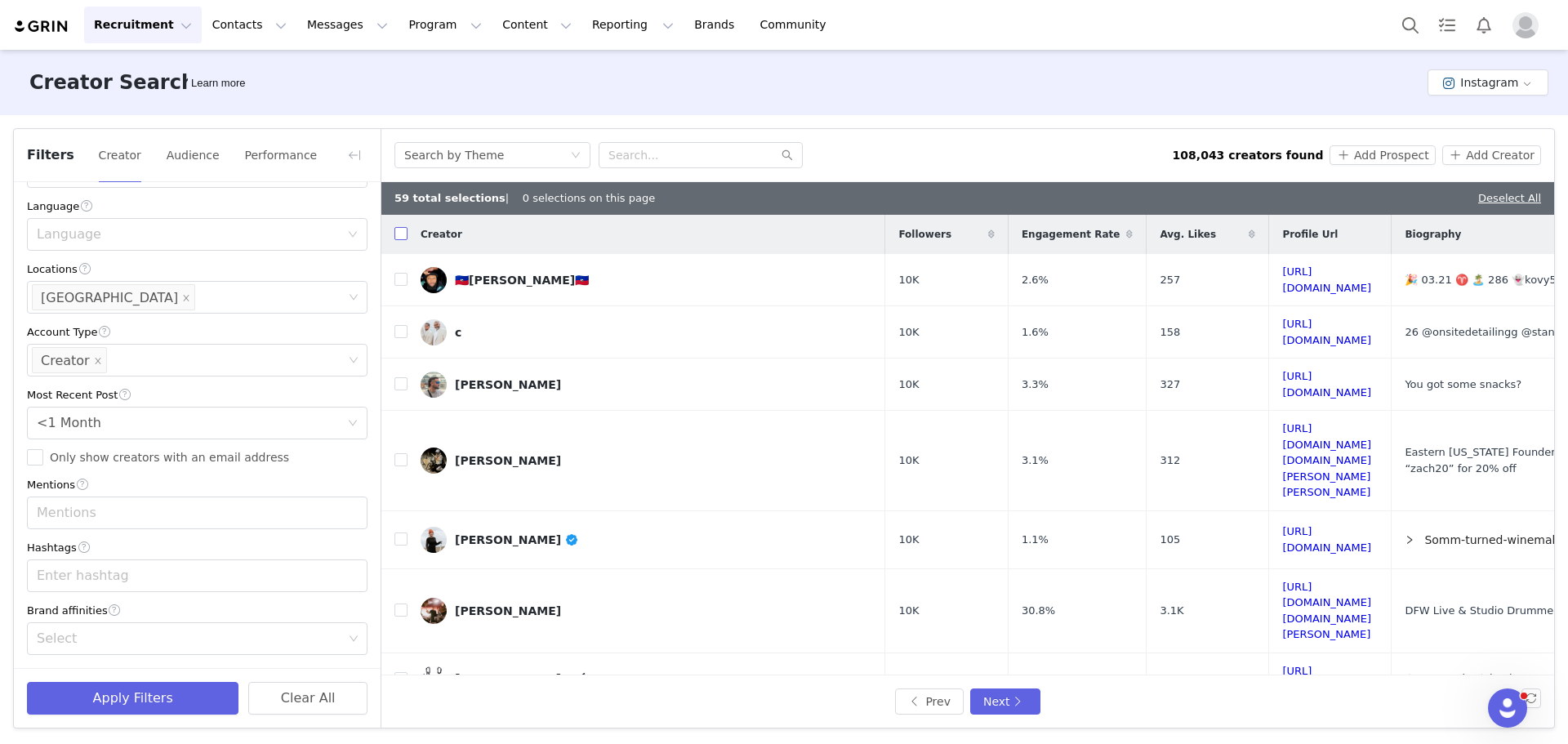
checkbox input "true"
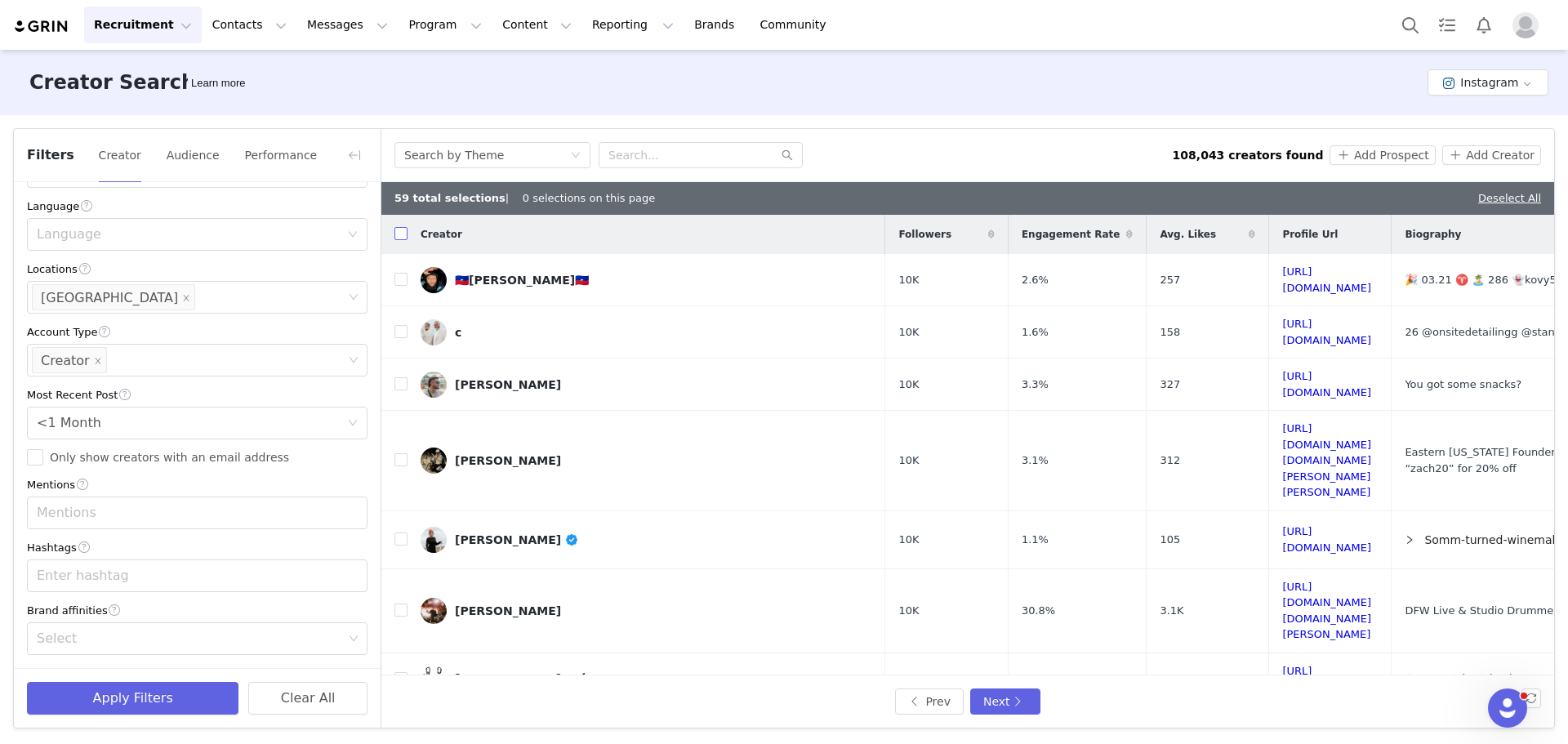
checkbox input "true"
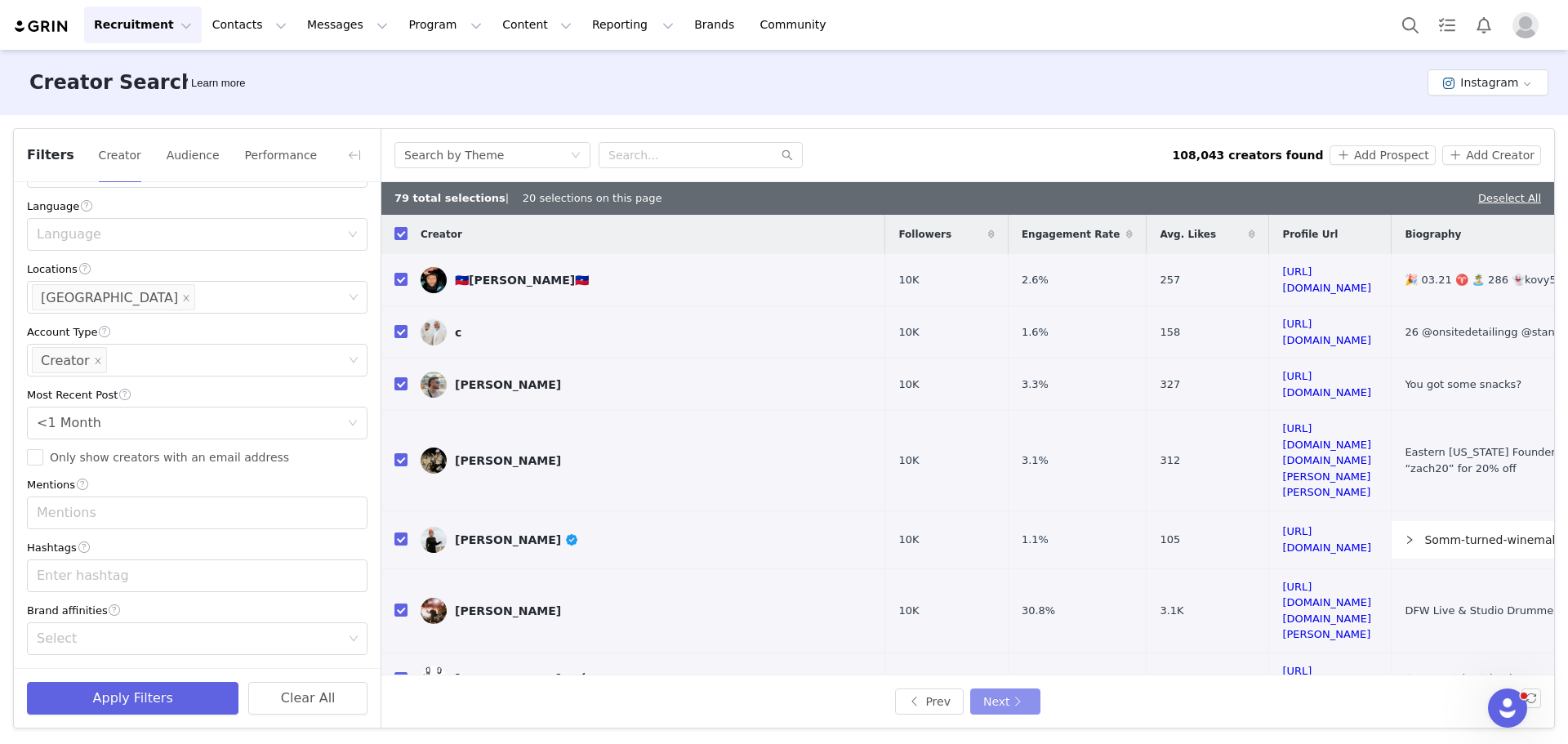
click at [995, 697] on button "Next" at bounding box center [1006, 701] width 70 height 26
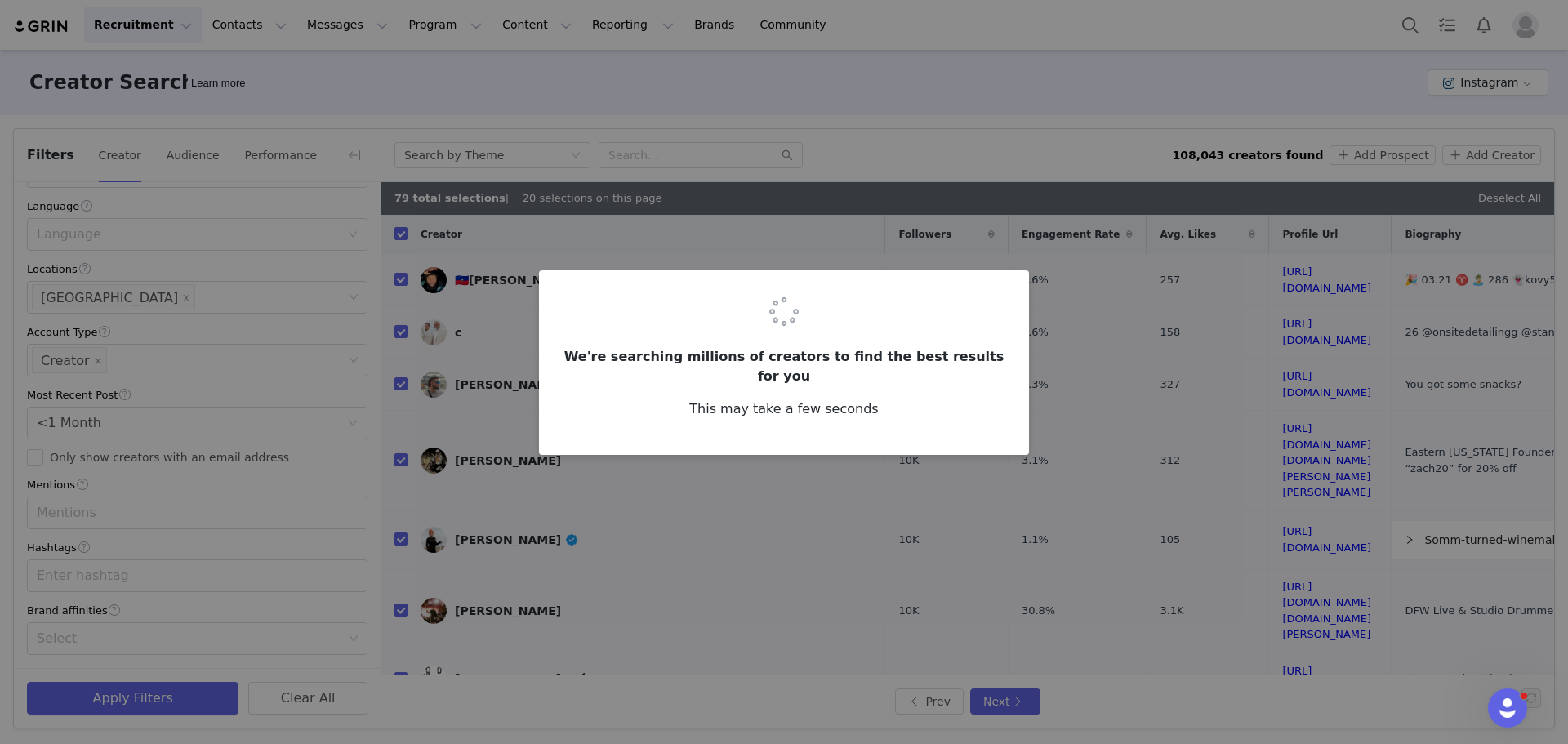
checkbox input "false"
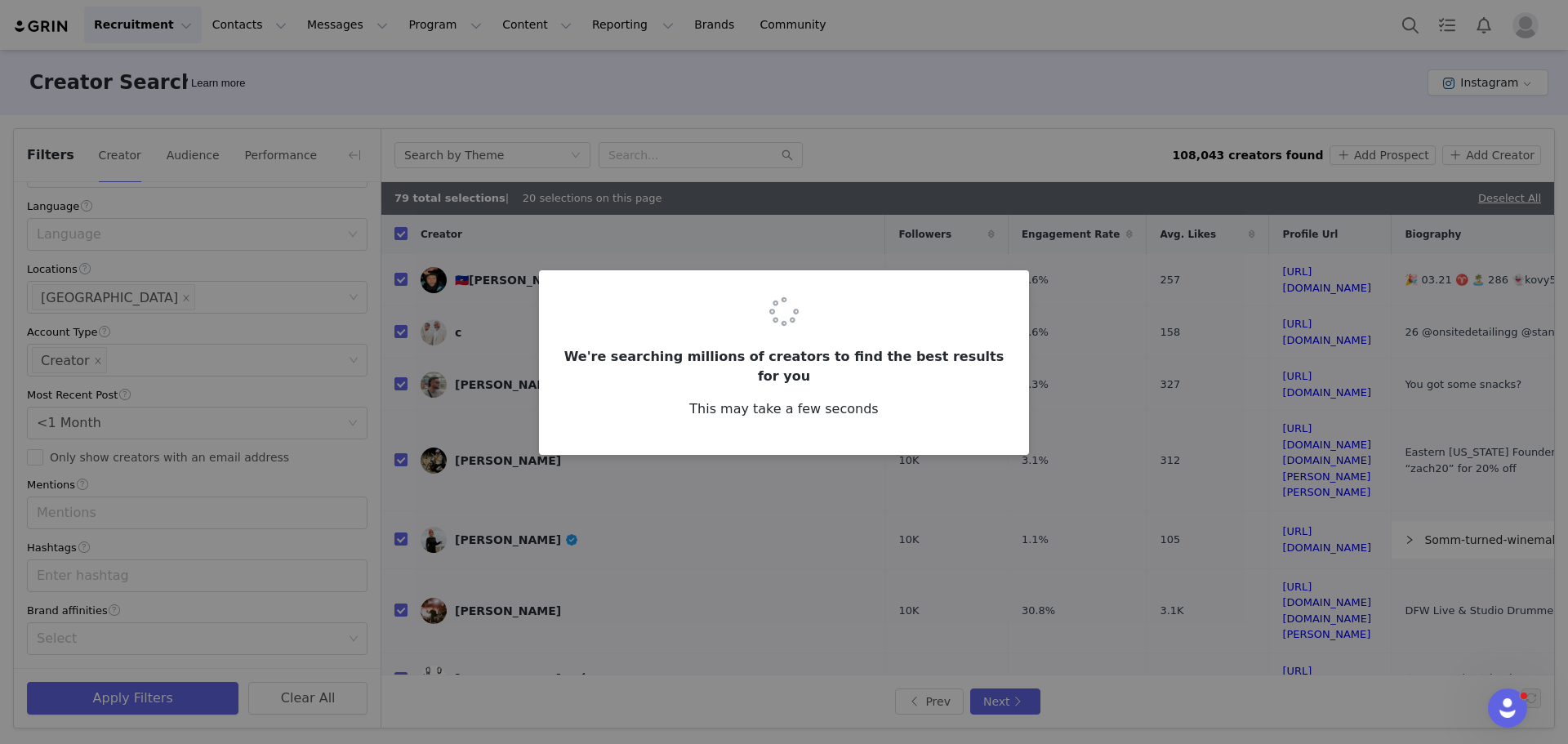
checkbox input "false"
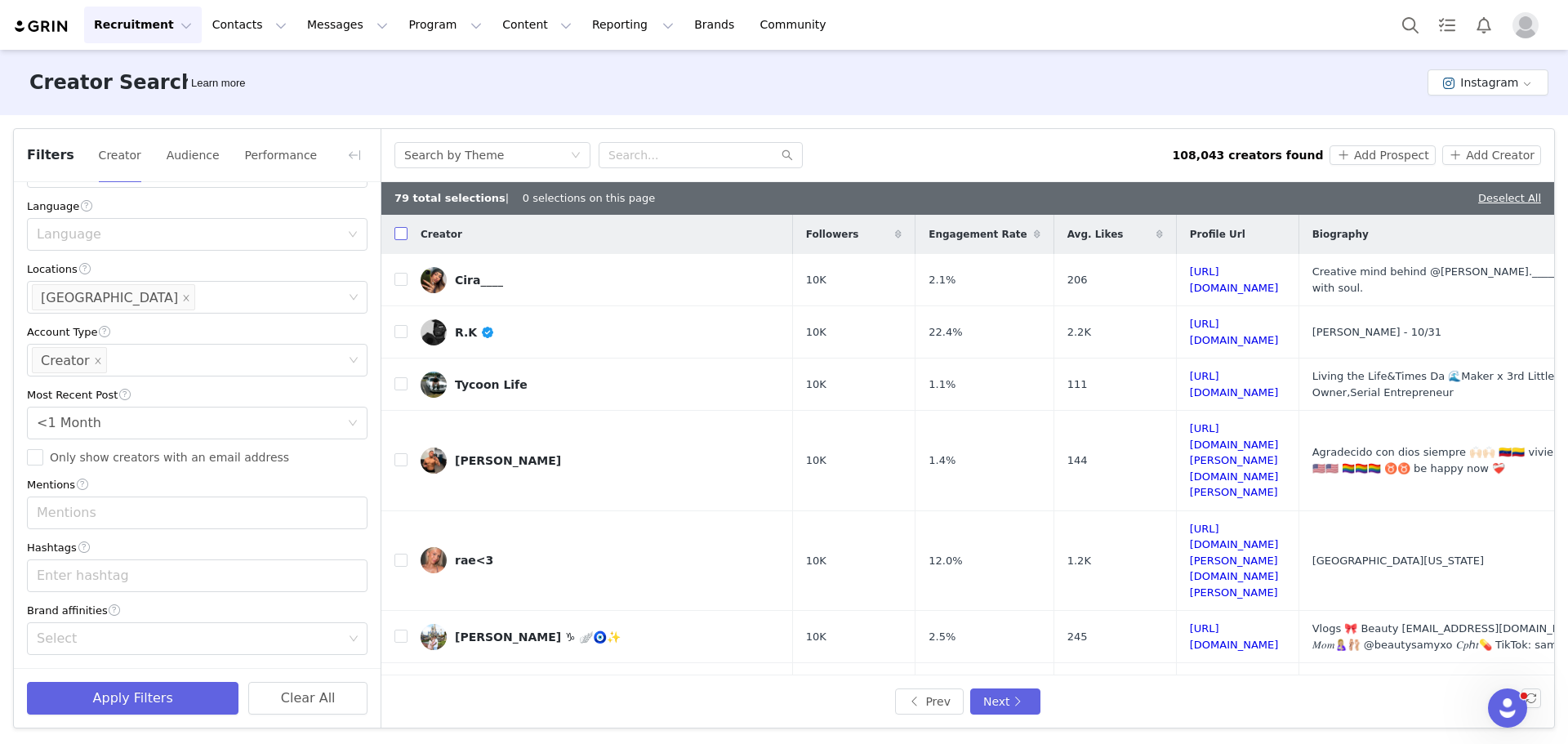
click at [406, 235] on input "checkbox" at bounding box center [400, 233] width 13 height 13
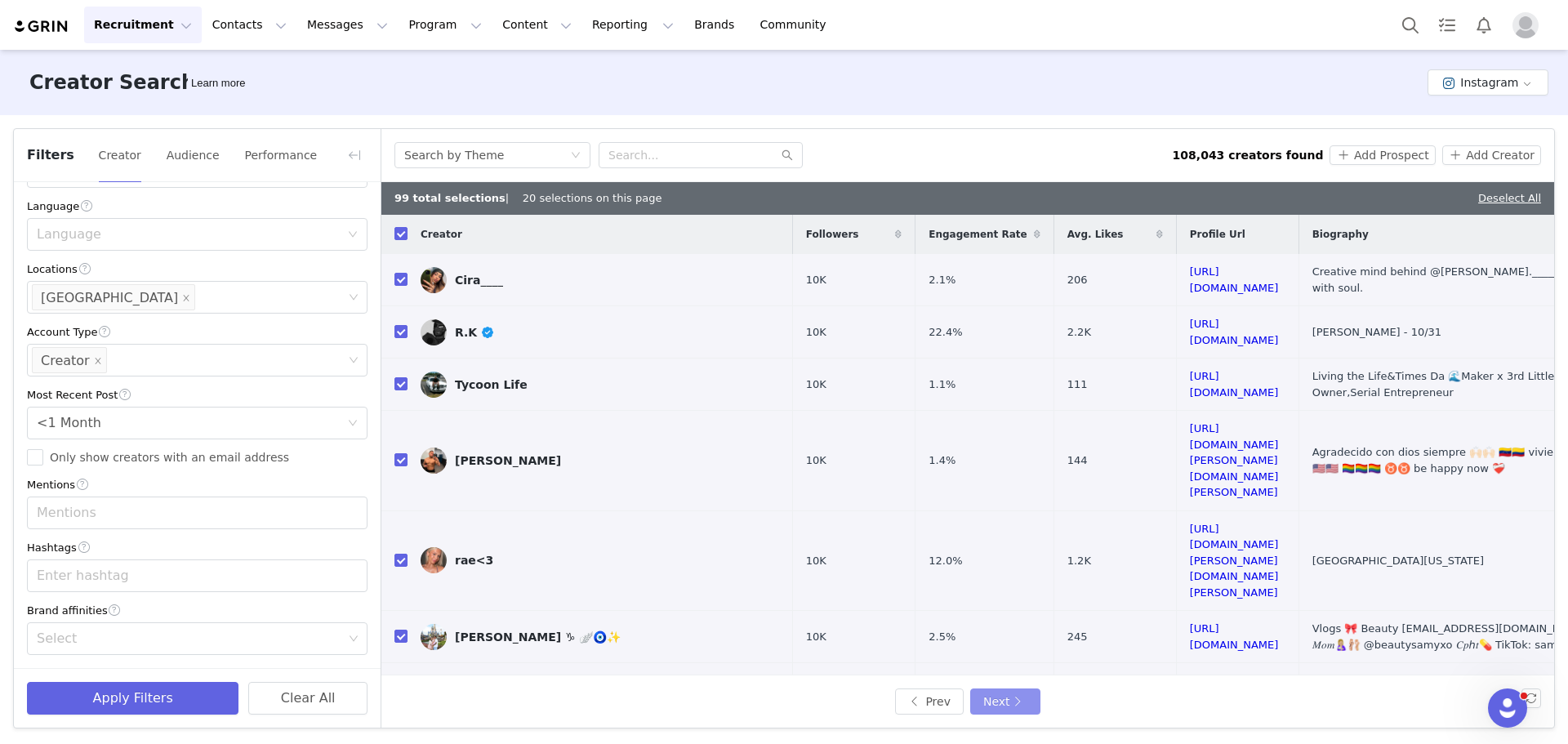
click at [1012, 696] on button "Next" at bounding box center [1006, 701] width 70 height 26
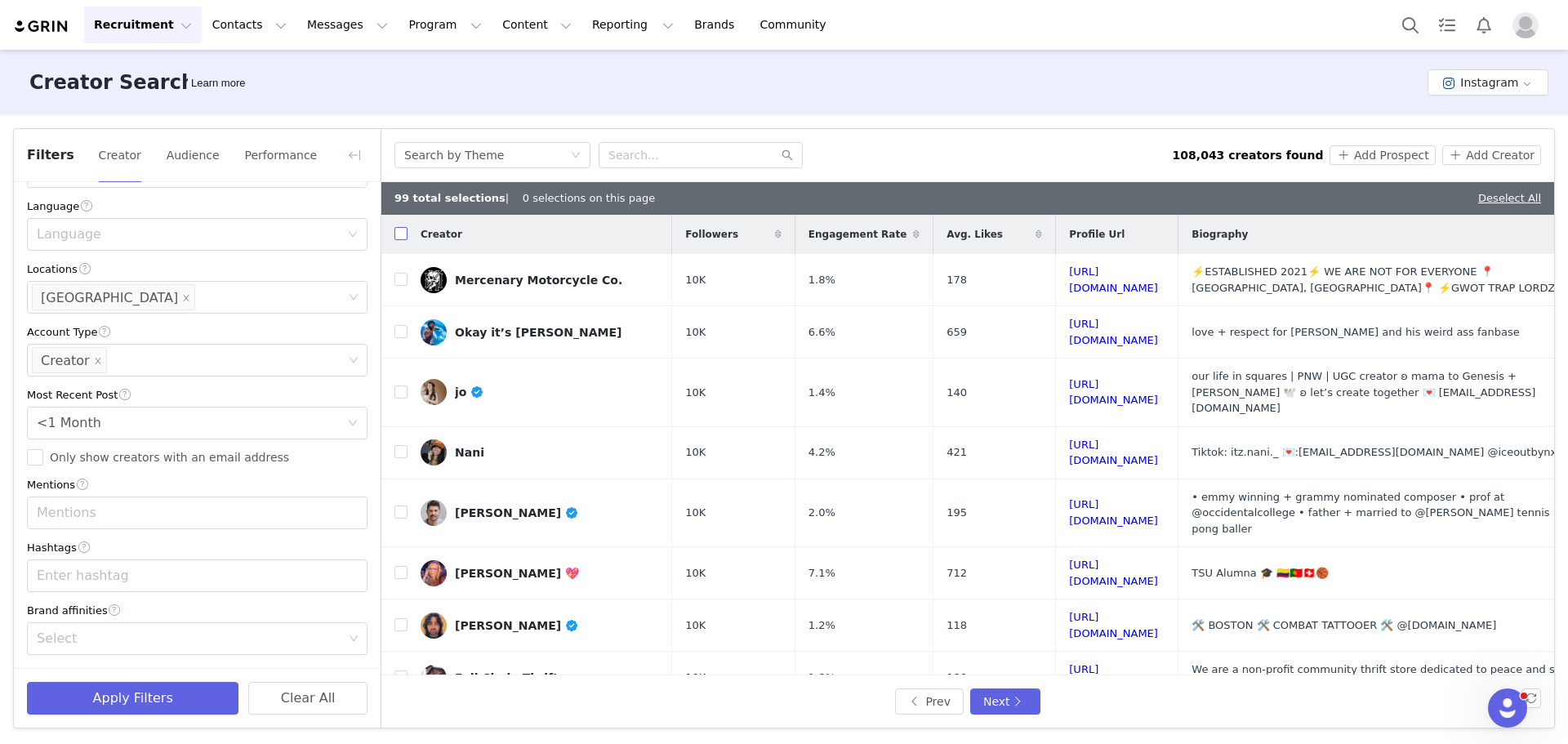
click at [400, 235] on input "checkbox" at bounding box center [400, 233] width 13 height 13
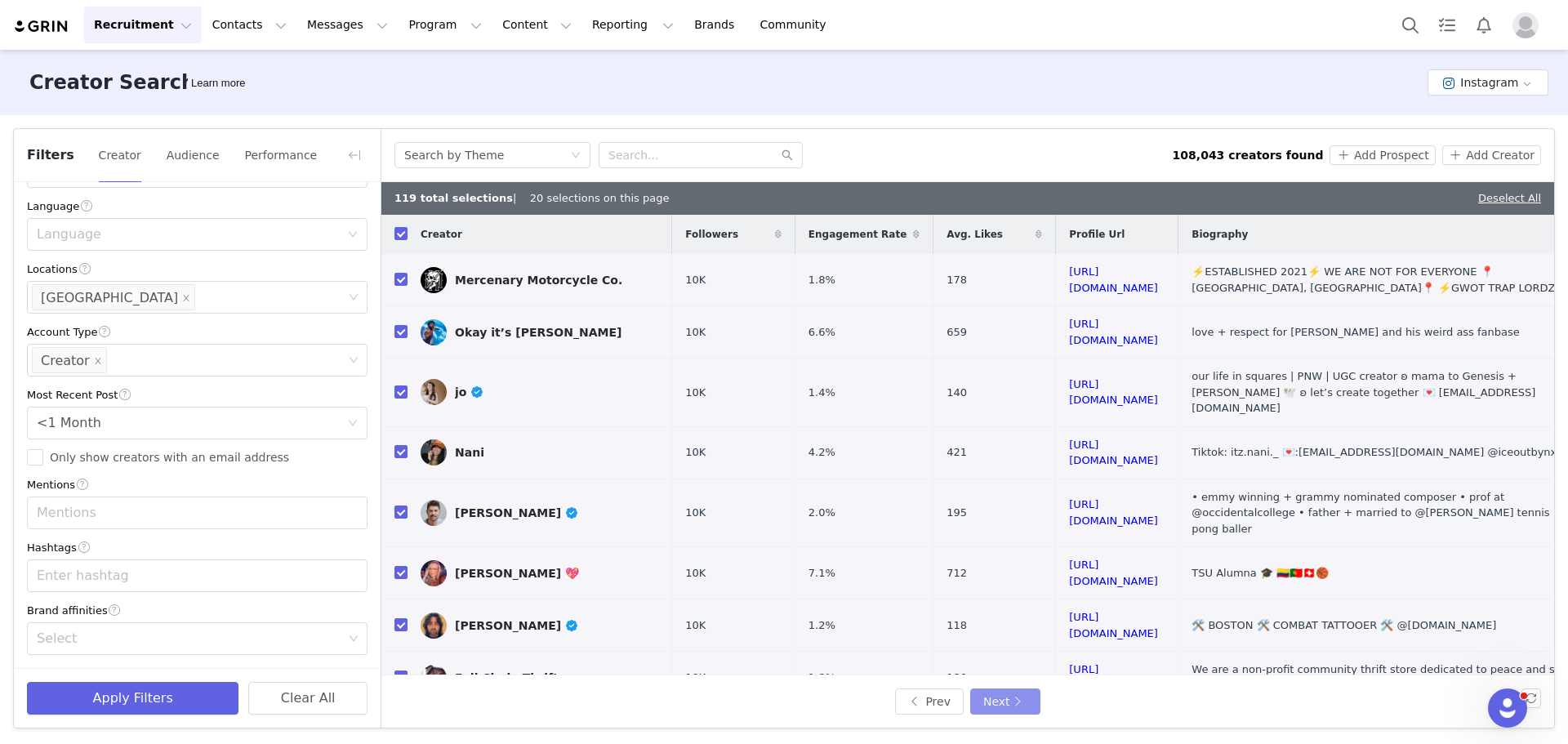
click at [1011, 696] on button "Next" at bounding box center [1006, 701] width 70 height 26
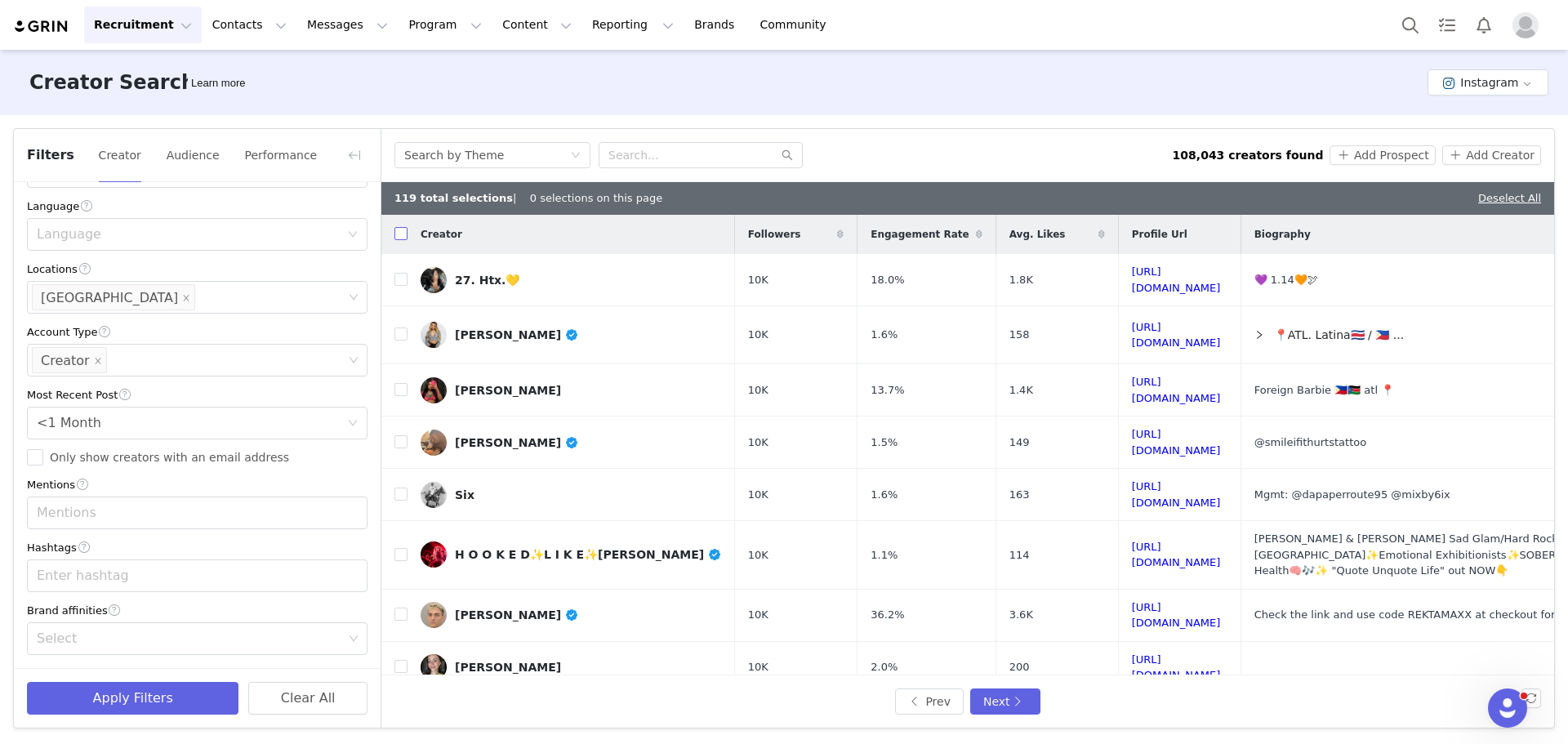
click at [398, 233] on input "checkbox" at bounding box center [400, 233] width 13 height 13
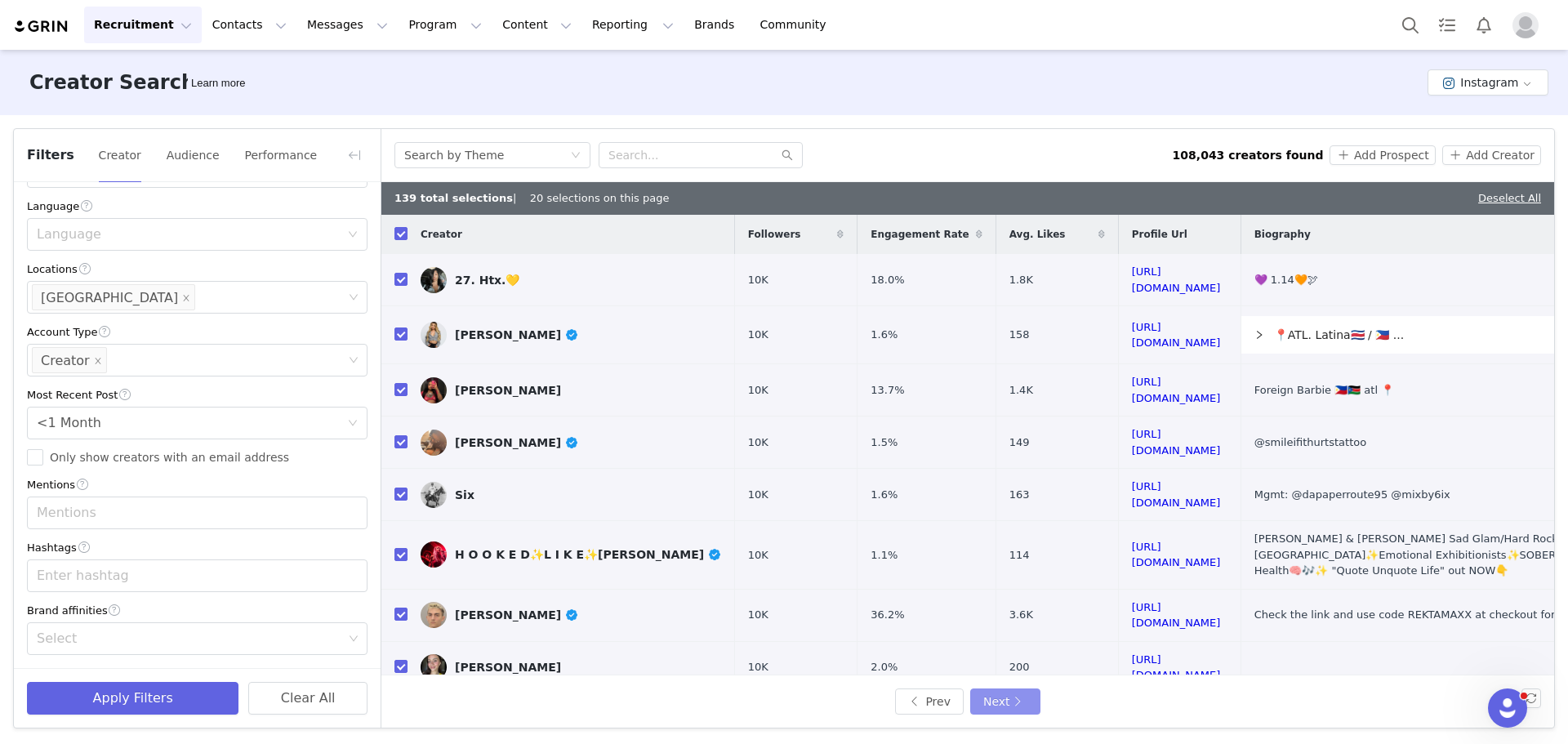
click at [1002, 700] on button "Next" at bounding box center [1006, 701] width 70 height 26
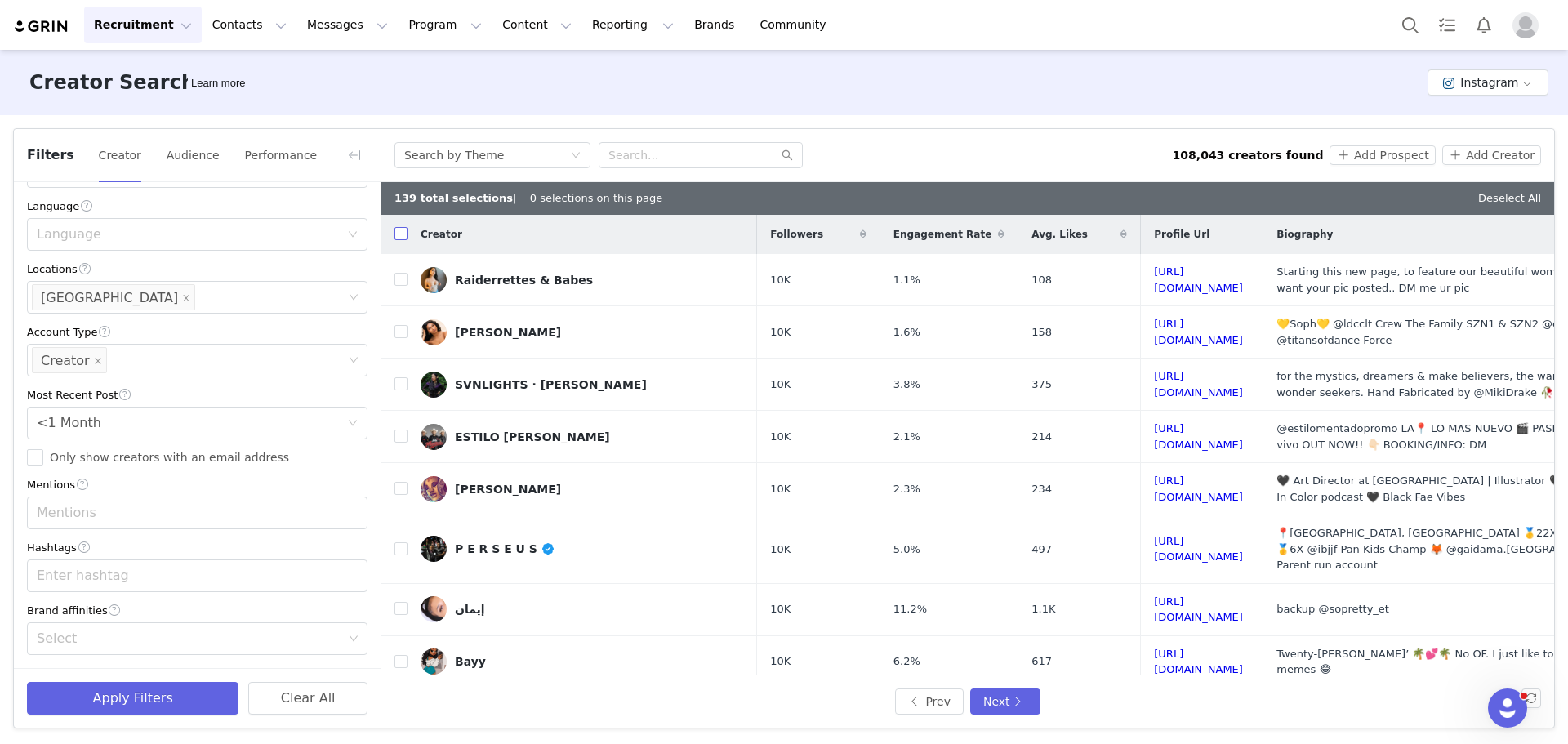
click at [397, 231] on input "checkbox" at bounding box center [400, 233] width 13 height 13
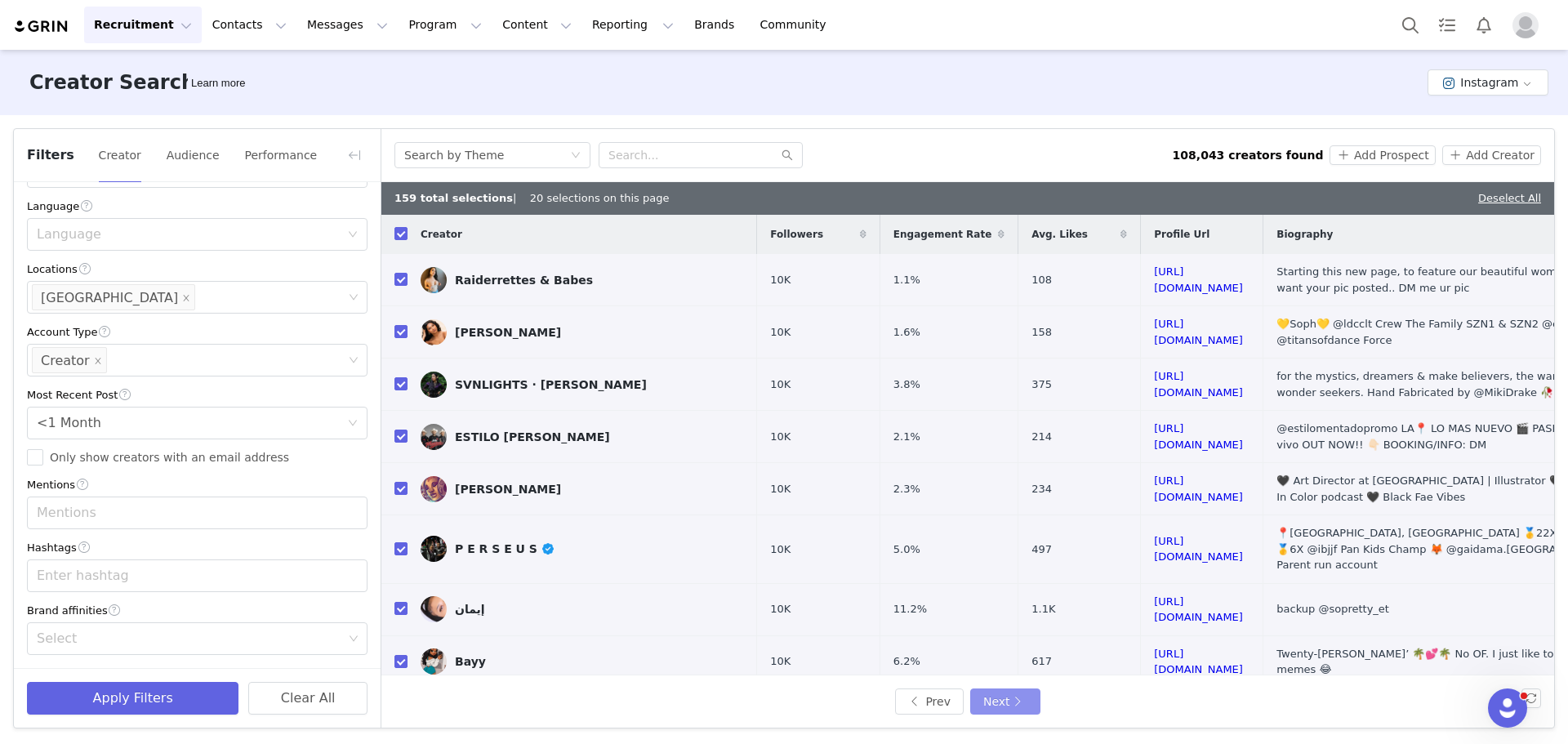
click at [990, 698] on button "Next" at bounding box center [1006, 701] width 70 height 26
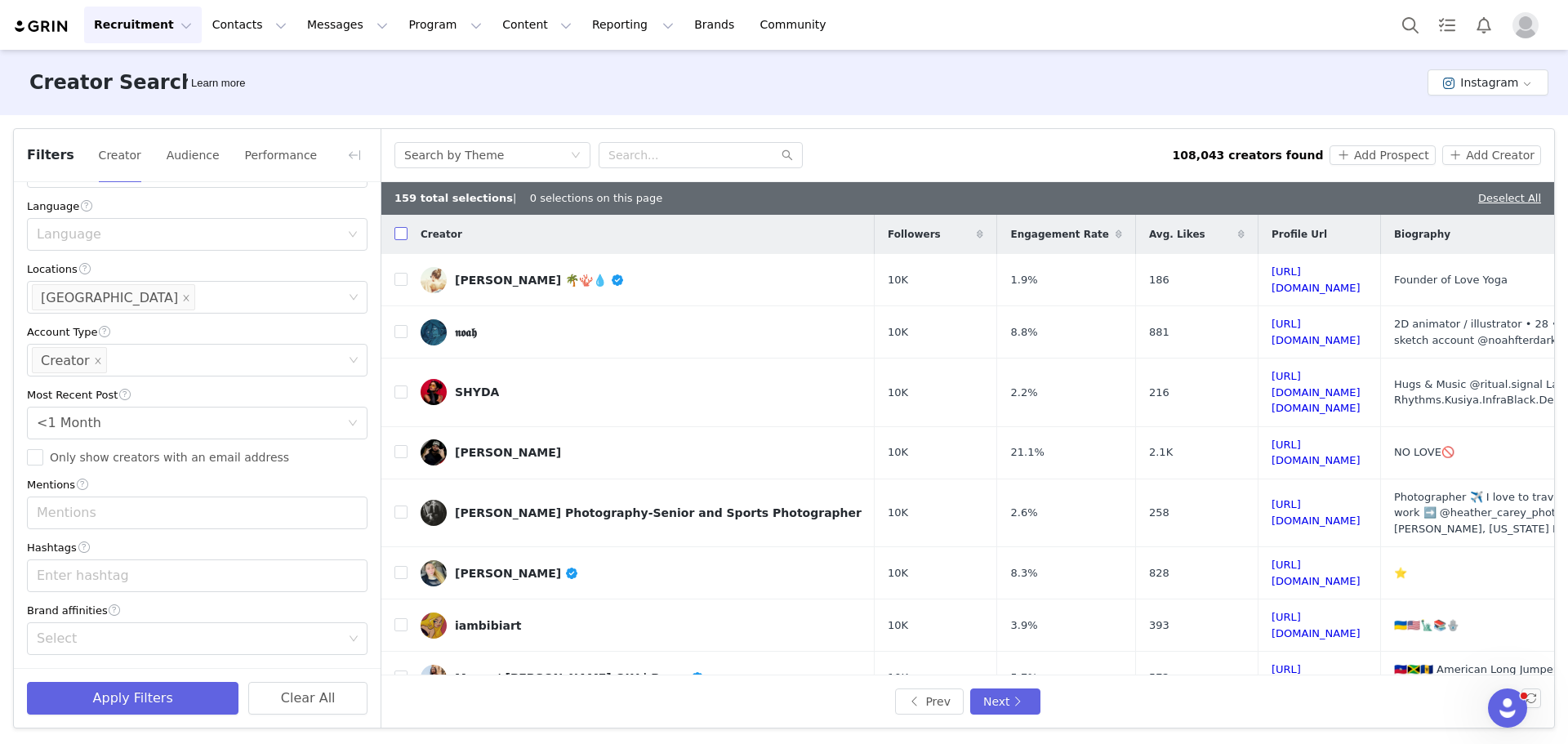
click at [398, 236] on input "checkbox" at bounding box center [400, 233] width 13 height 13
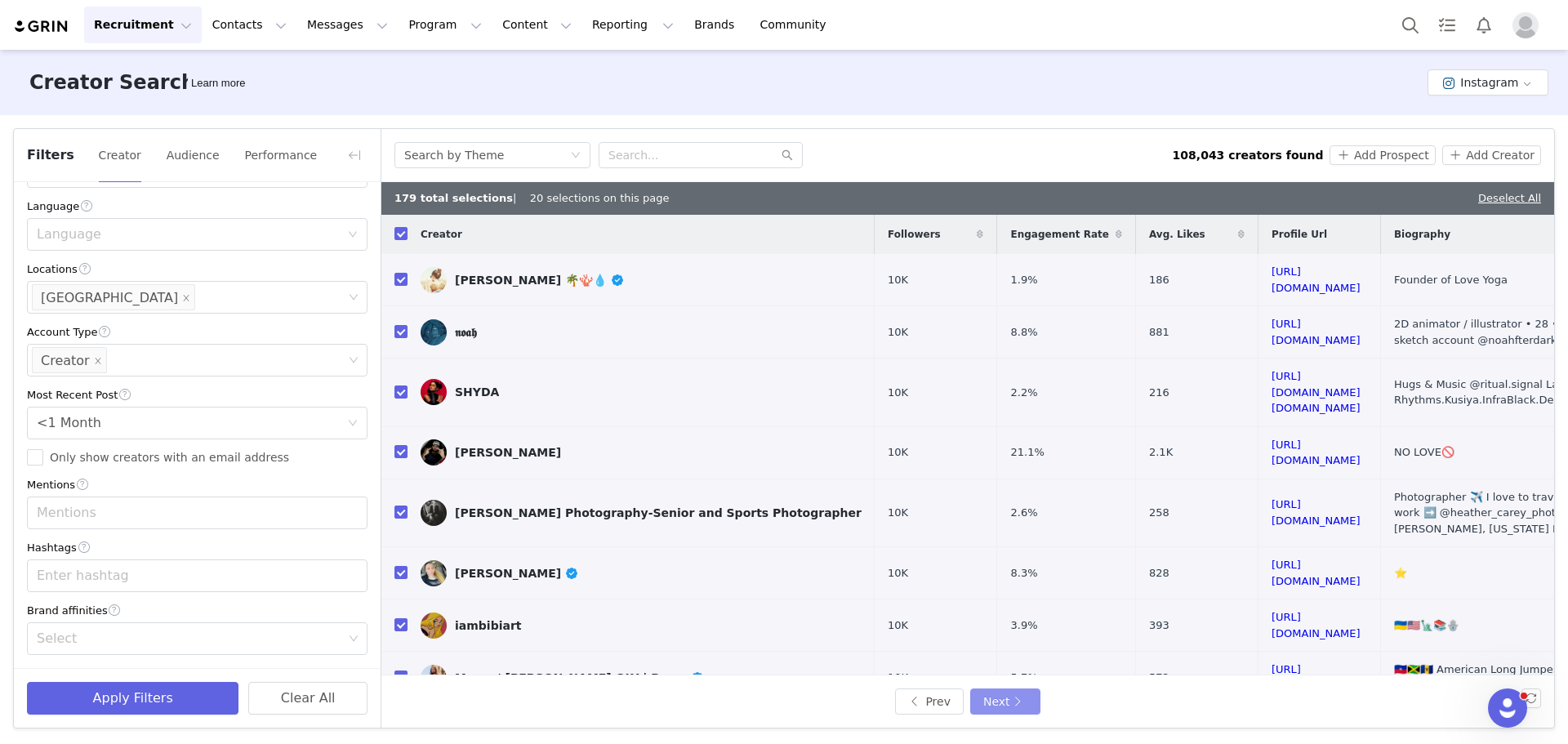
click at [1010, 702] on button "Next" at bounding box center [1006, 701] width 70 height 26
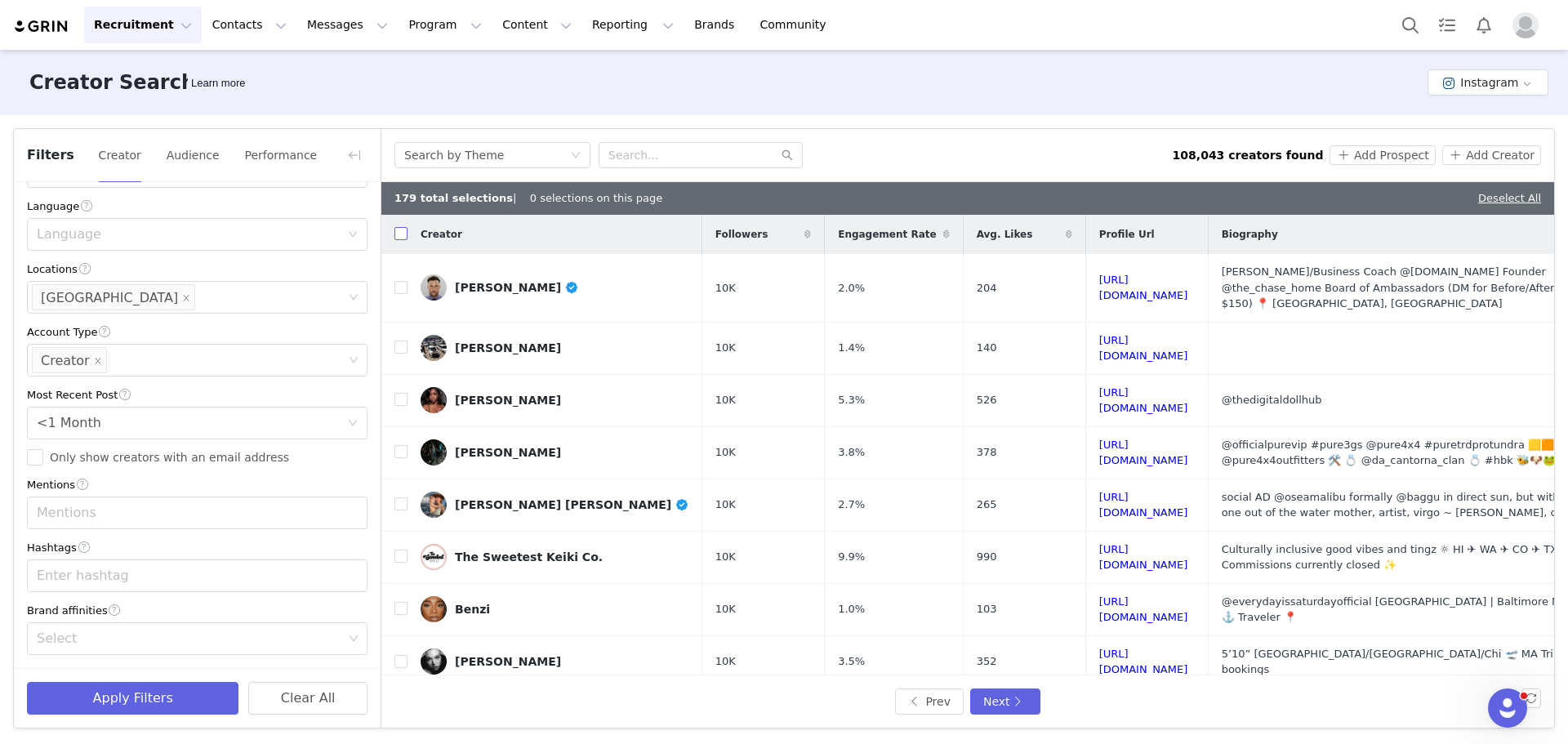
click at [398, 235] on input "checkbox" at bounding box center [400, 233] width 13 height 13
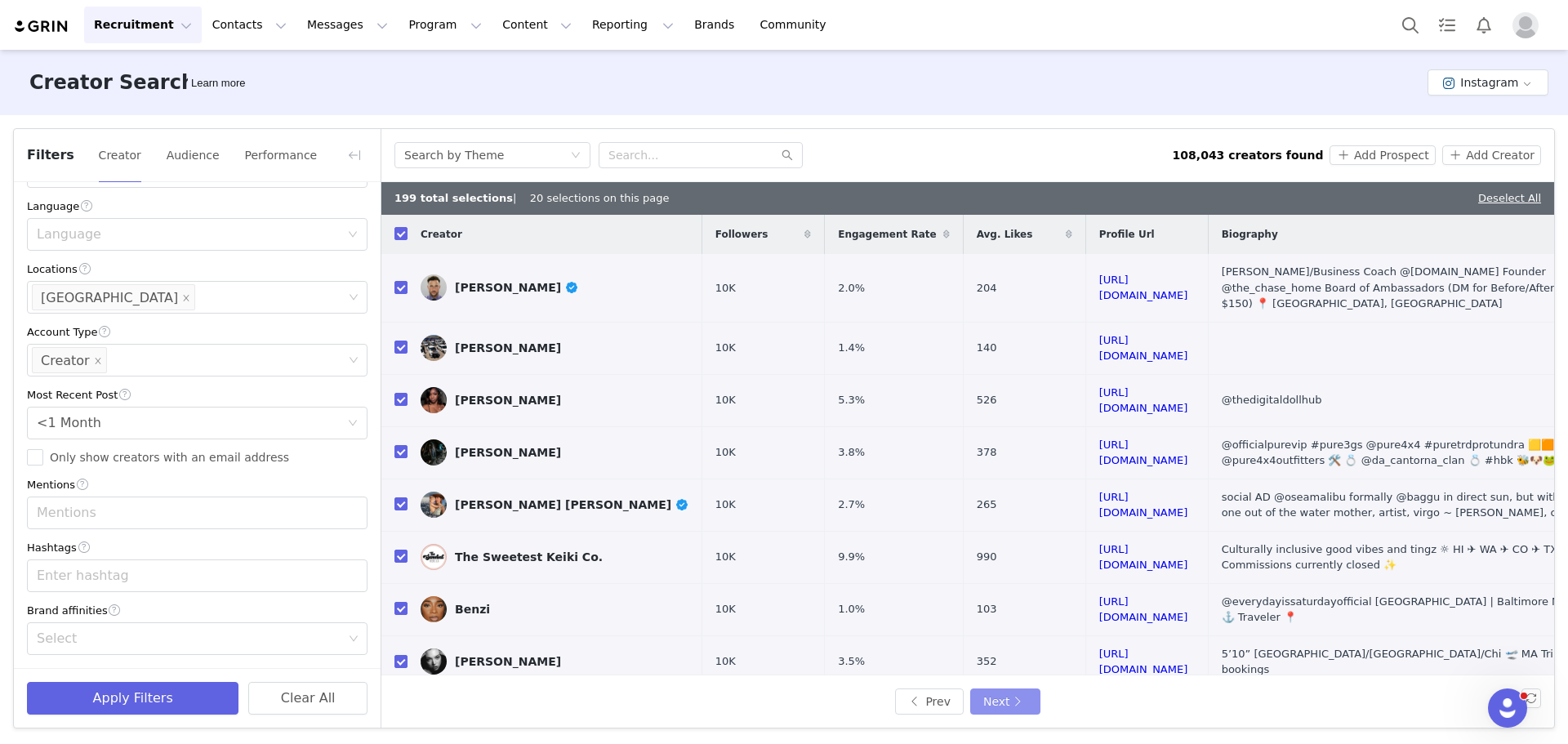
click at [1012, 698] on button "Next" at bounding box center [1006, 701] width 70 height 26
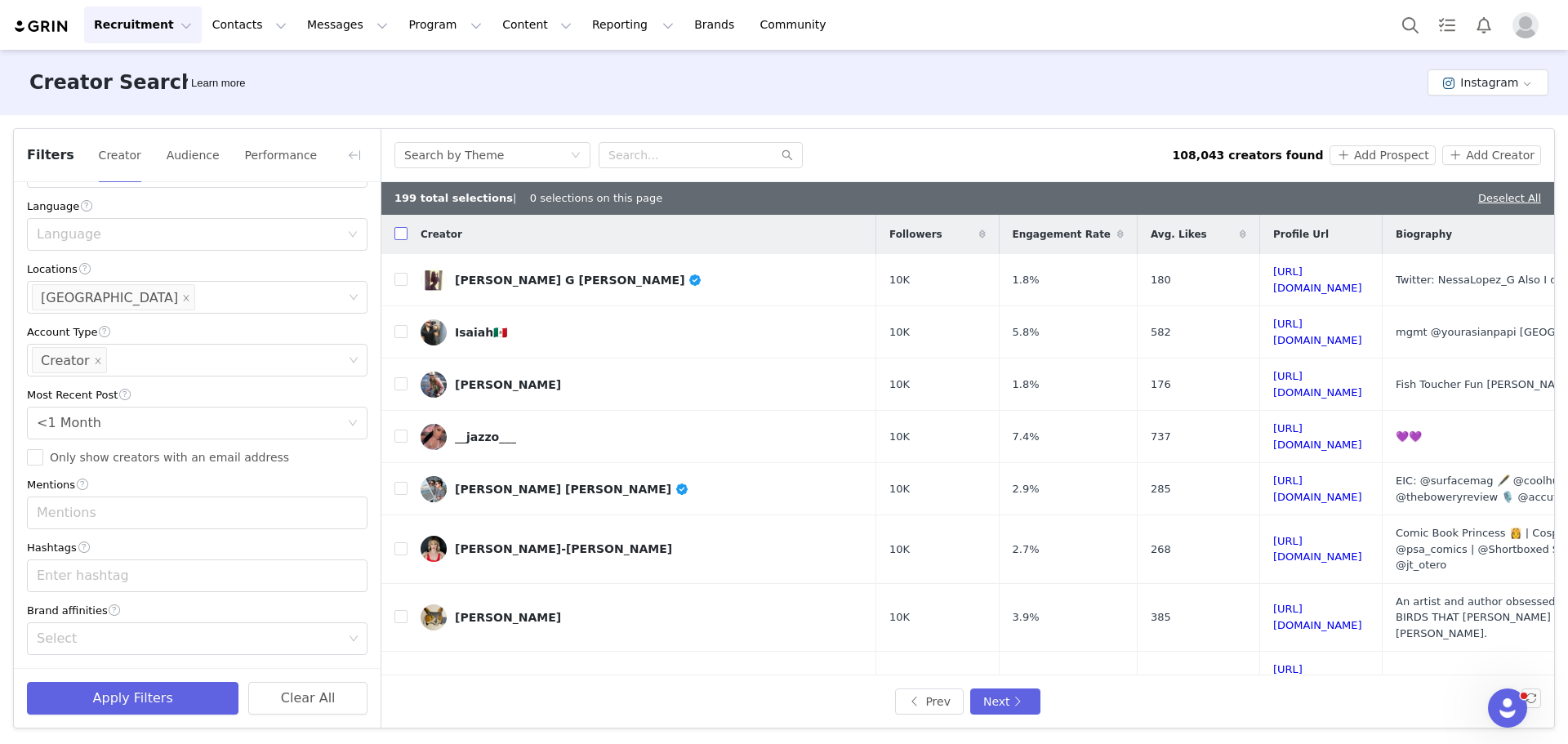
click at [400, 234] on input "checkbox" at bounding box center [400, 233] width 13 height 13
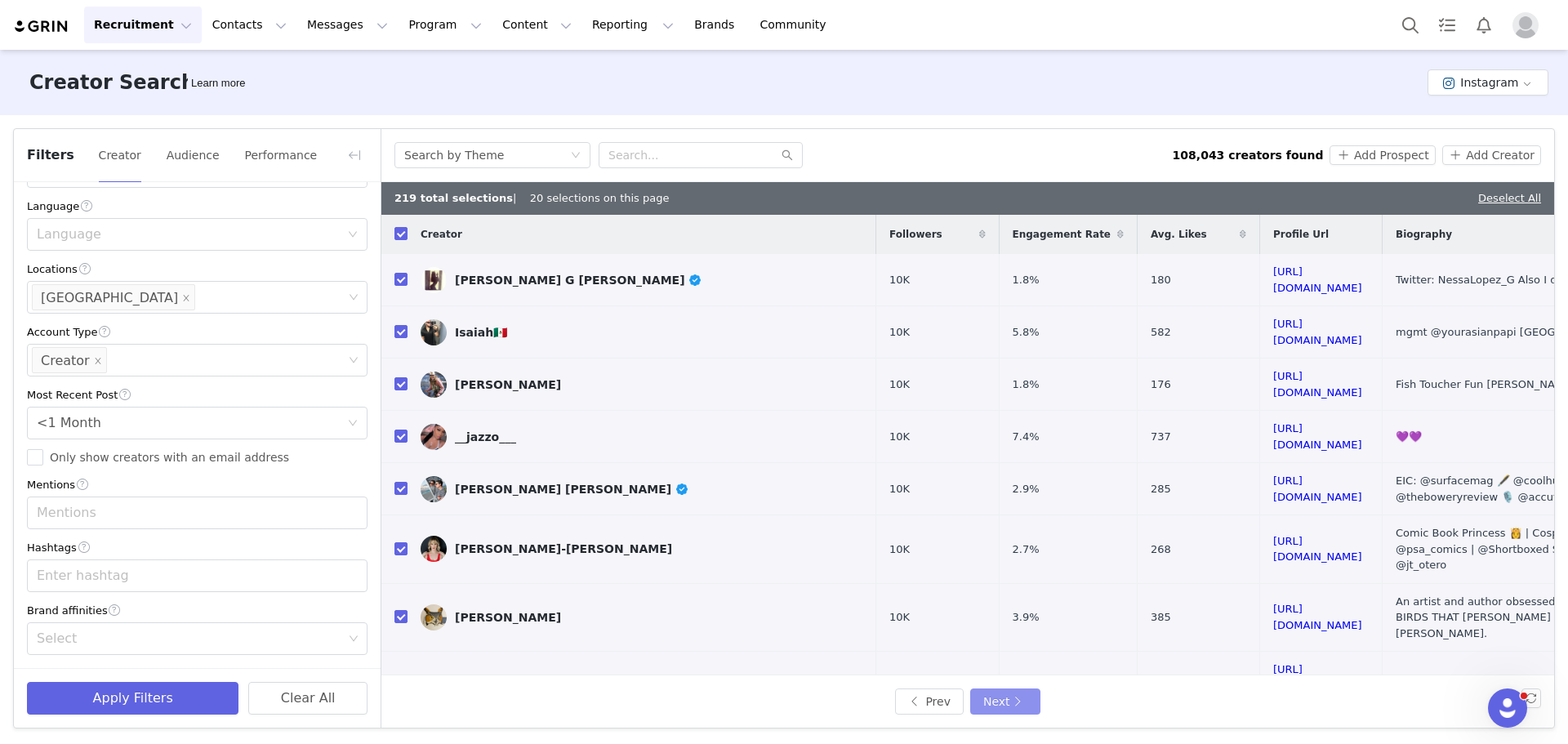
click at [1002, 704] on button "Next" at bounding box center [1006, 701] width 70 height 26
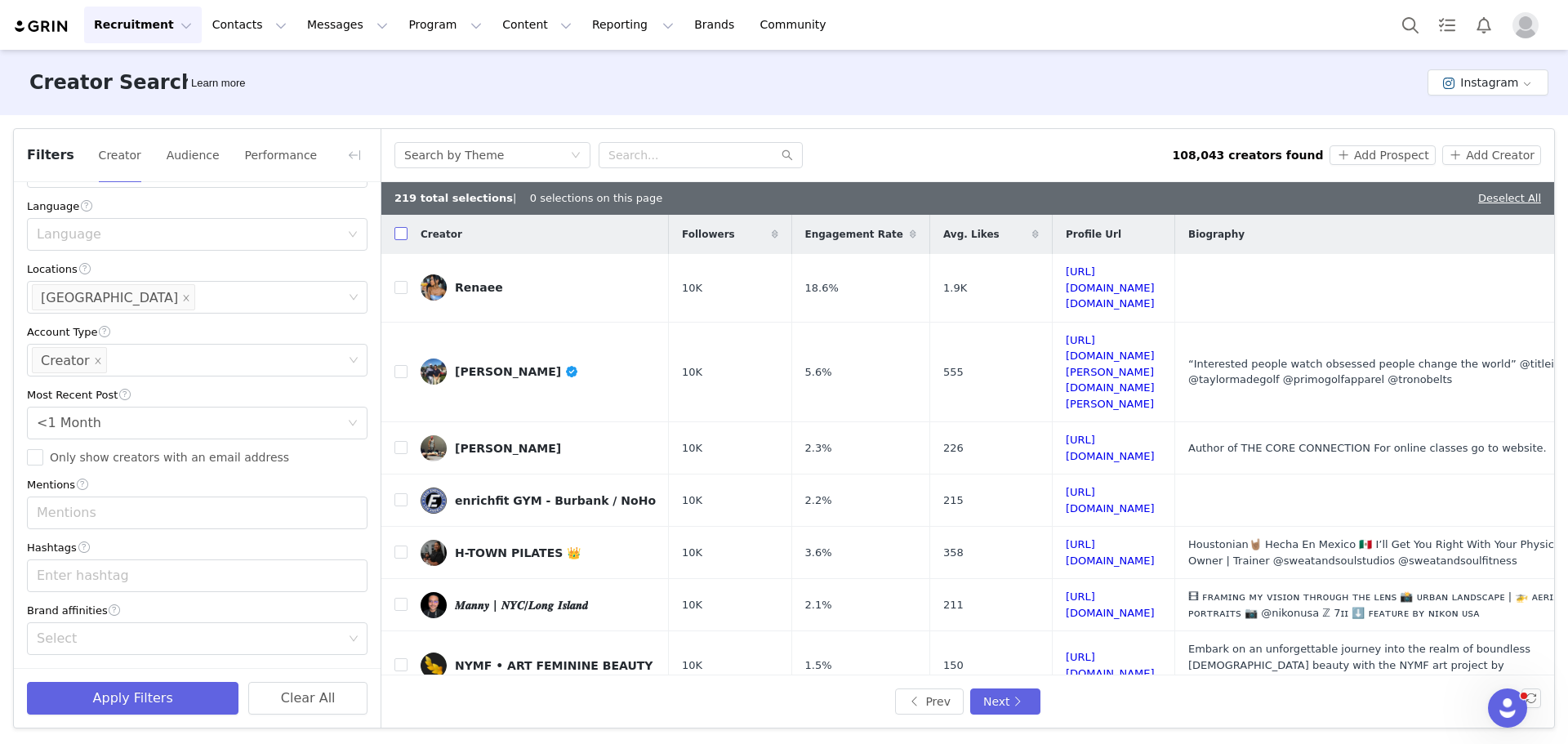
click at [404, 238] on input "checkbox" at bounding box center [400, 233] width 13 height 13
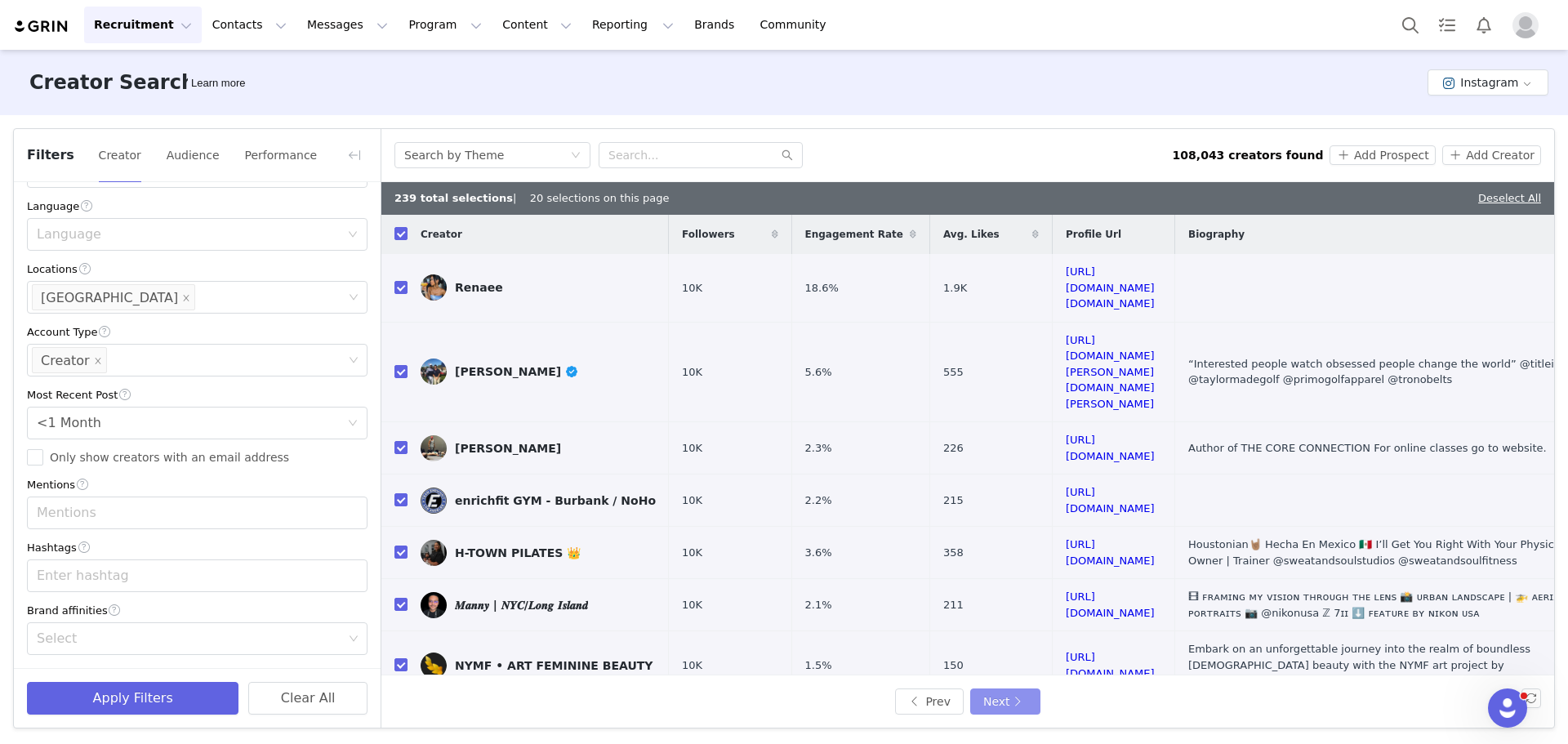
click at [1007, 697] on button "Next" at bounding box center [1006, 701] width 70 height 26
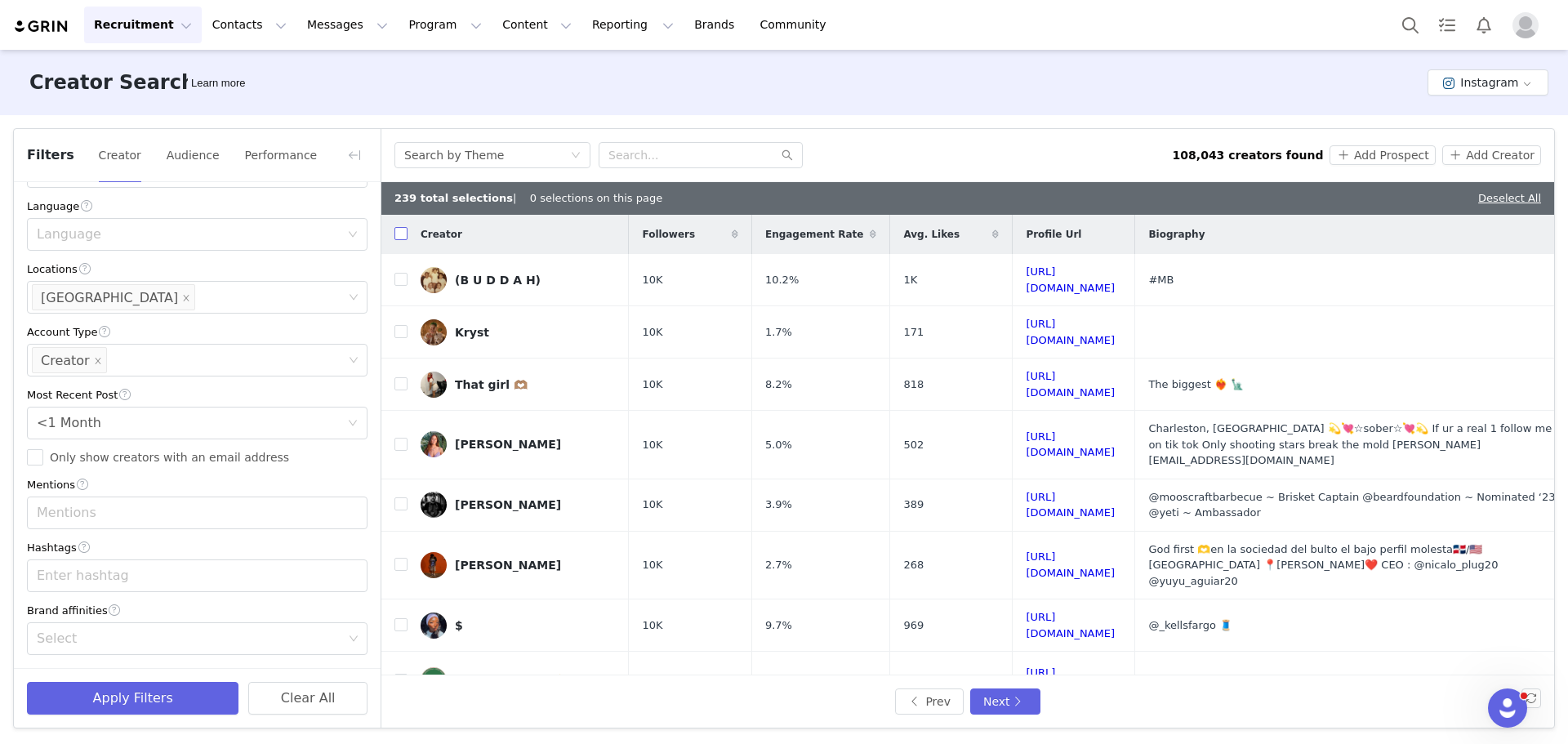
click at [401, 238] on input "checkbox" at bounding box center [400, 233] width 13 height 13
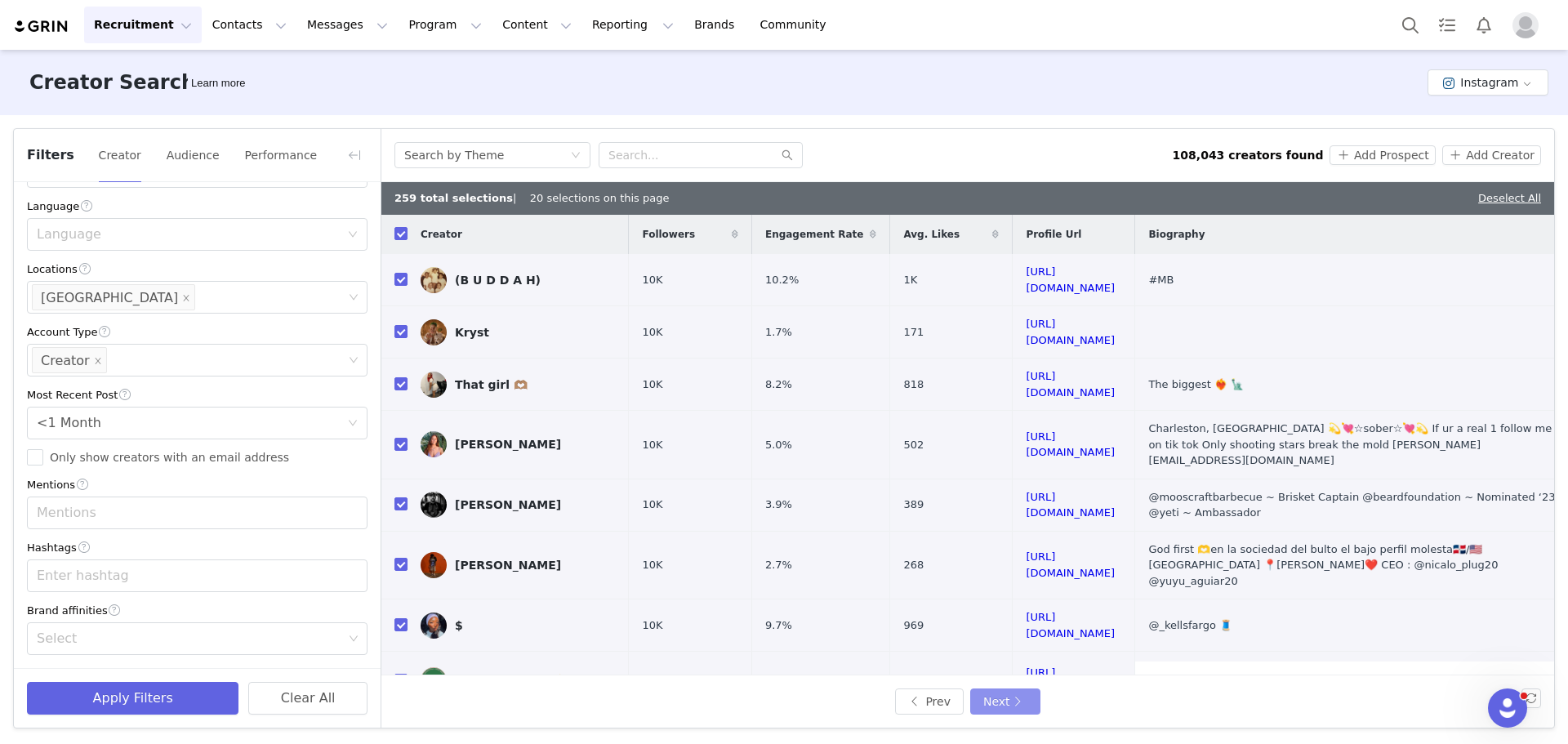
click at [1015, 702] on button "Next" at bounding box center [1006, 701] width 70 height 26
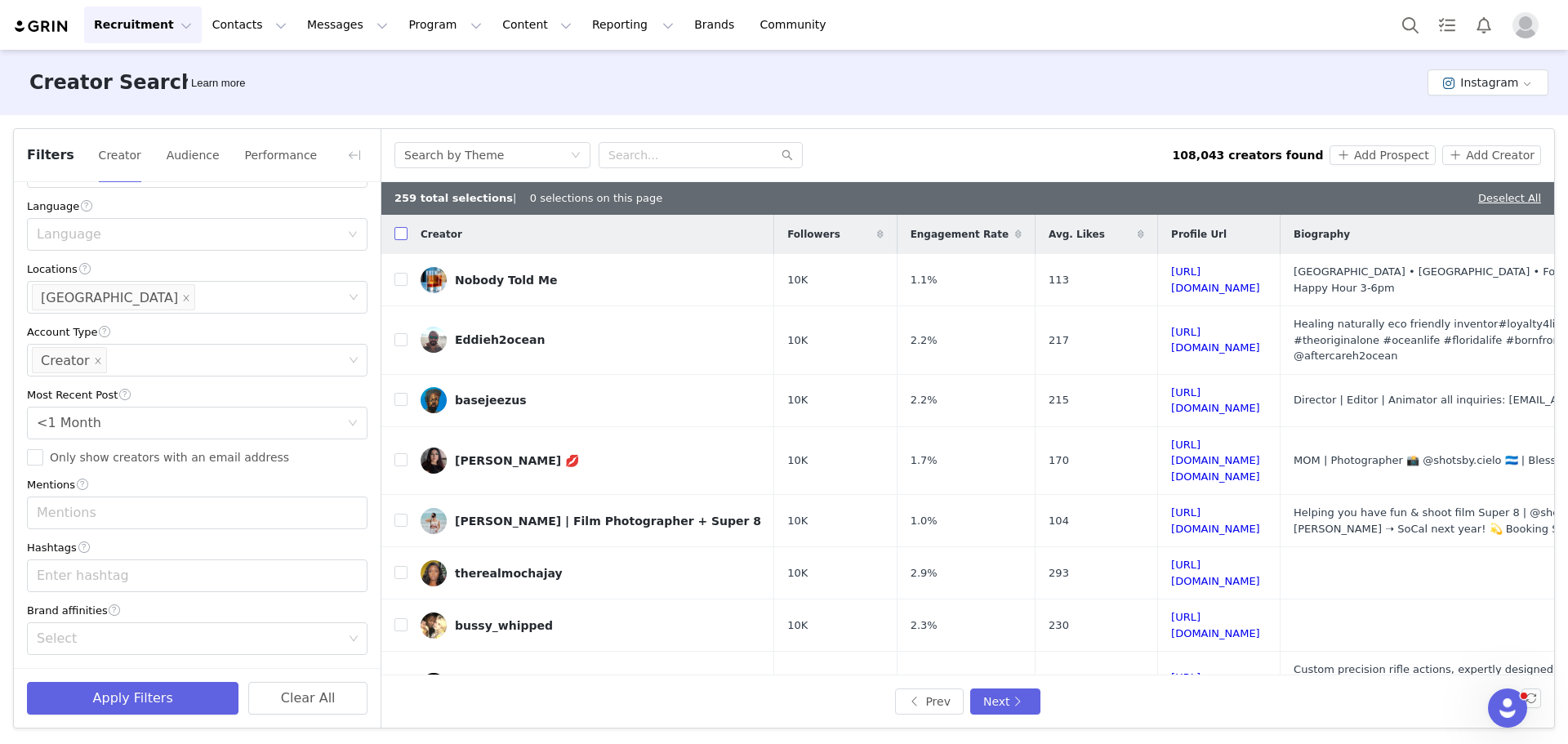
click at [401, 233] on input "checkbox" at bounding box center [400, 233] width 13 height 13
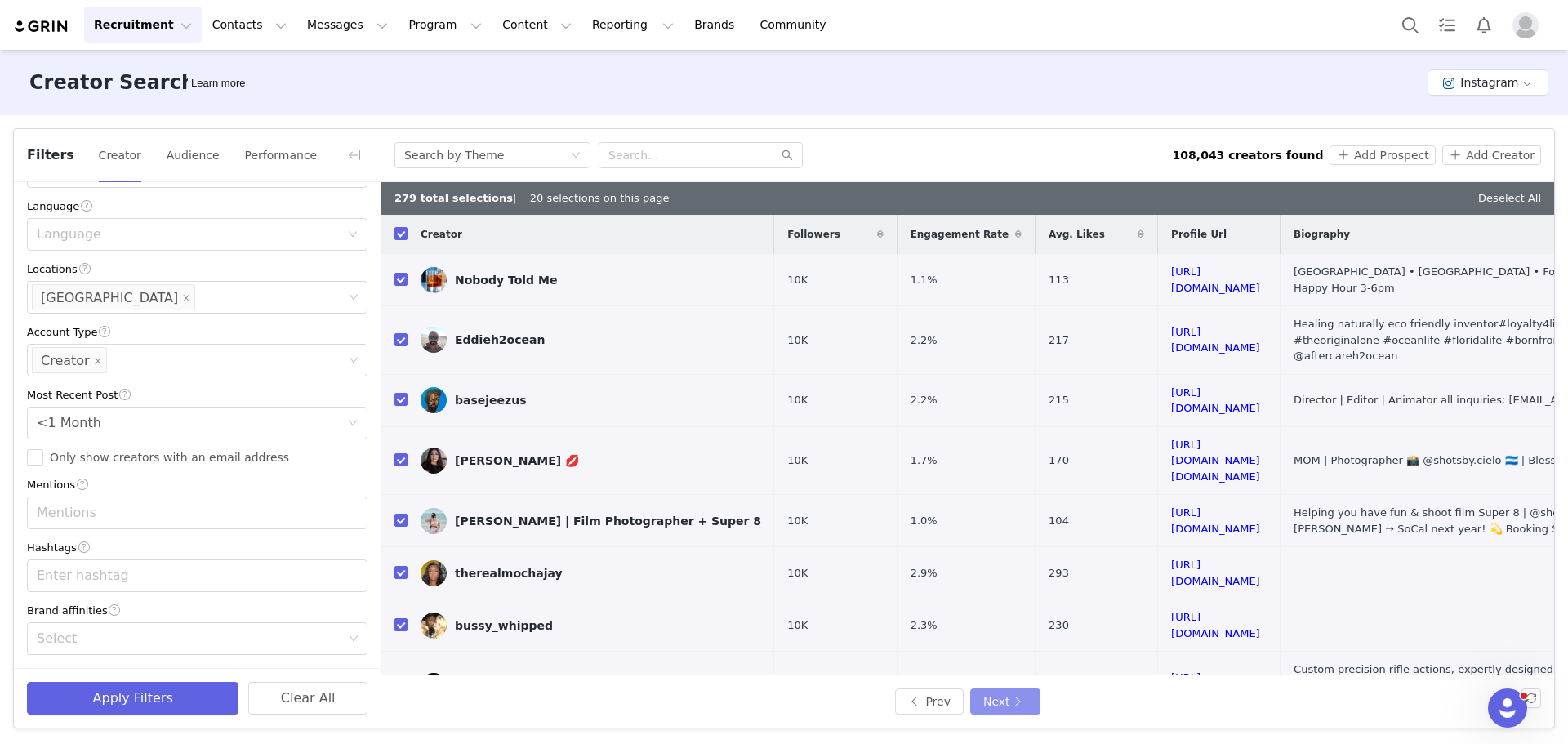
click at [1015, 700] on button "Next" at bounding box center [1006, 701] width 70 height 26
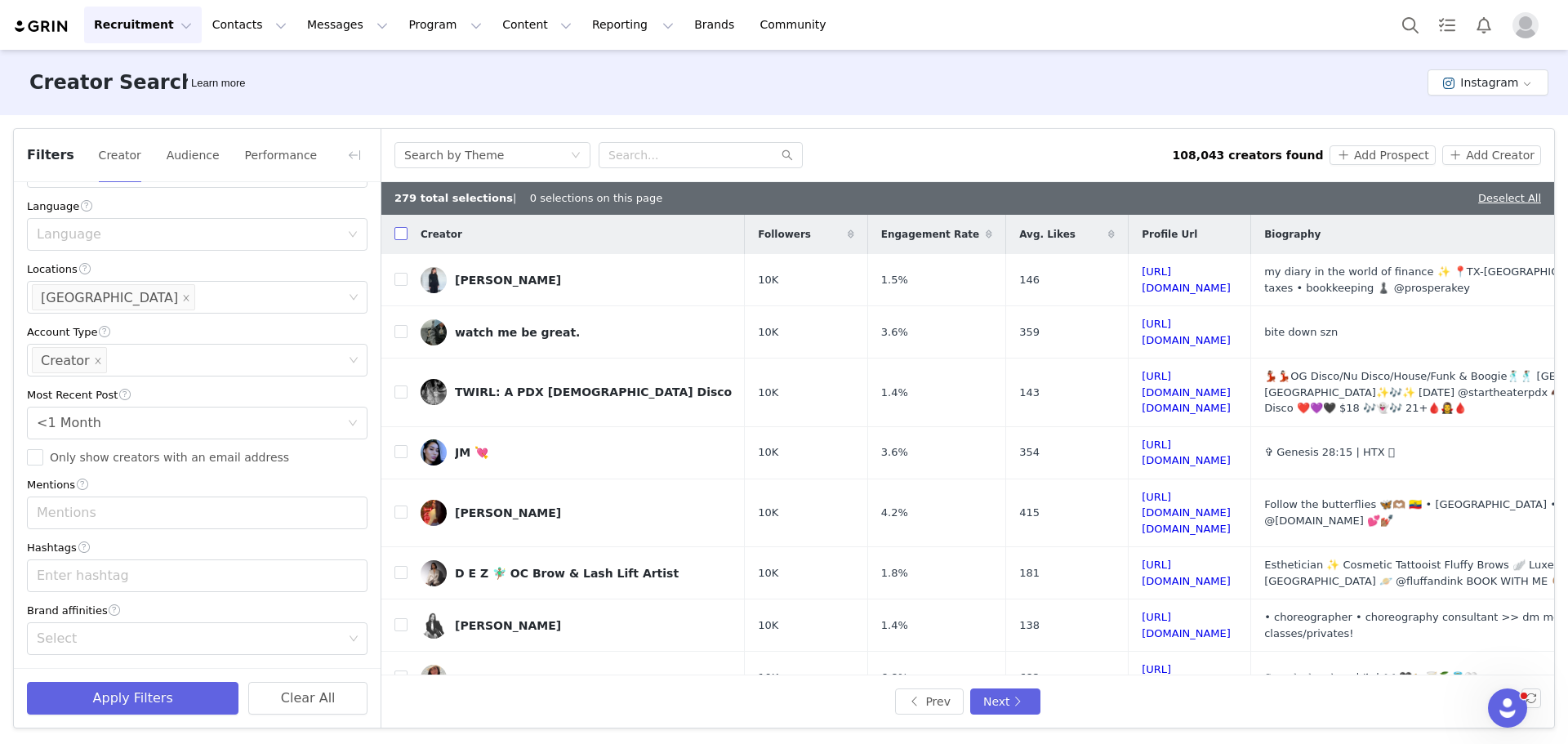
click at [402, 239] on input "checkbox" at bounding box center [400, 233] width 13 height 13
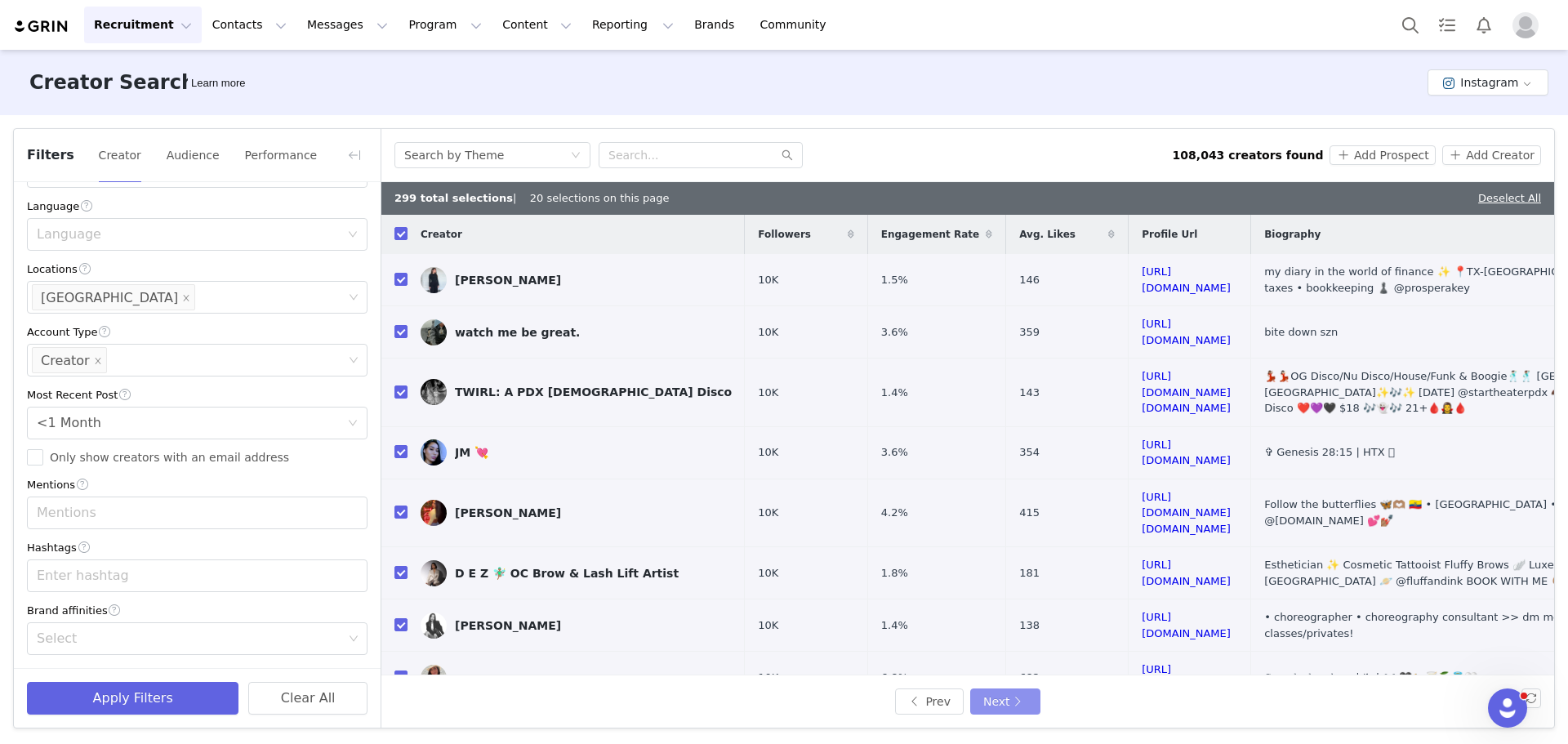
click at [1008, 701] on button "Next" at bounding box center [1006, 701] width 70 height 26
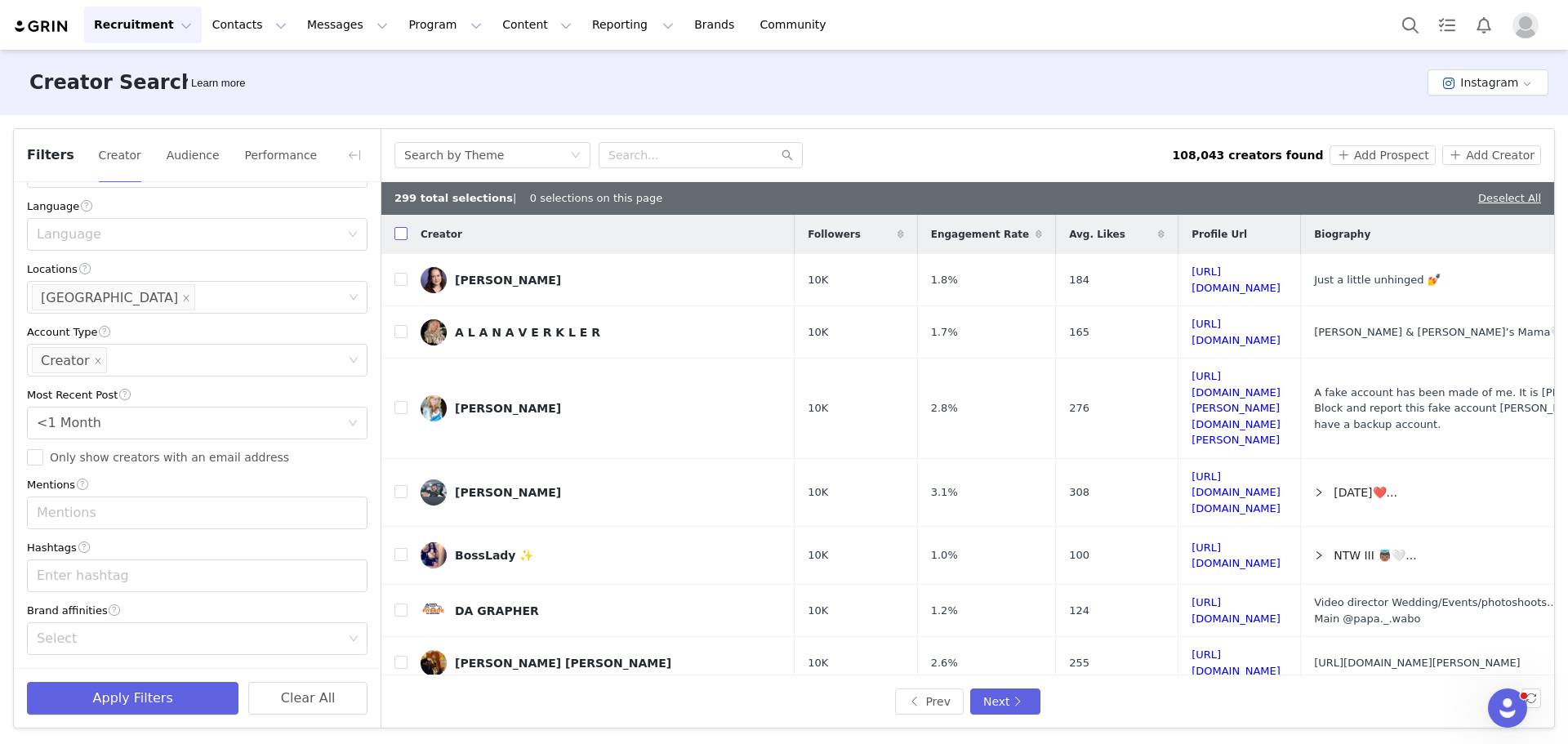
click at [396, 236] on input "checkbox" at bounding box center [400, 233] width 13 height 13
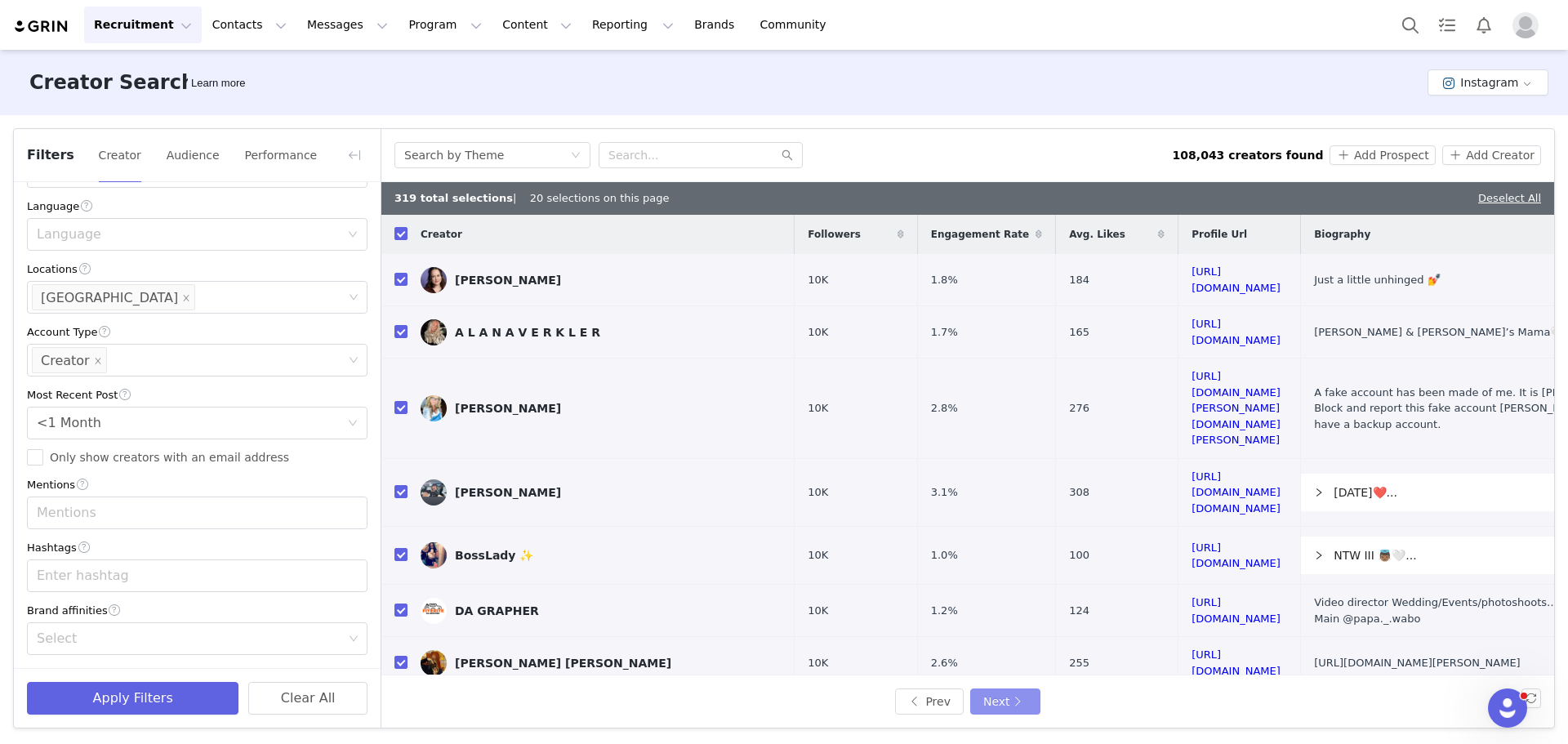
click at [1004, 701] on button "Next" at bounding box center [1006, 701] width 70 height 26
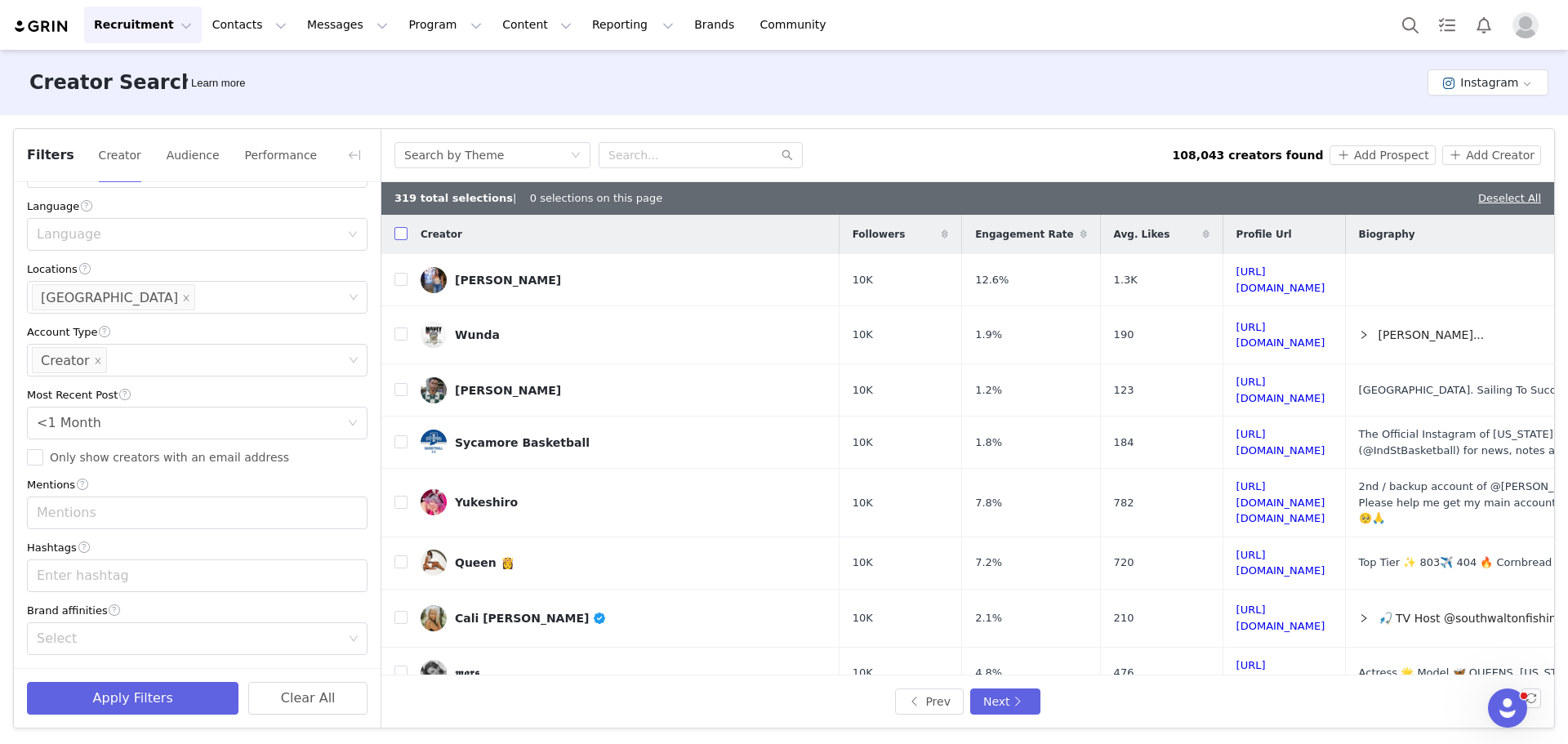
click at [400, 240] on input "checkbox" at bounding box center [400, 233] width 13 height 13
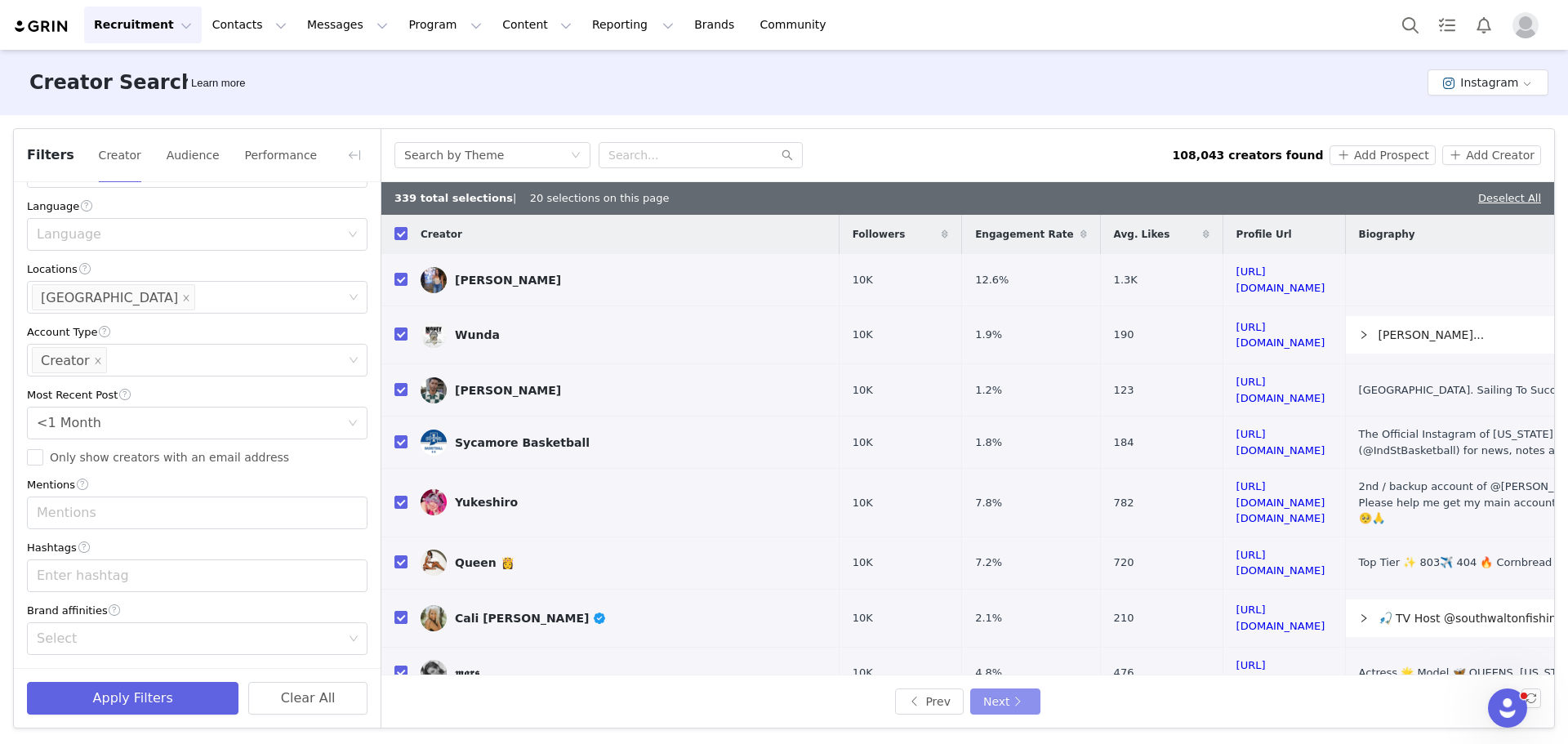
click at [992, 700] on button "Next" at bounding box center [1006, 701] width 70 height 26
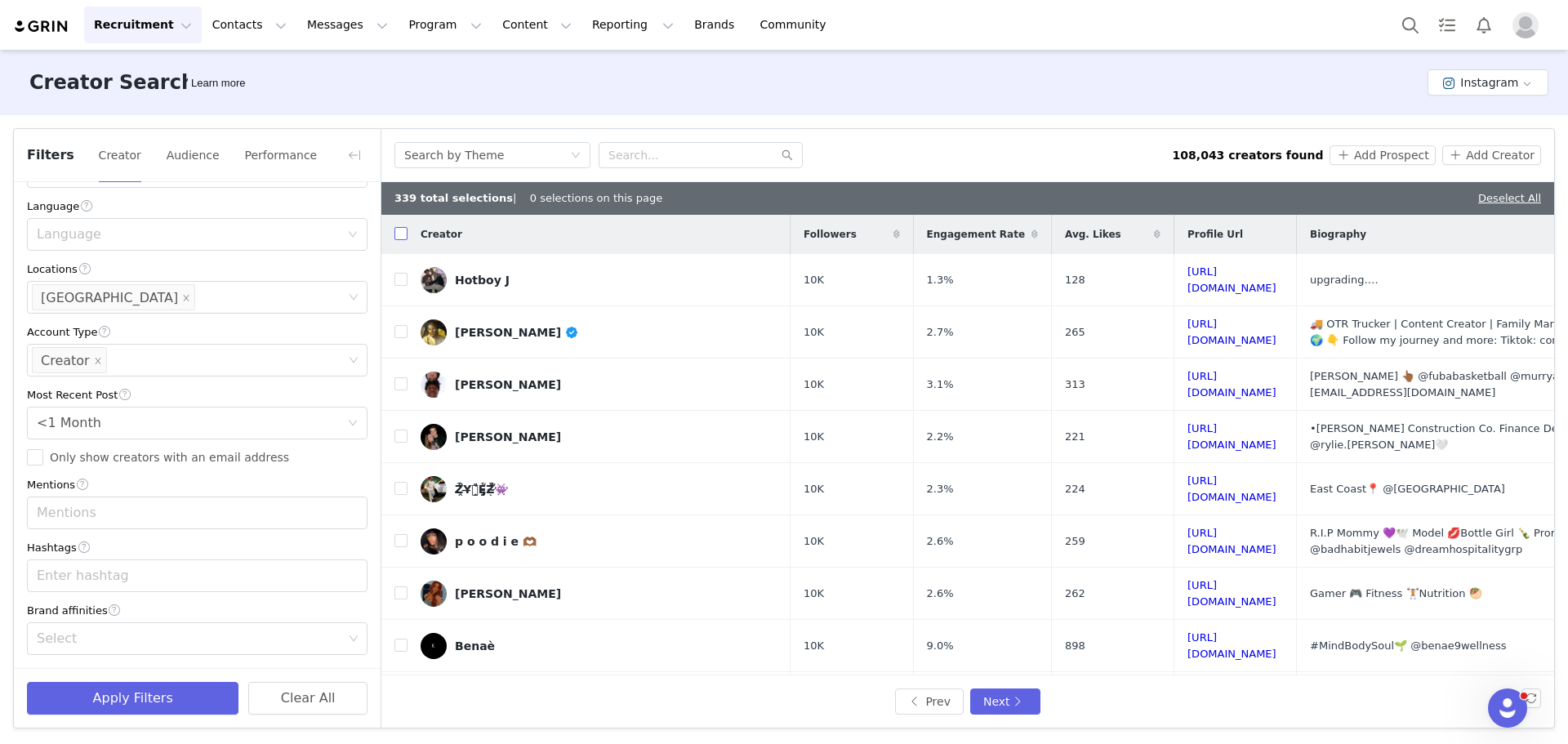
click at [400, 240] on input "checkbox" at bounding box center [400, 233] width 13 height 13
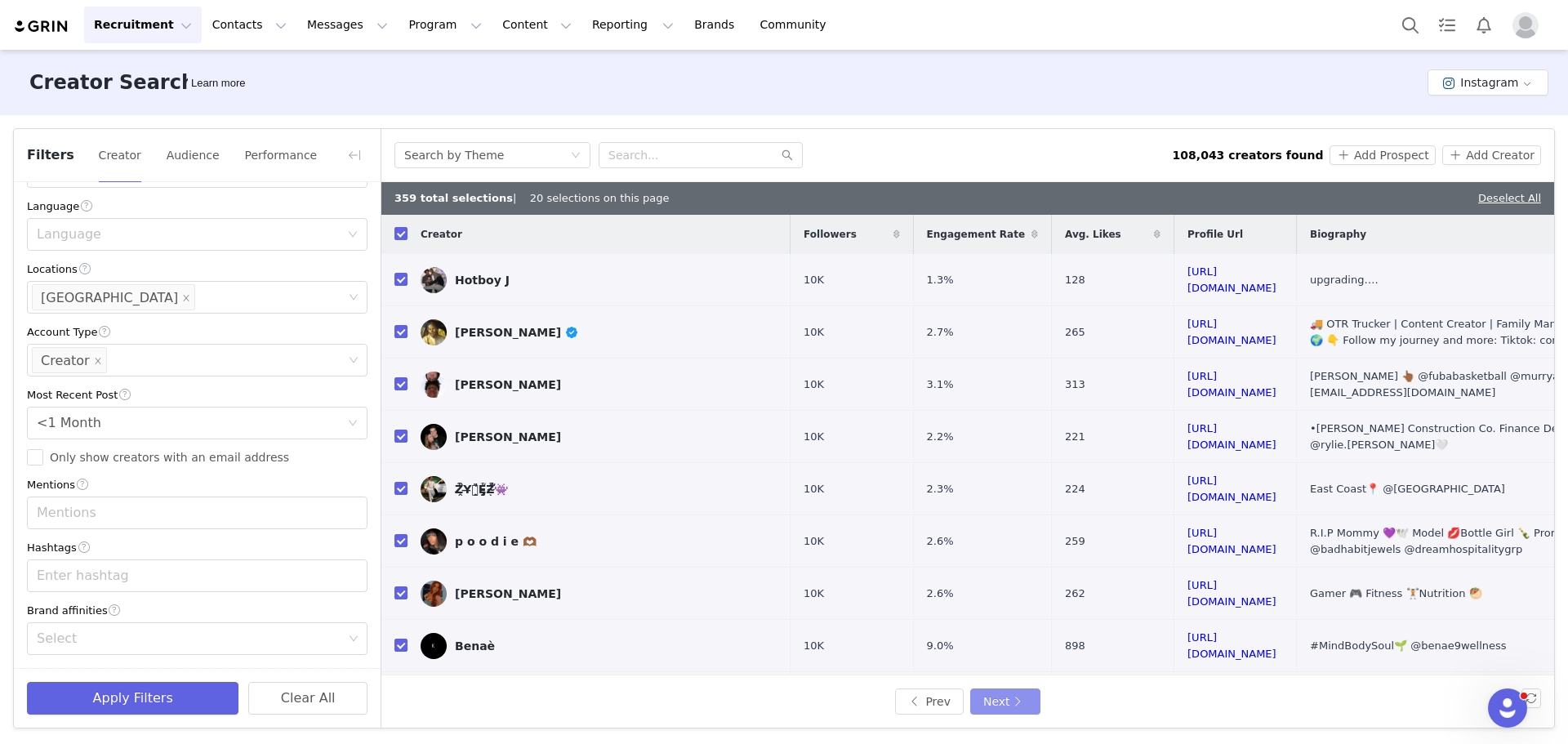
click at [1016, 703] on button "Next" at bounding box center [1006, 701] width 70 height 26
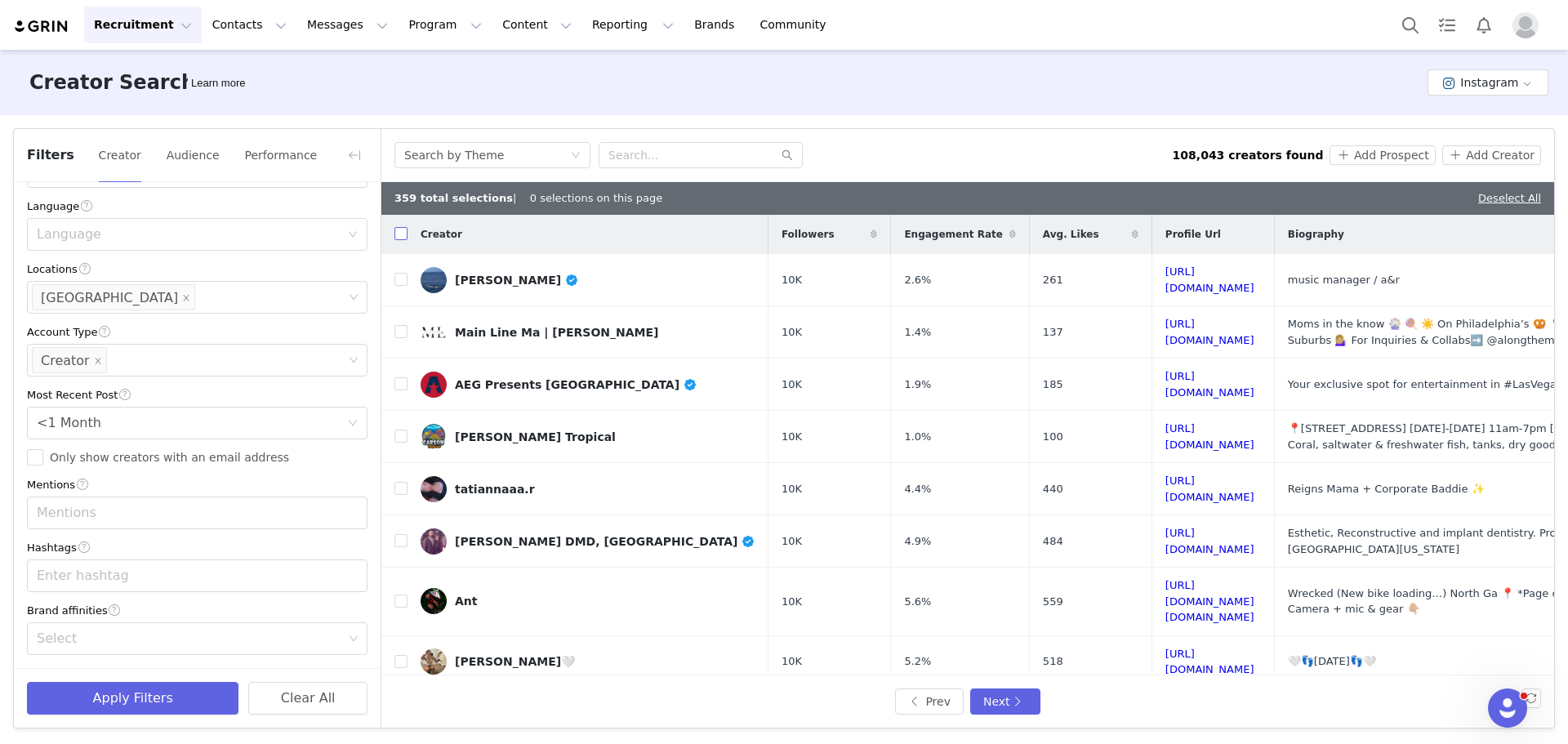
click at [400, 237] on input "checkbox" at bounding box center [400, 233] width 13 height 13
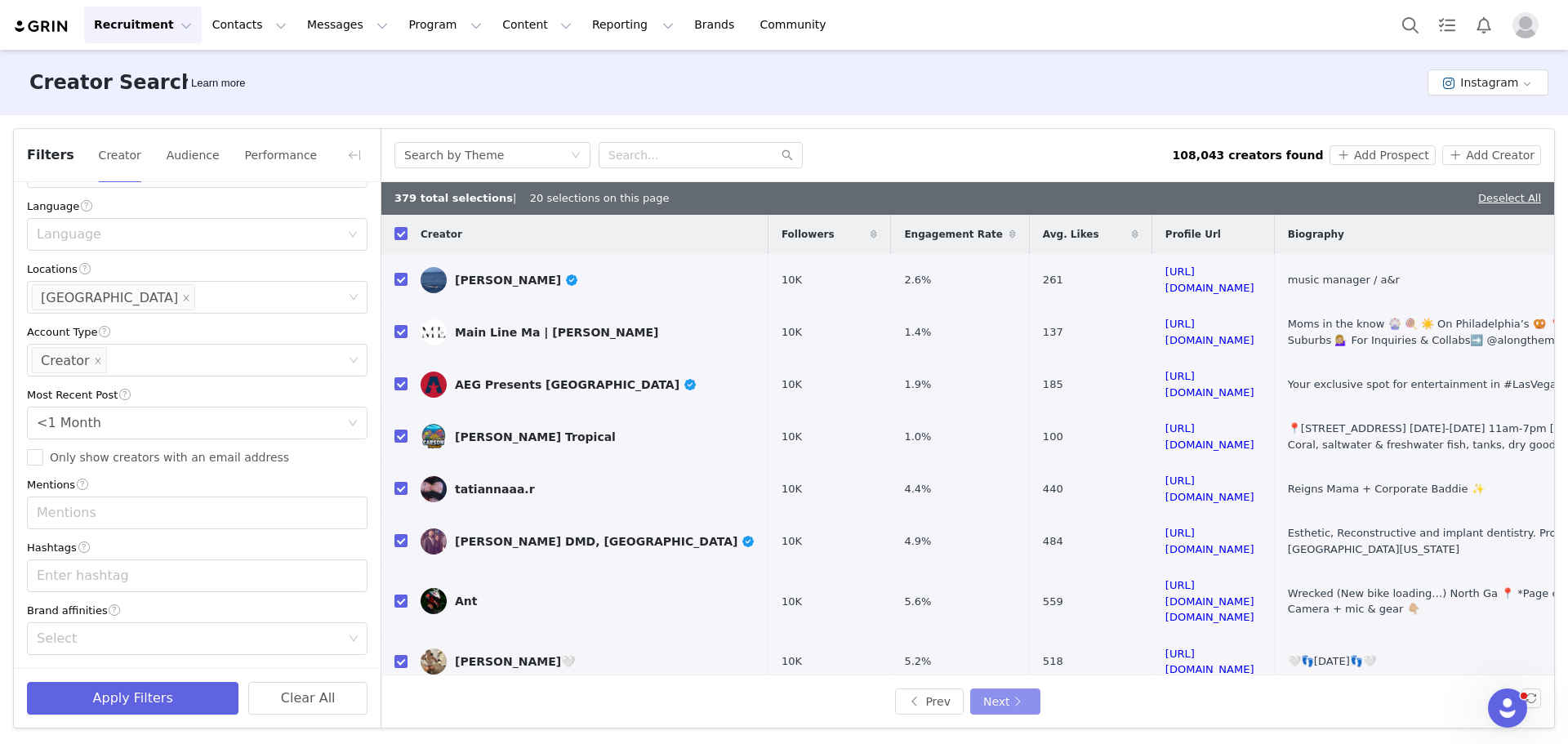
click at [1001, 704] on button "Next" at bounding box center [1006, 701] width 70 height 26
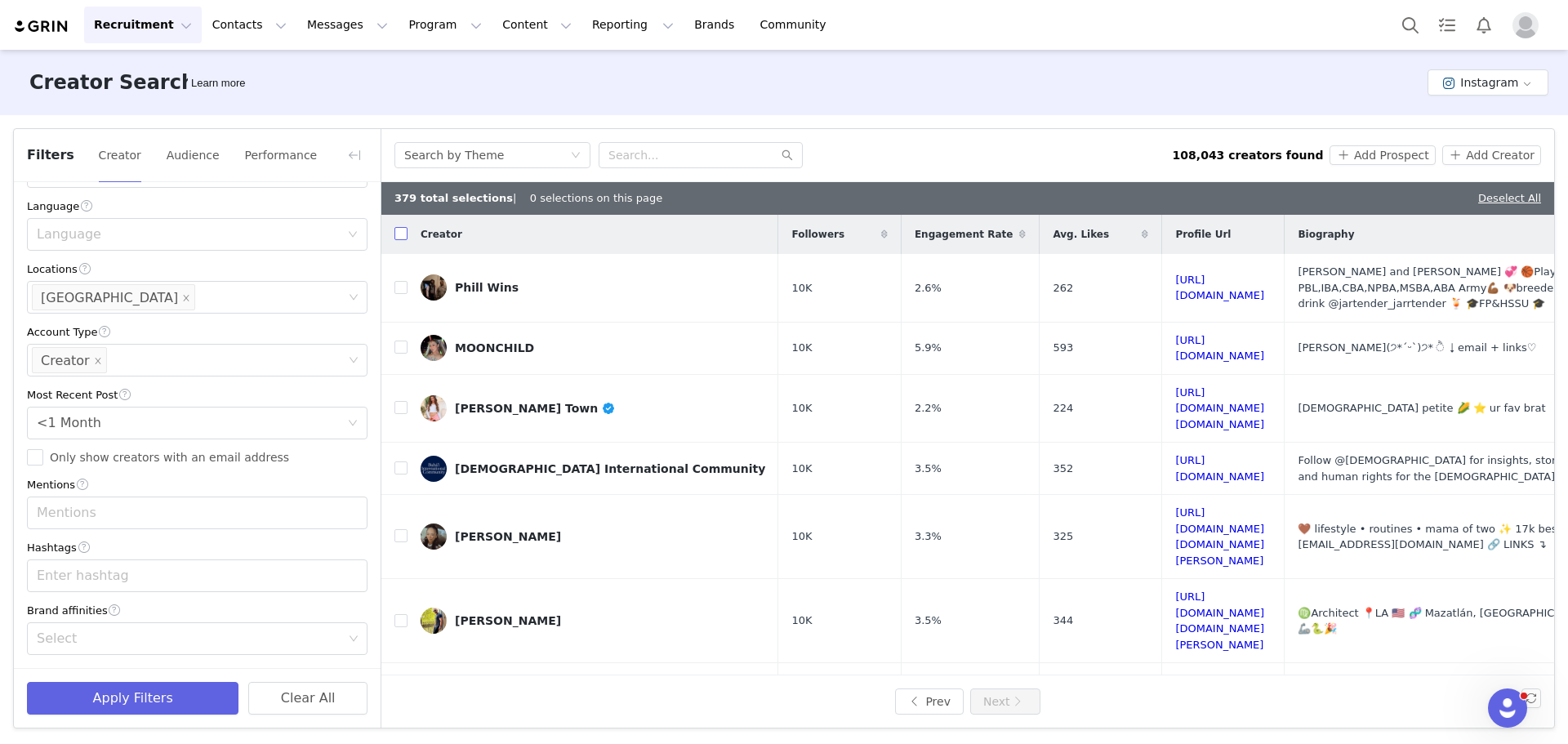
click at [402, 236] on input "checkbox" at bounding box center [400, 233] width 13 height 13
